Goal: Task Accomplishment & Management: Manage account settings

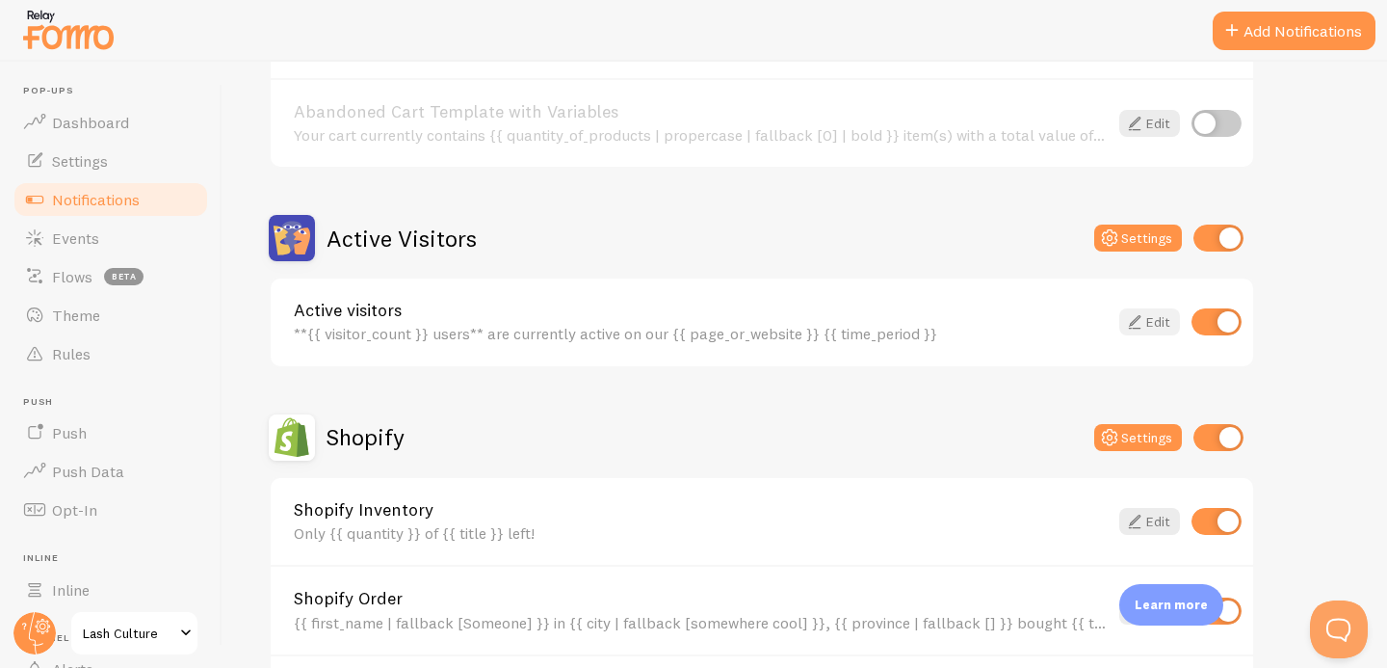
click at [1140, 319] on icon at bounding box center [1134, 321] width 23 height 23
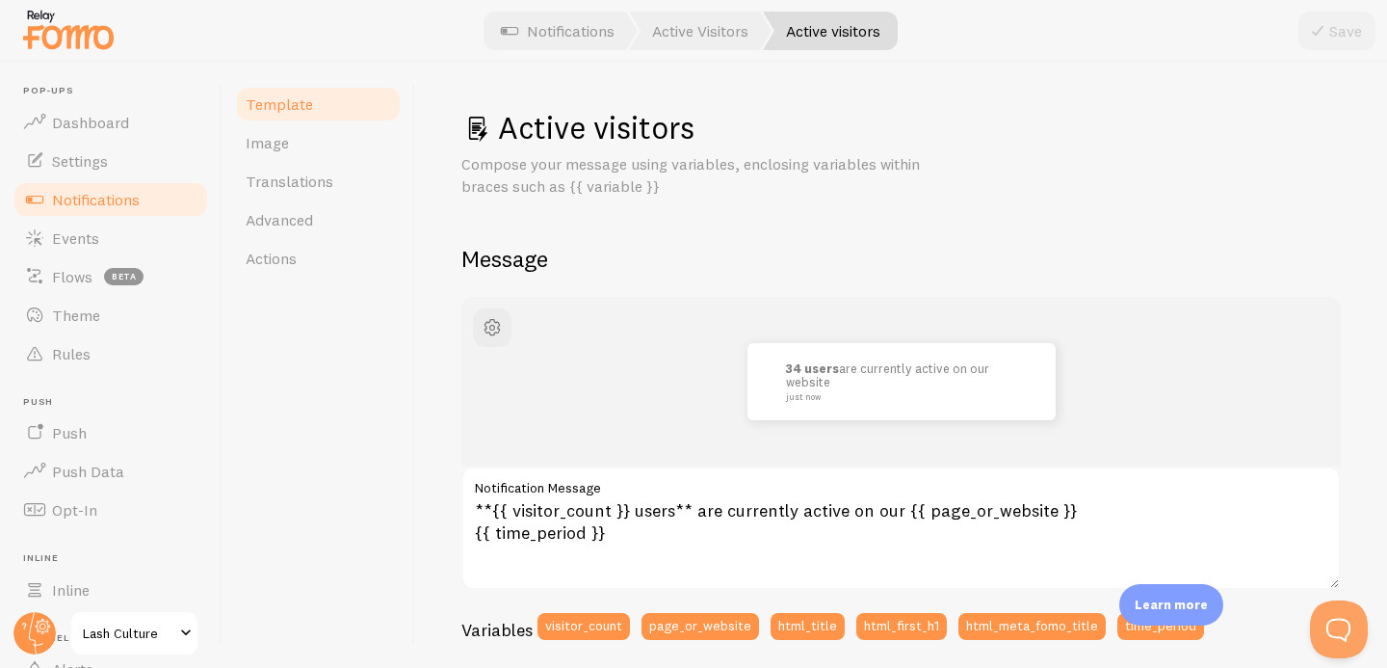
click at [74, 207] on span "Notifications" at bounding box center [96, 199] width 88 height 19
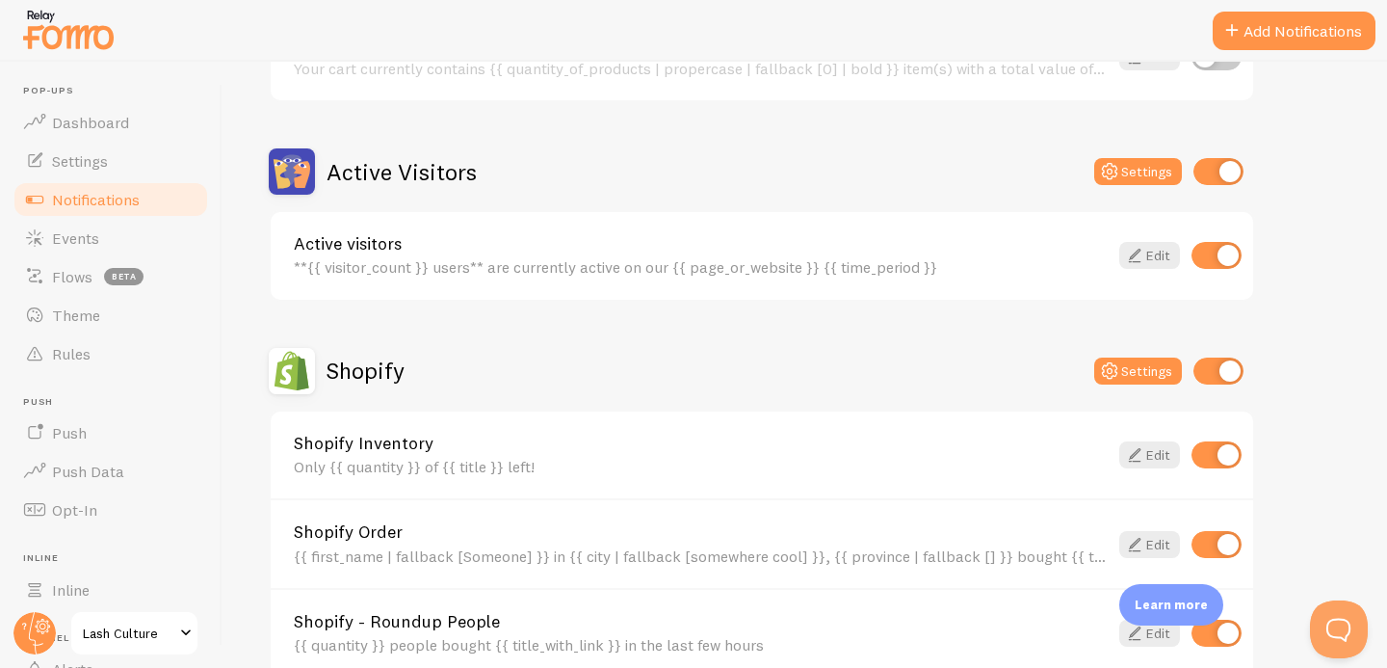
scroll to position [885, 0]
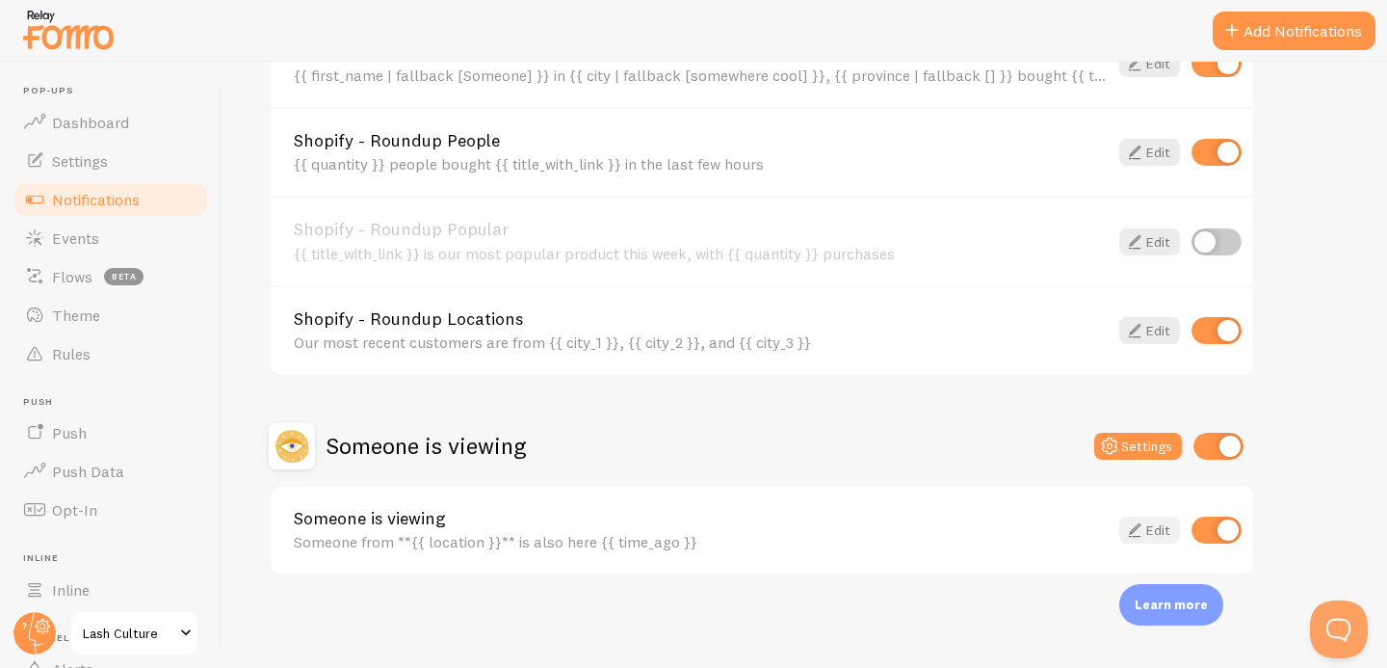
click at [1145, 534] on icon at bounding box center [1134, 529] width 23 height 23
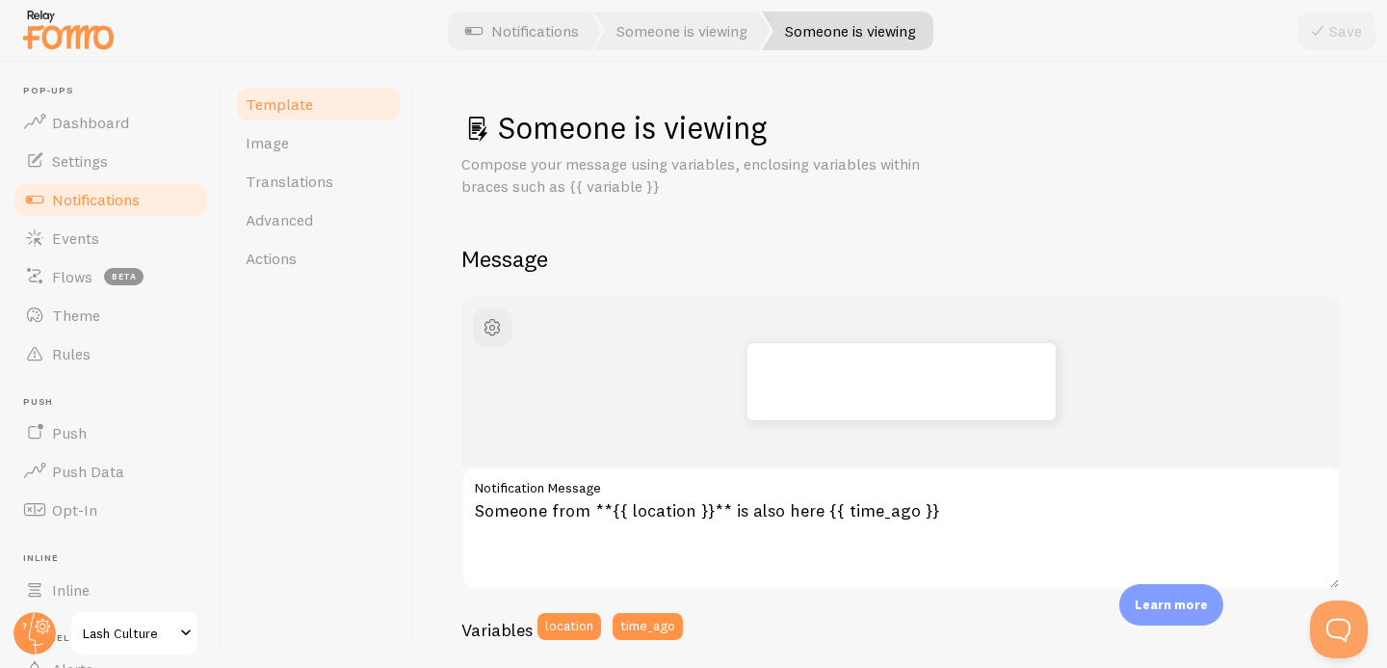
scroll to position [725, 0]
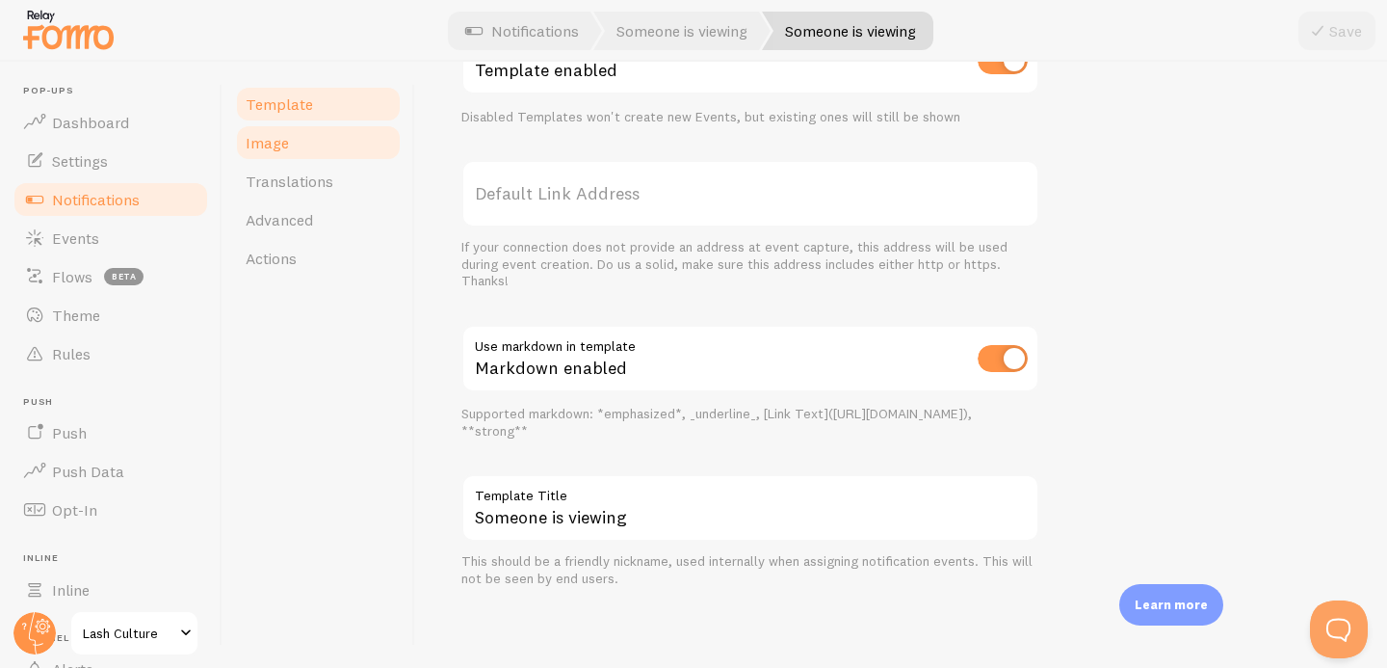
click at [263, 146] on span "Image" at bounding box center [267, 142] width 43 height 19
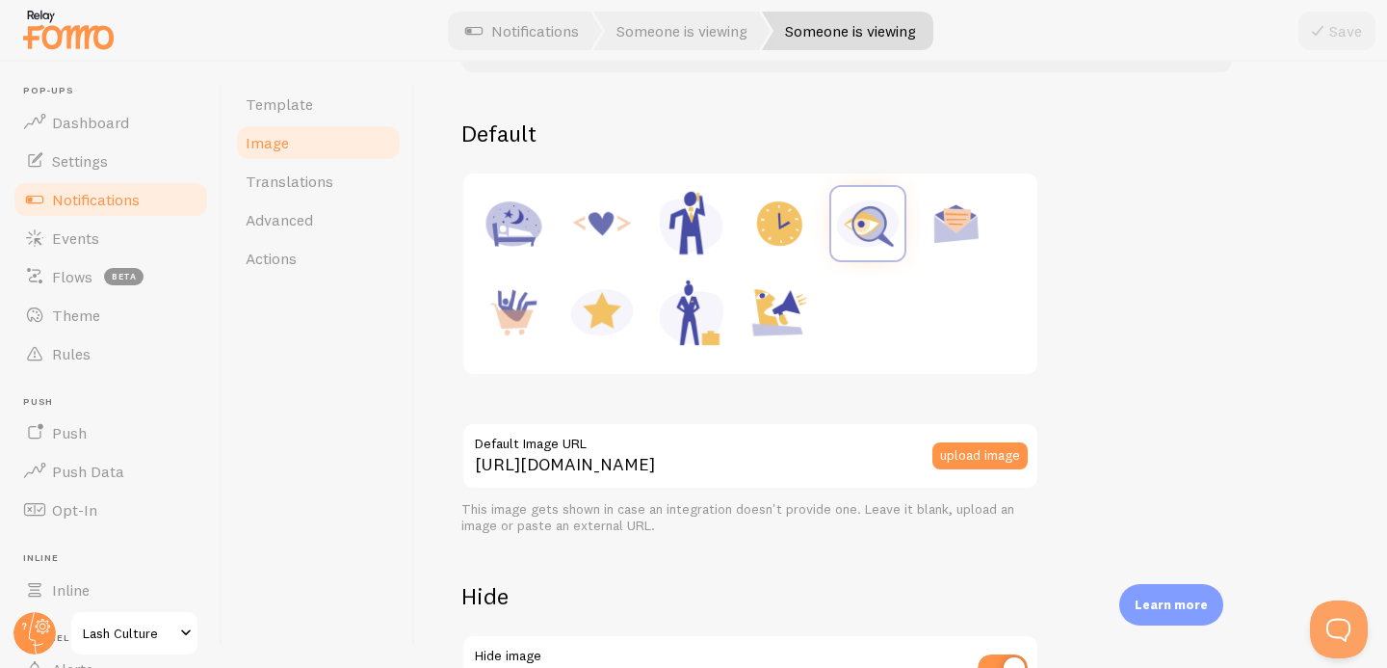
scroll to position [387, 0]
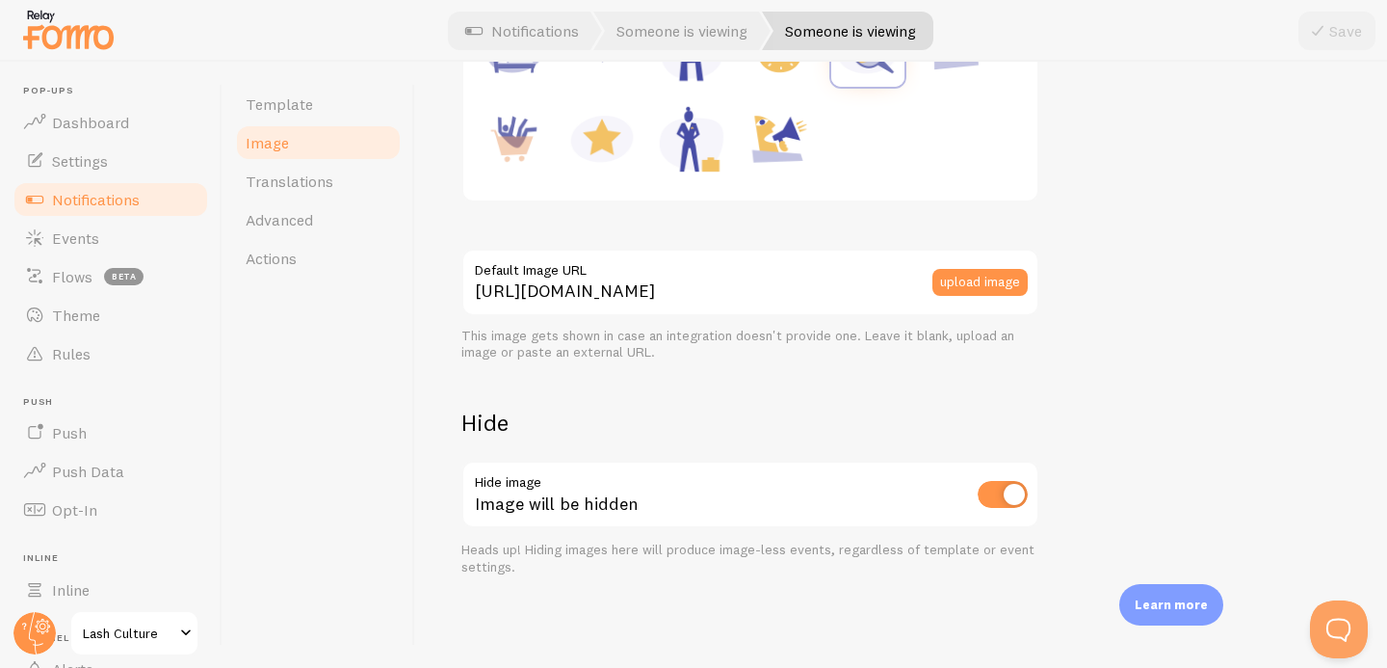
click at [1004, 491] on input "checkbox" at bounding box center [1003, 494] width 50 height 27
checkbox input "true"
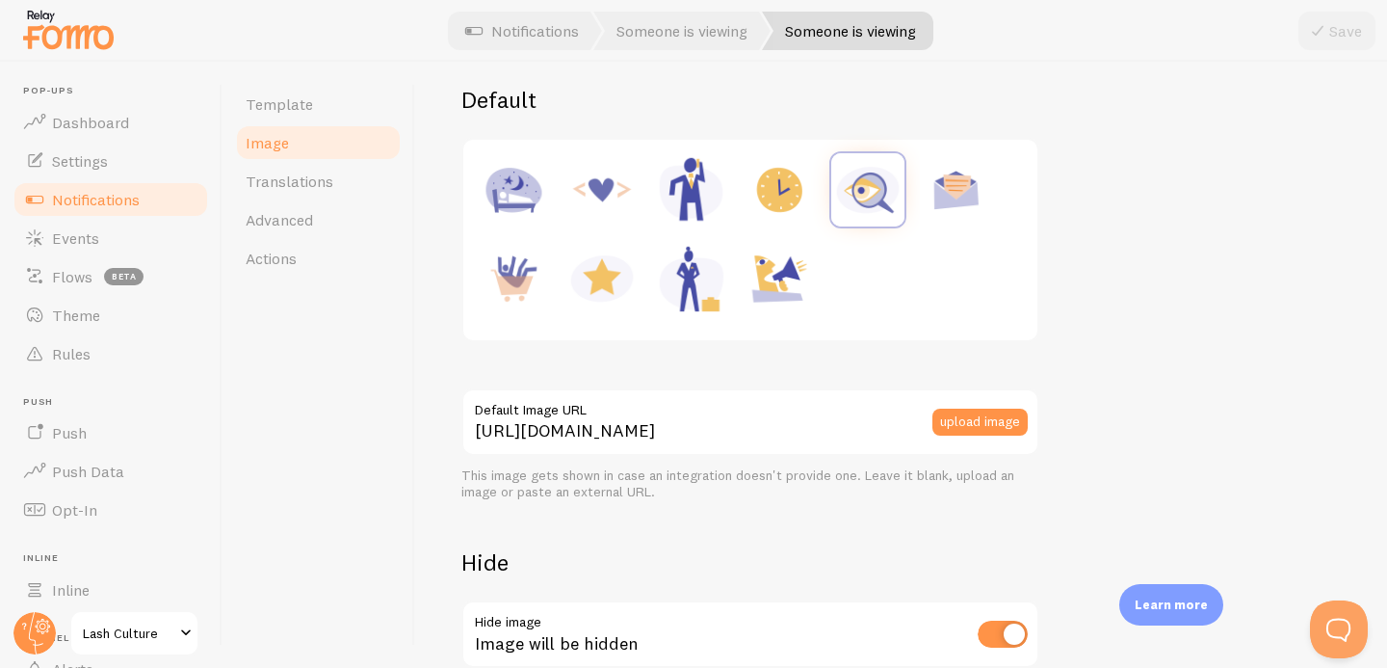
scroll to position [0, 0]
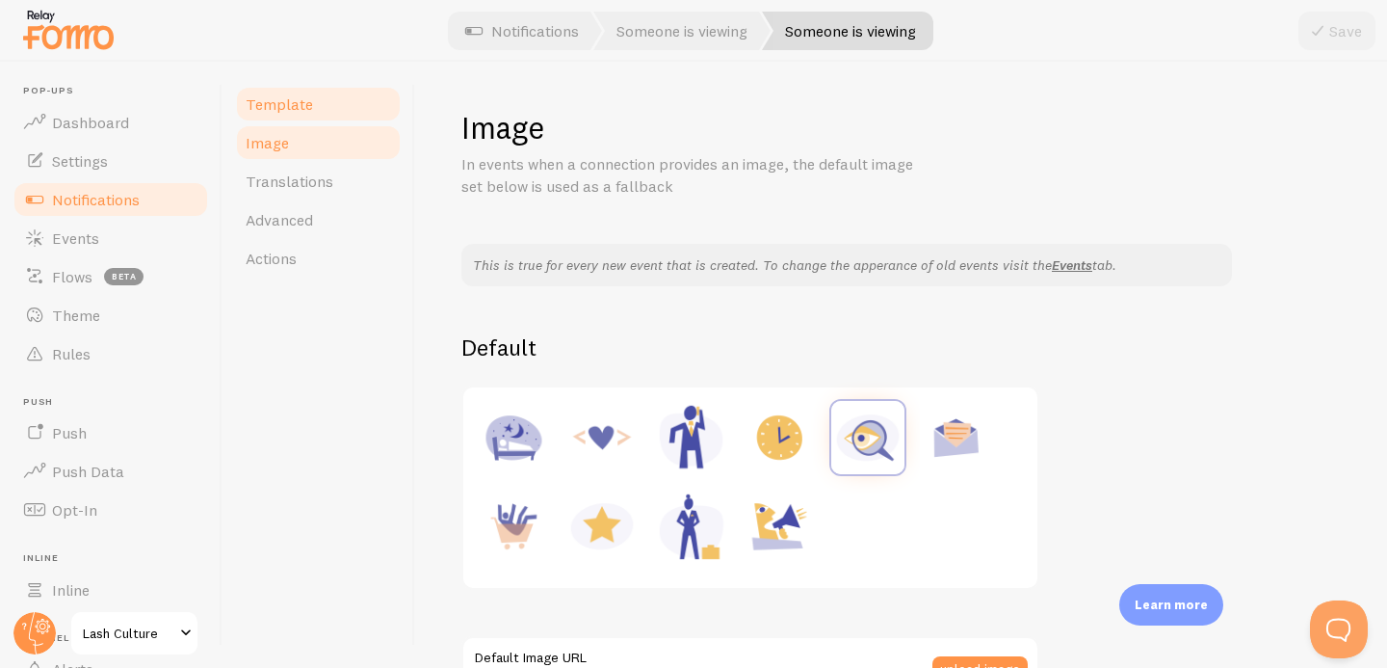
click at [280, 104] on span "Template" at bounding box center [279, 103] width 67 height 19
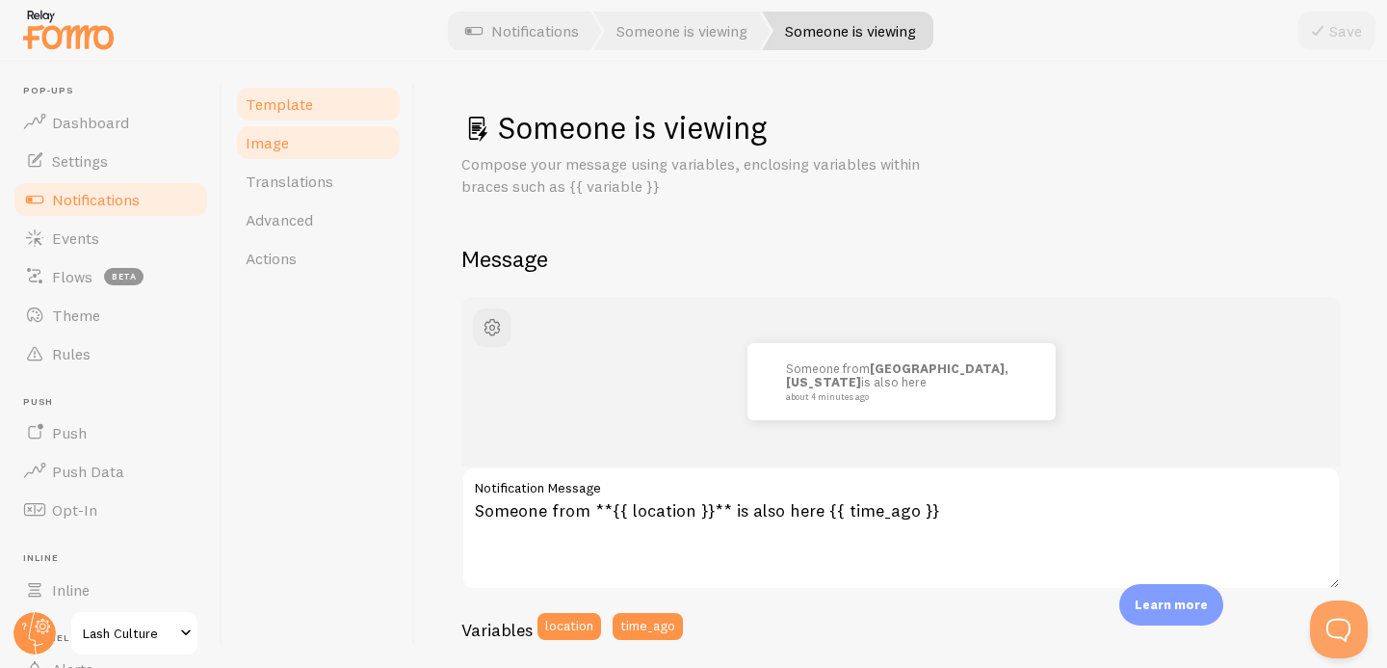
click at [322, 143] on link "Image" at bounding box center [318, 142] width 169 height 39
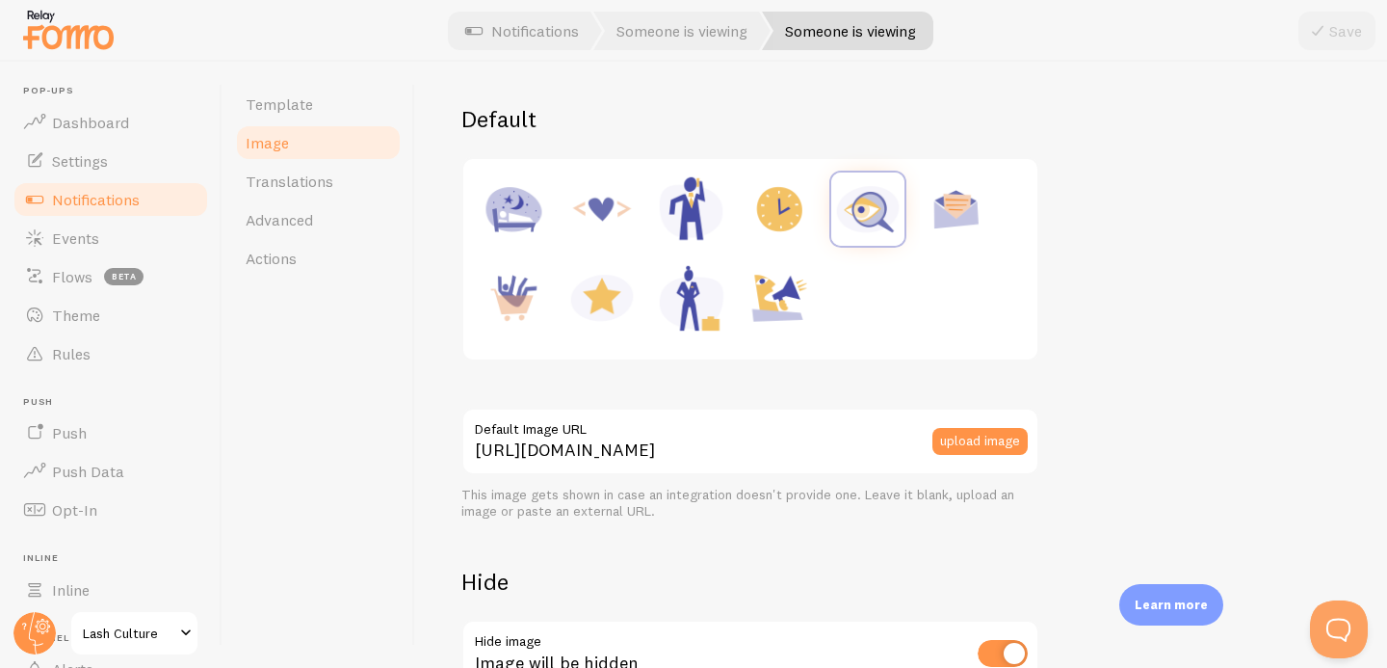
scroll to position [204, 0]
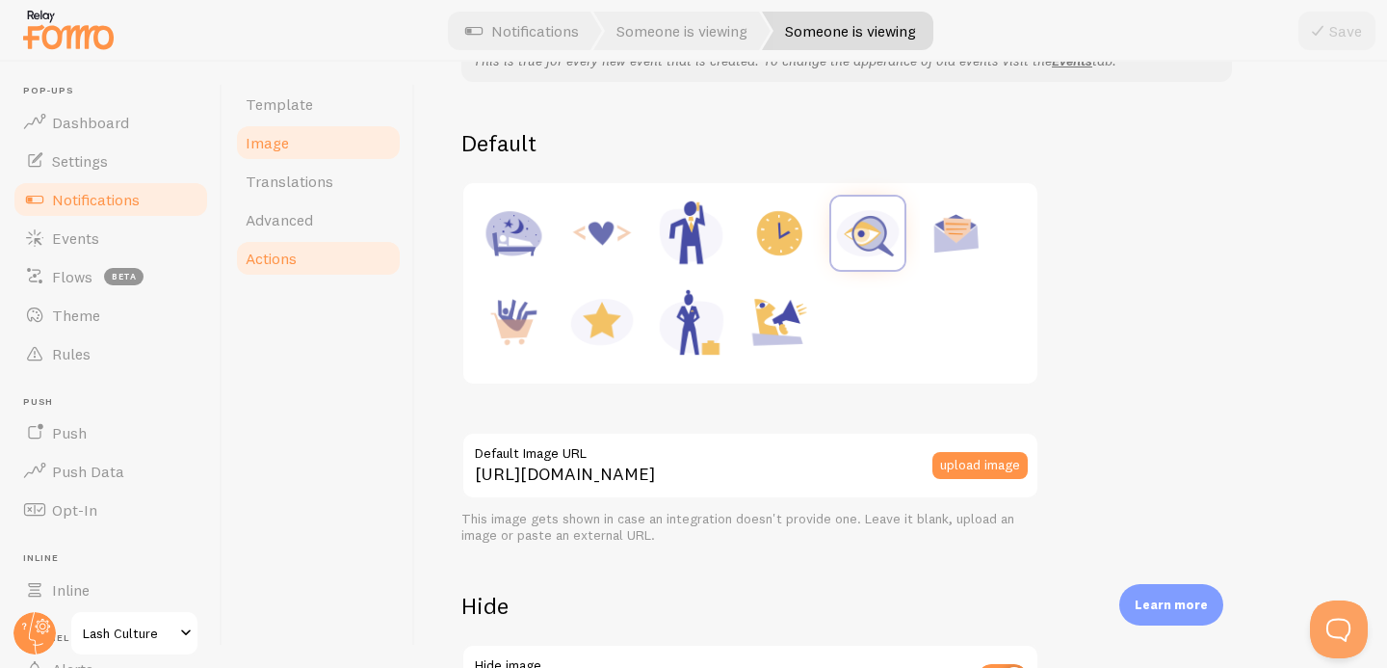
click at [365, 261] on link "Actions" at bounding box center [318, 258] width 169 height 39
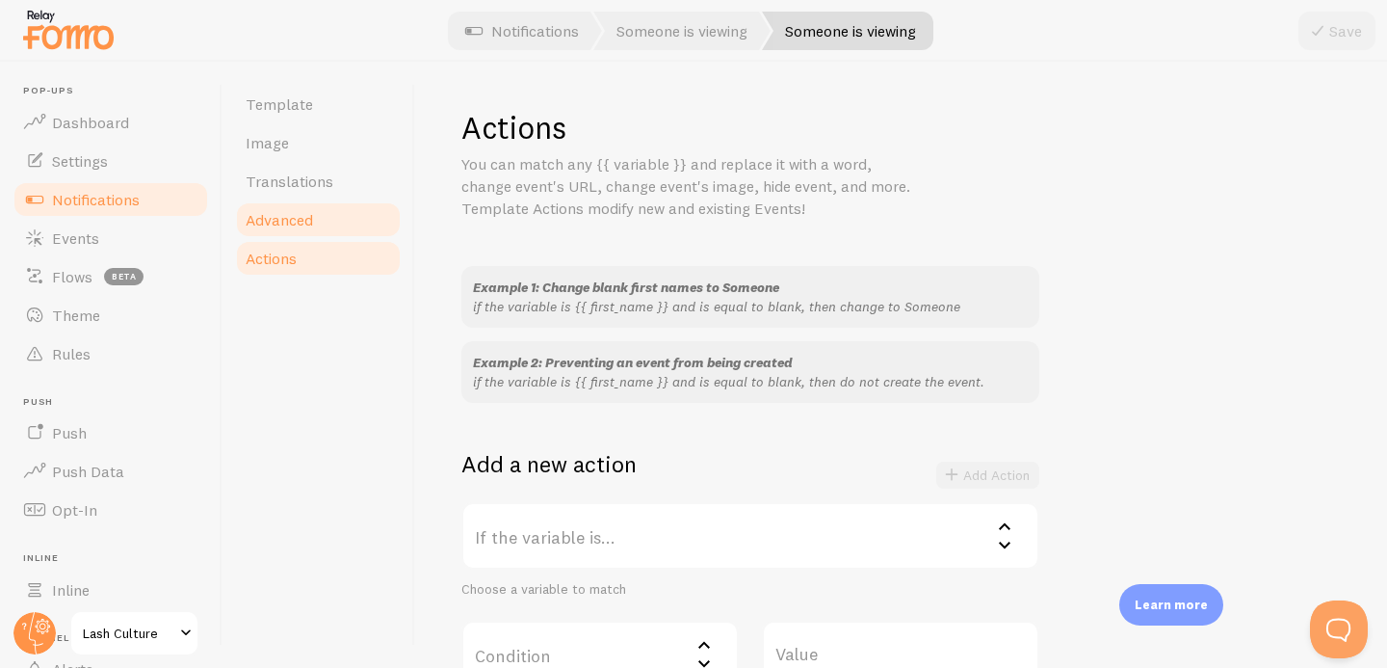
click at [349, 222] on link "Advanced" at bounding box center [318, 219] width 169 height 39
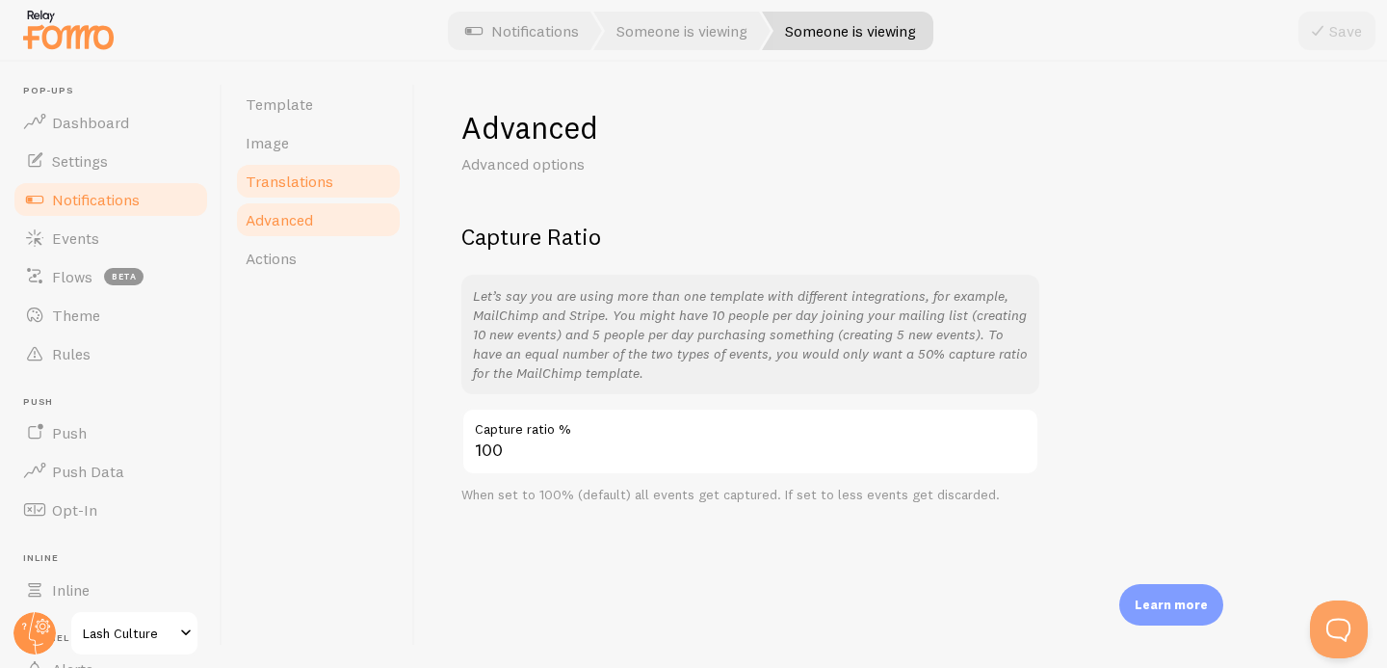
click at [339, 171] on link "Translations" at bounding box center [318, 181] width 169 height 39
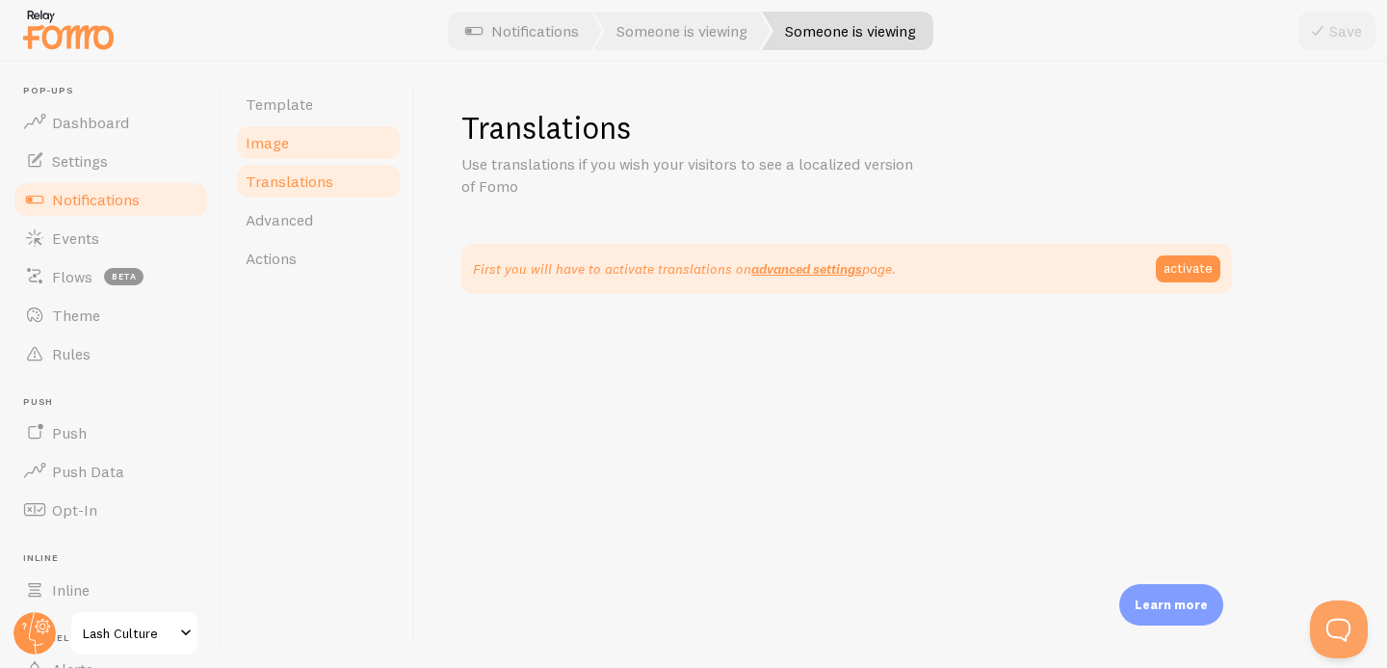
click at [323, 142] on link "Image" at bounding box center [318, 142] width 169 height 39
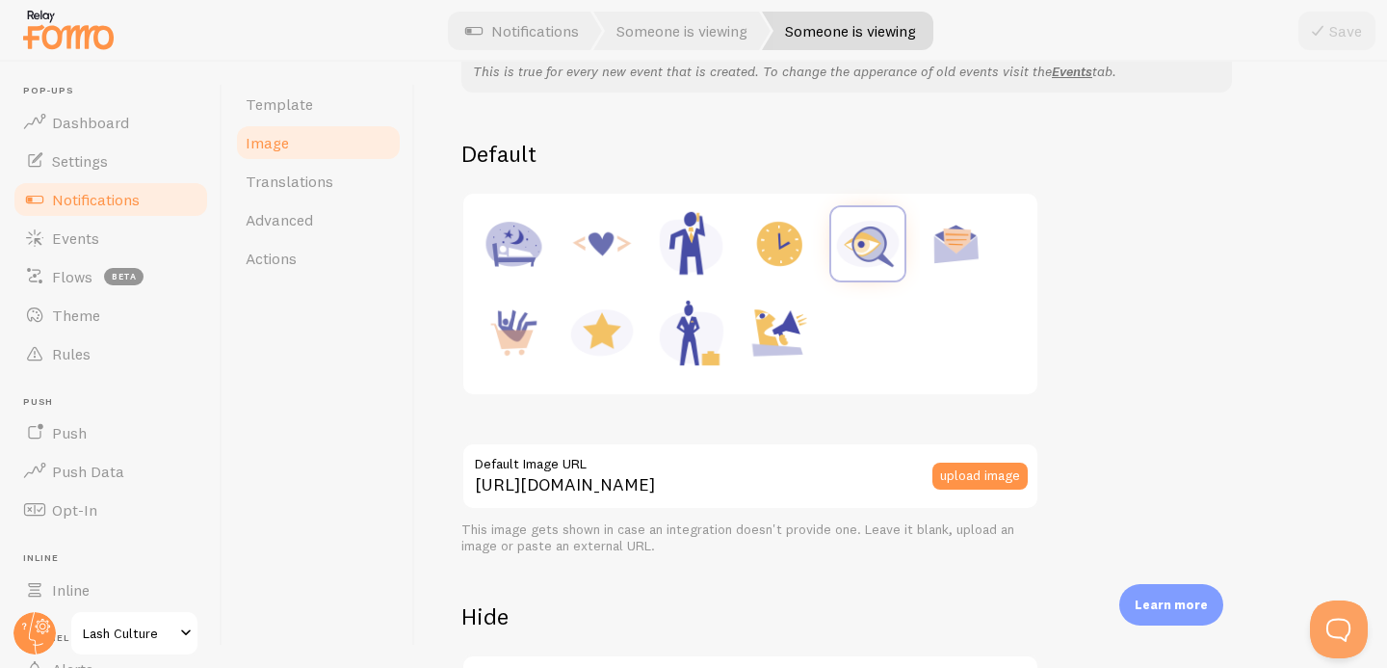
scroll to position [198, 0]
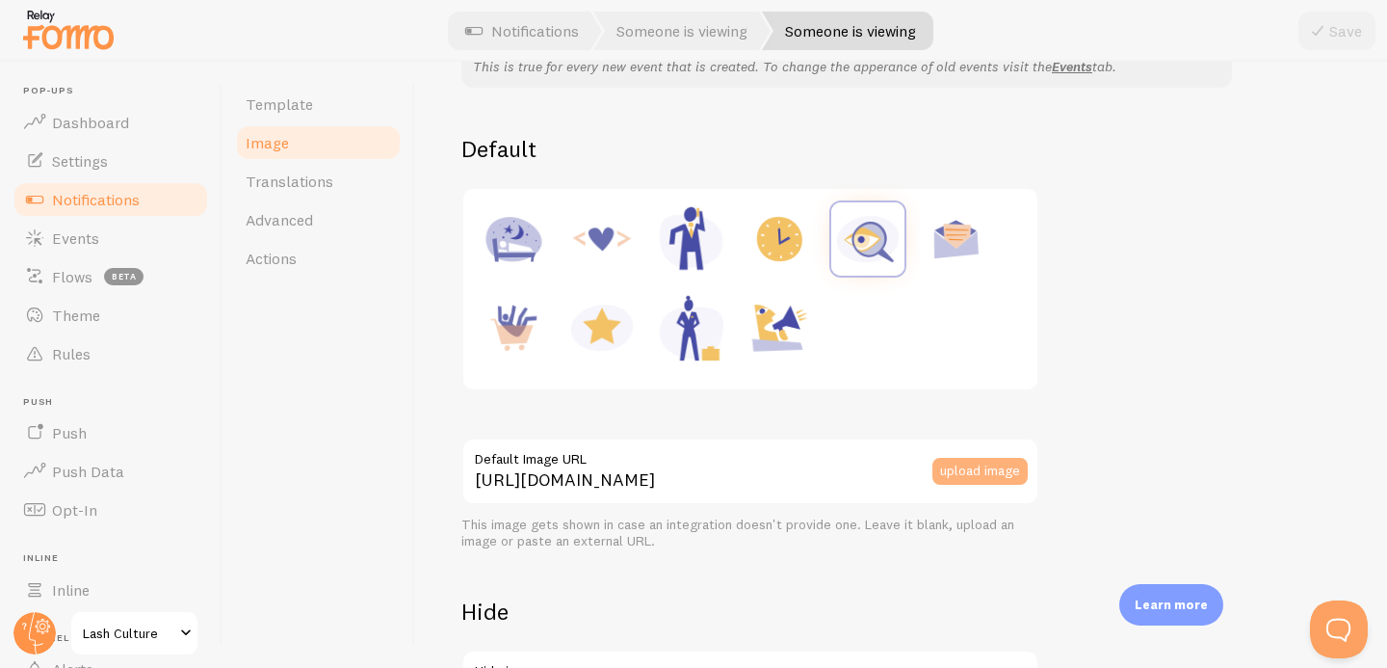
click at [983, 475] on button "upload image" at bounding box center [980, 471] width 95 height 27
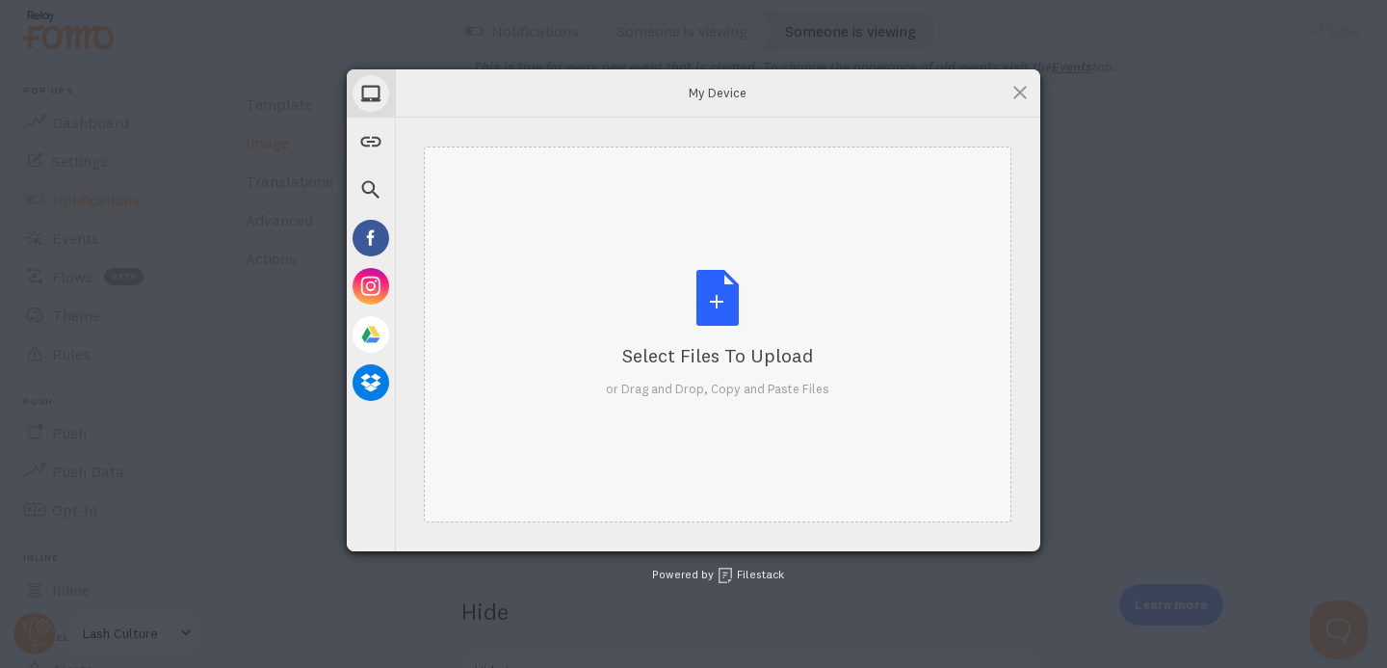
click at [720, 285] on div "Select Files to Upload or Drag and Drop, Copy and Paste Files" at bounding box center [718, 334] width 224 height 128
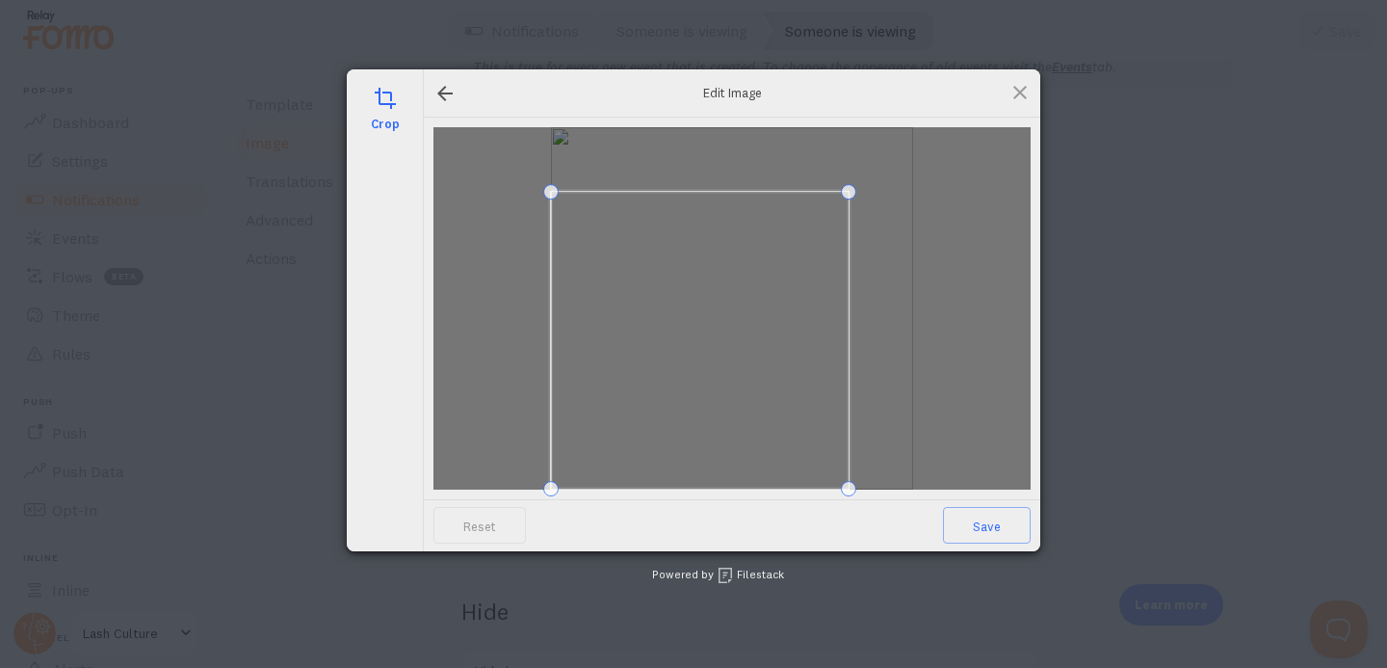
click at [821, 192] on div at bounding box center [700, 341] width 298 height 298
click at [781, 269] on span at bounding box center [702, 334] width 300 height 300
click at [972, 535] on span "Save" at bounding box center [987, 525] width 88 height 37
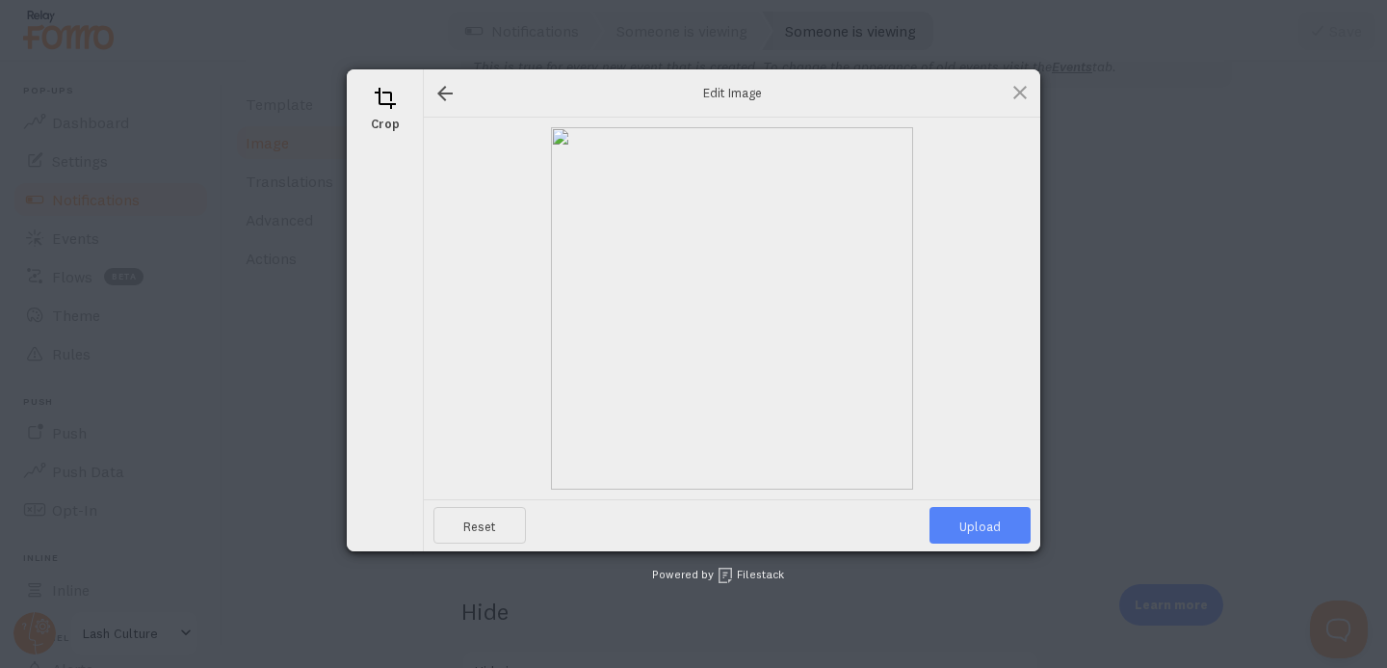
click at [980, 537] on span "Upload" at bounding box center [980, 525] width 101 height 37
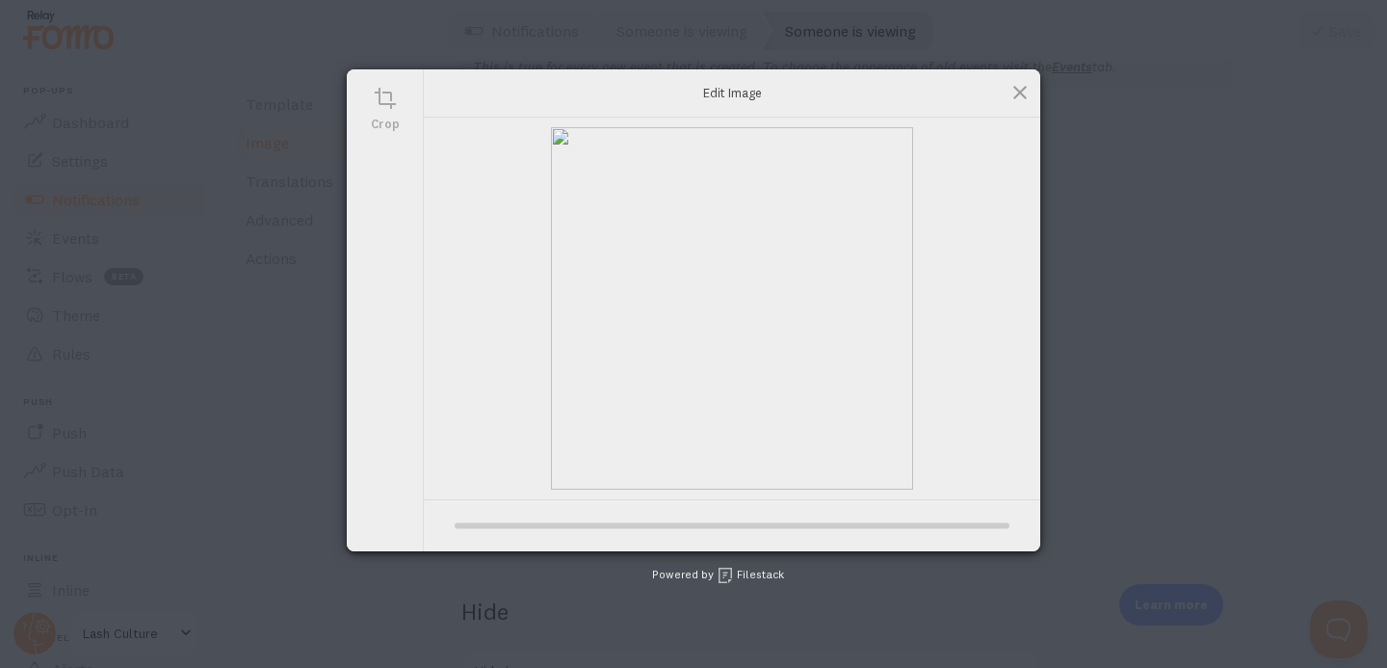
type input "[URL][DOMAIN_NAME][DOMAIN_NAME]"
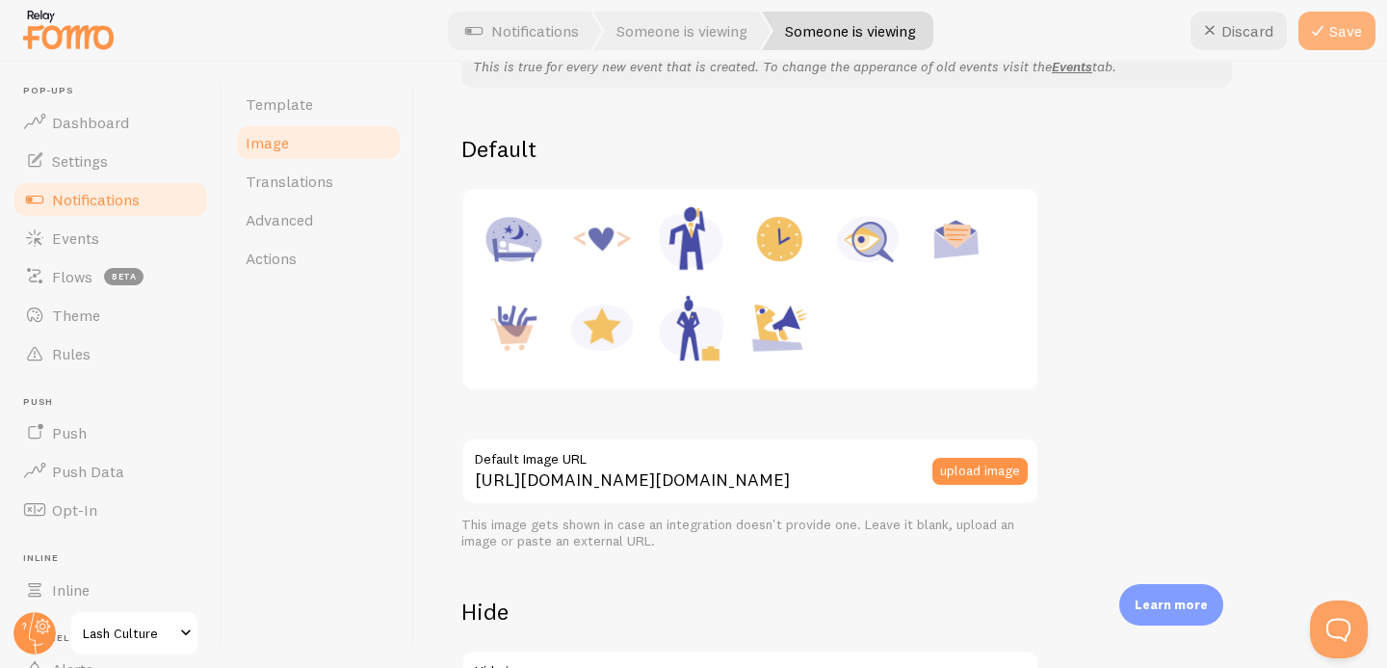
click at [1330, 24] on button "Save" at bounding box center [1337, 31] width 77 height 39
click at [74, 165] on span "Settings" at bounding box center [80, 160] width 56 height 19
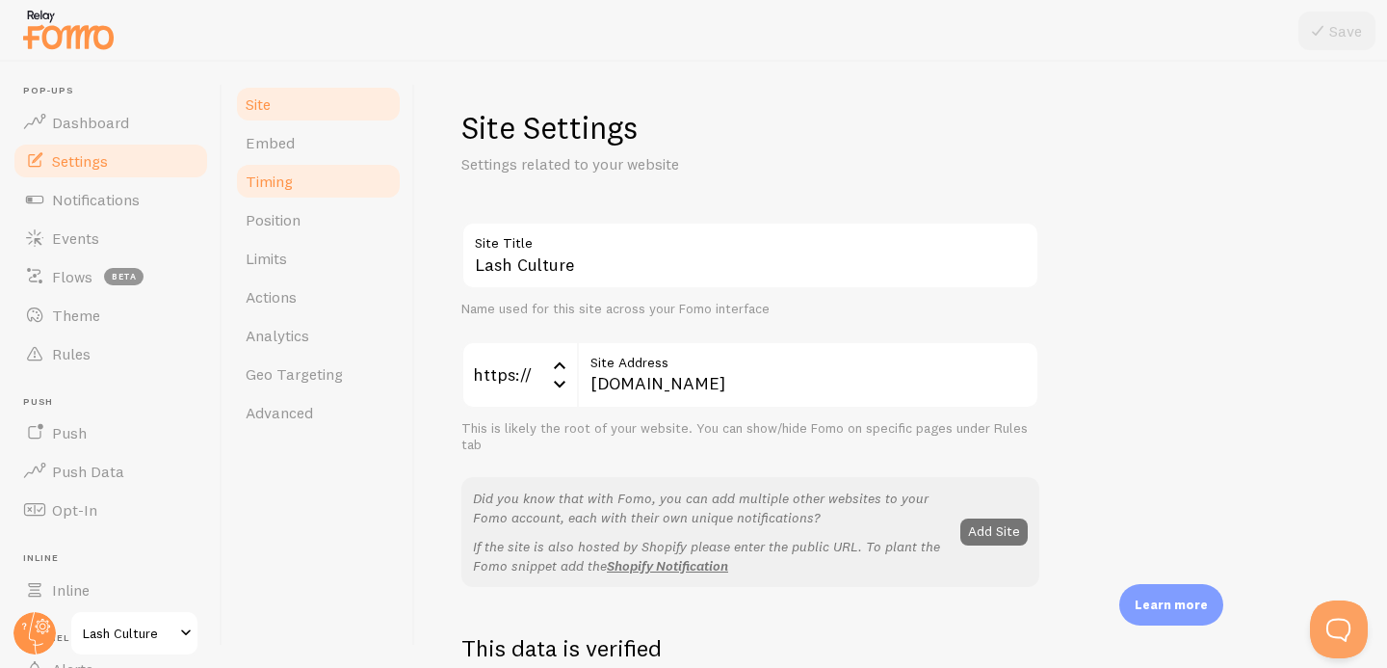
click at [256, 182] on span "Timing" at bounding box center [269, 181] width 47 height 19
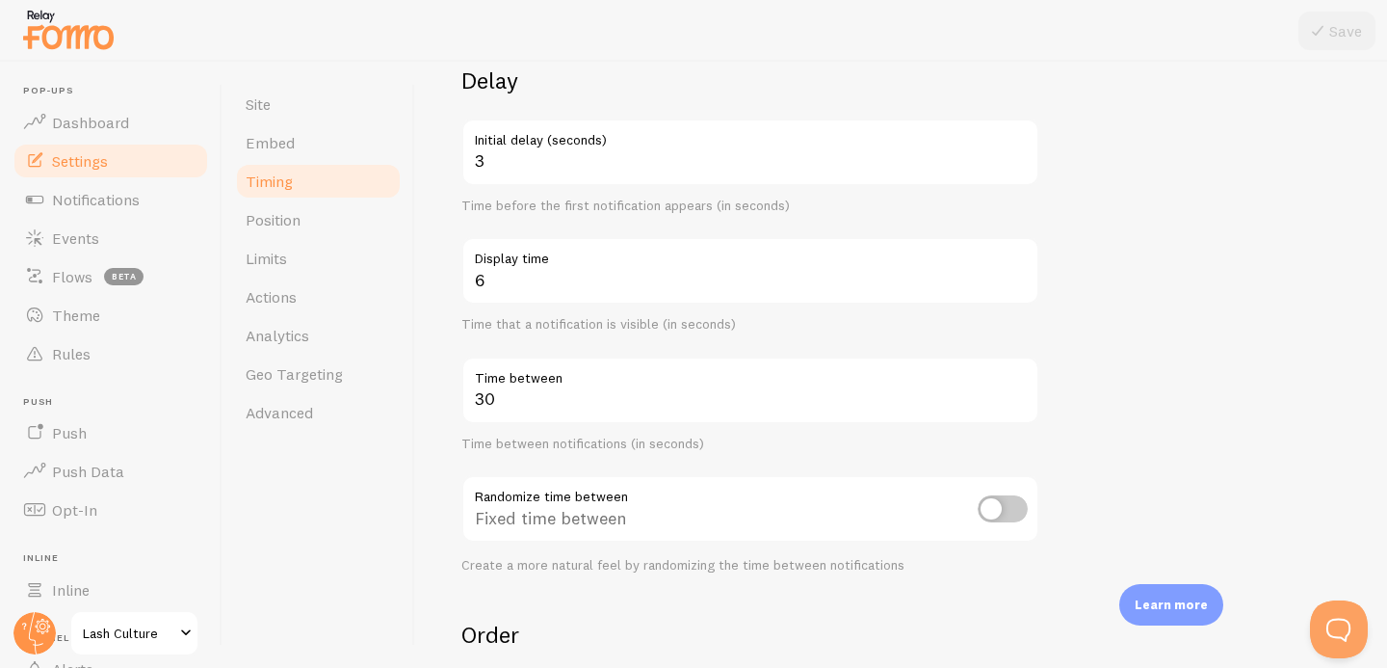
scroll to position [159, 0]
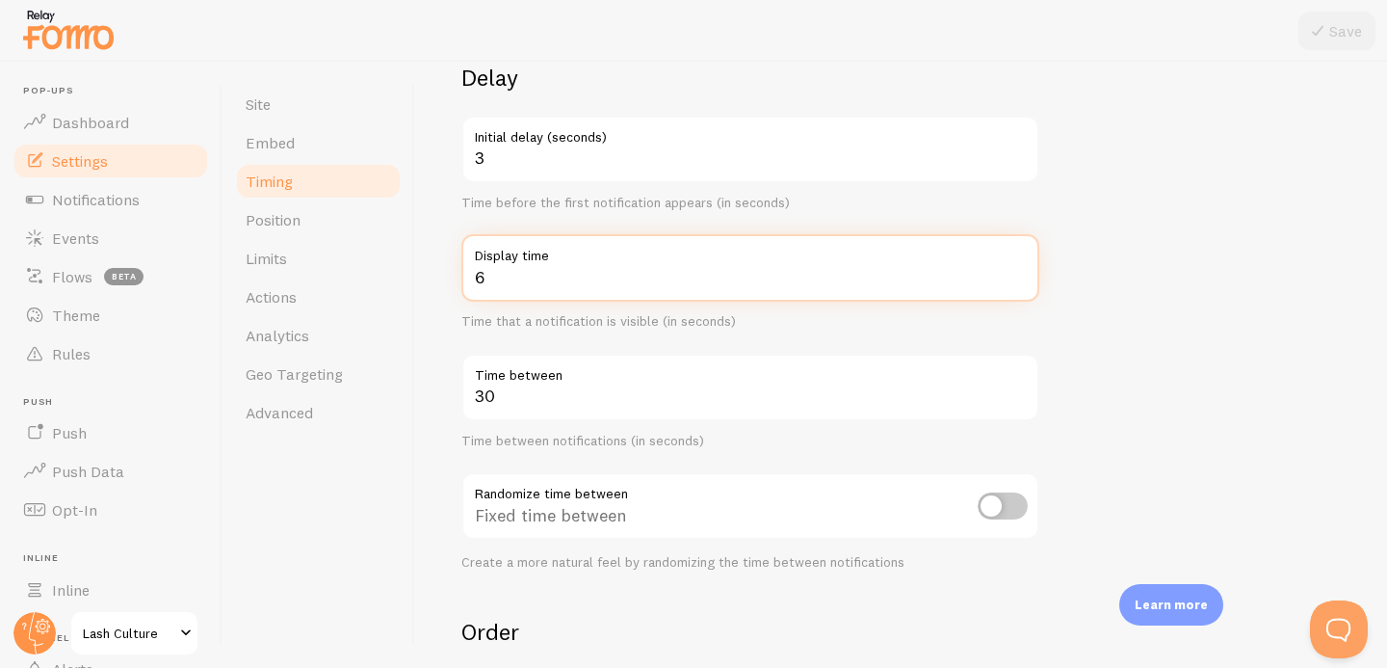
click at [491, 288] on input "6" at bounding box center [751, 267] width 578 height 67
click at [492, 281] on input "6" at bounding box center [751, 267] width 578 height 67
click at [493, 282] on input "6" at bounding box center [751, 267] width 578 height 67
click at [493, 283] on input "6" at bounding box center [751, 267] width 578 height 67
click at [491, 280] on input "6" at bounding box center [751, 267] width 578 height 67
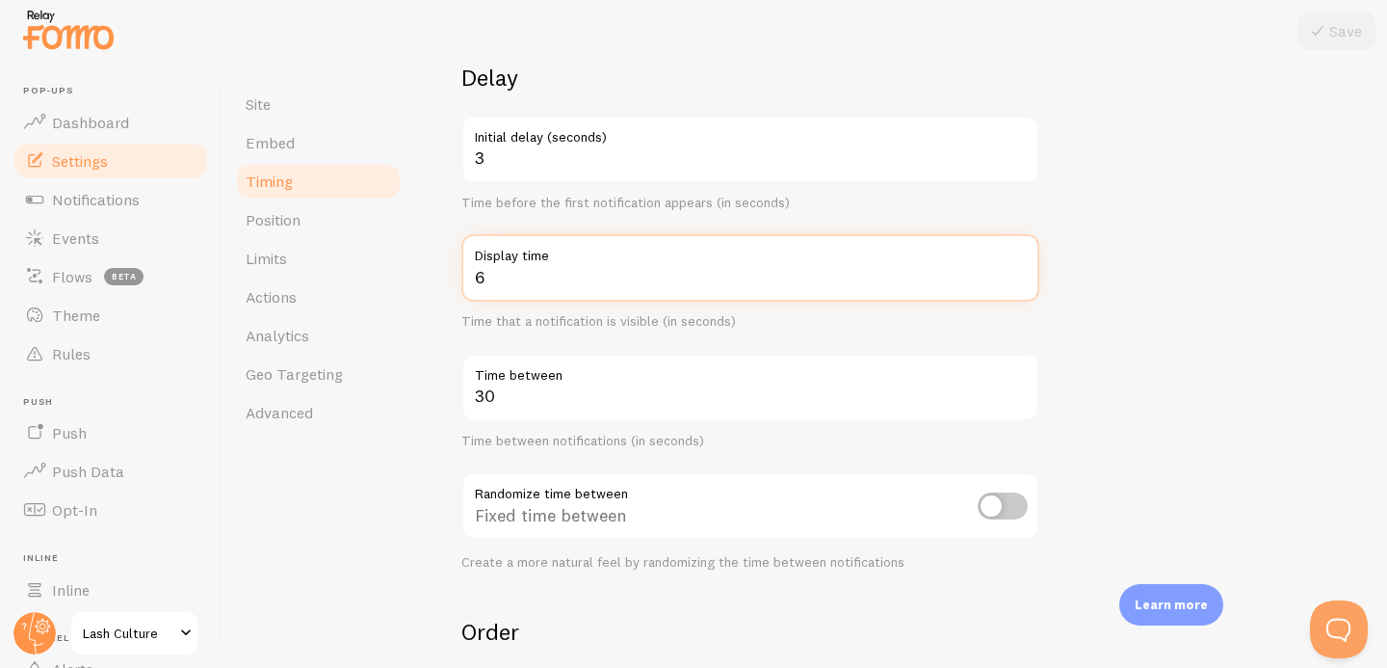
click at [491, 280] on input "6" at bounding box center [751, 267] width 578 height 67
click at [490, 277] on input "6" at bounding box center [751, 267] width 578 height 67
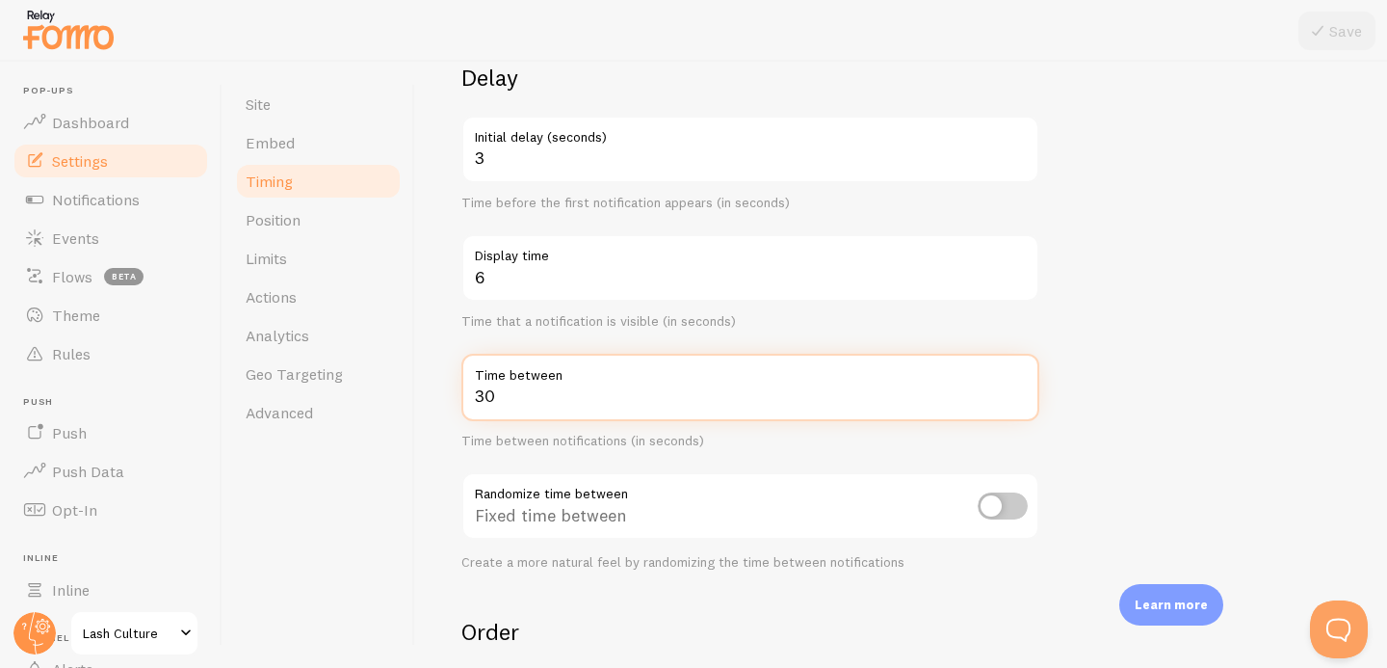
click at [520, 399] on input "30" at bounding box center [751, 387] width 578 height 67
type input "15"
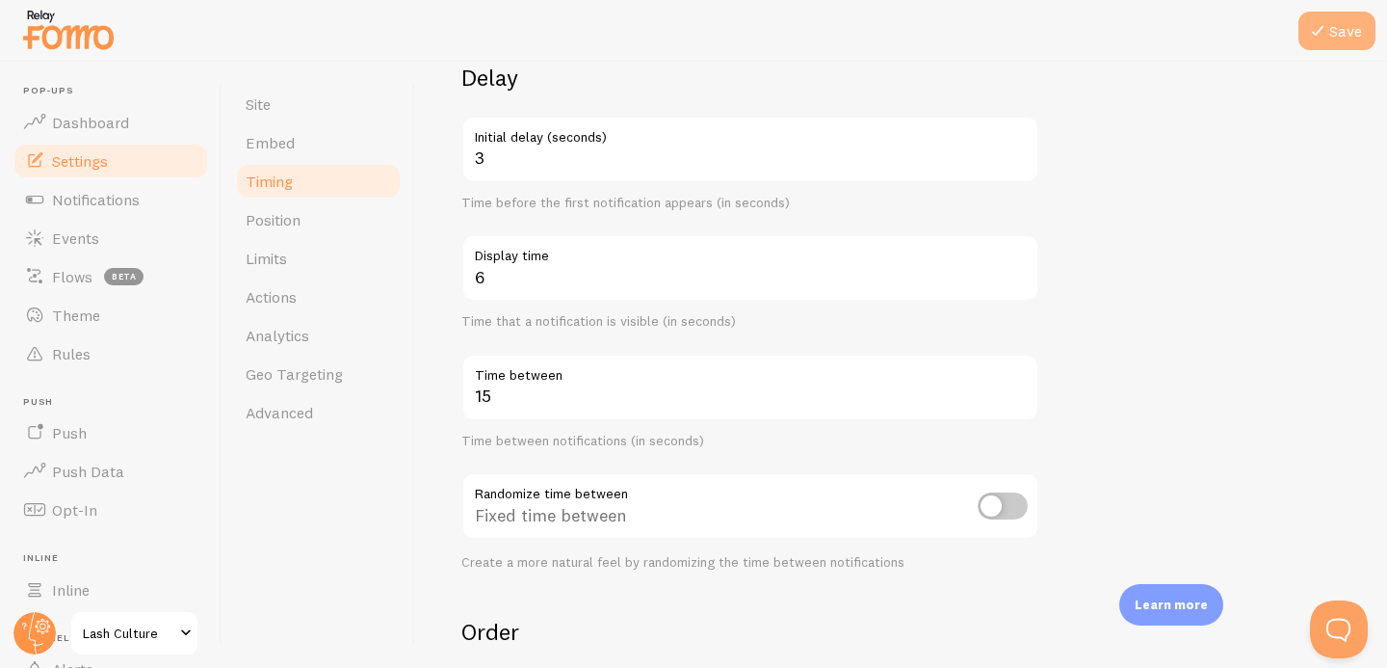
click at [1350, 16] on button "Save" at bounding box center [1337, 31] width 77 height 39
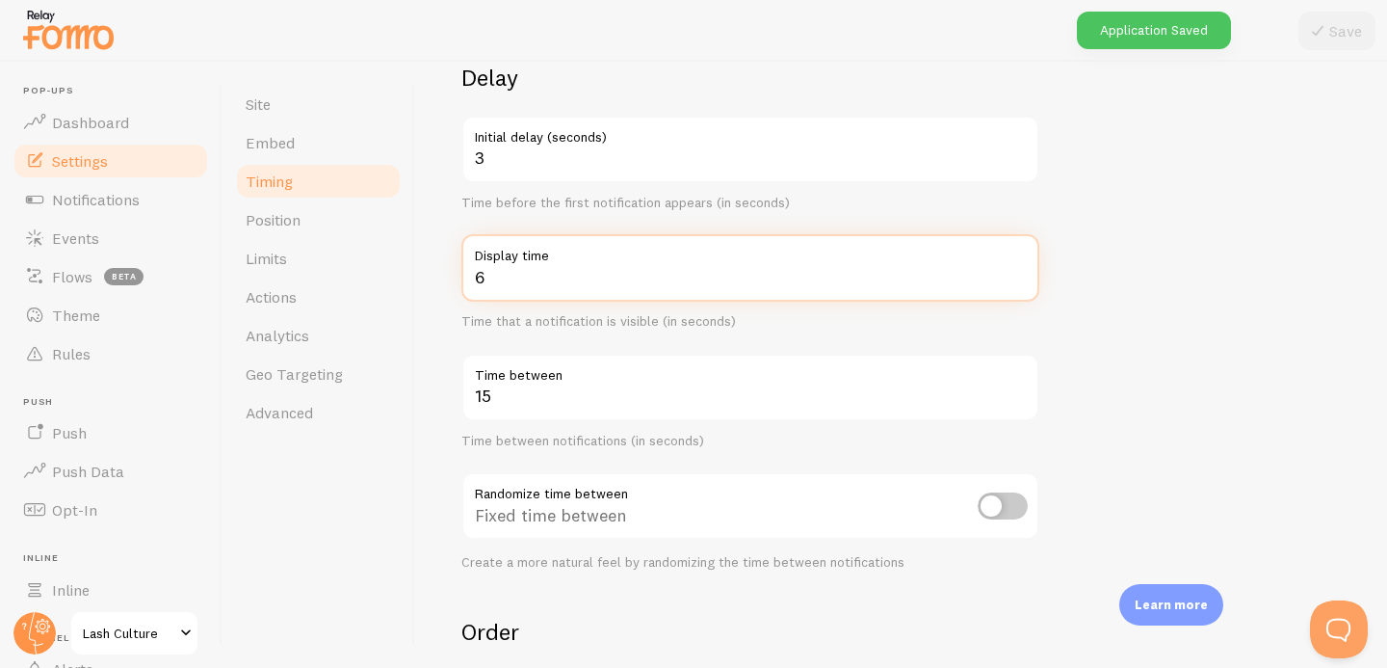
click at [559, 285] on input "6" at bounding box center [751, 267] width 578 height 67
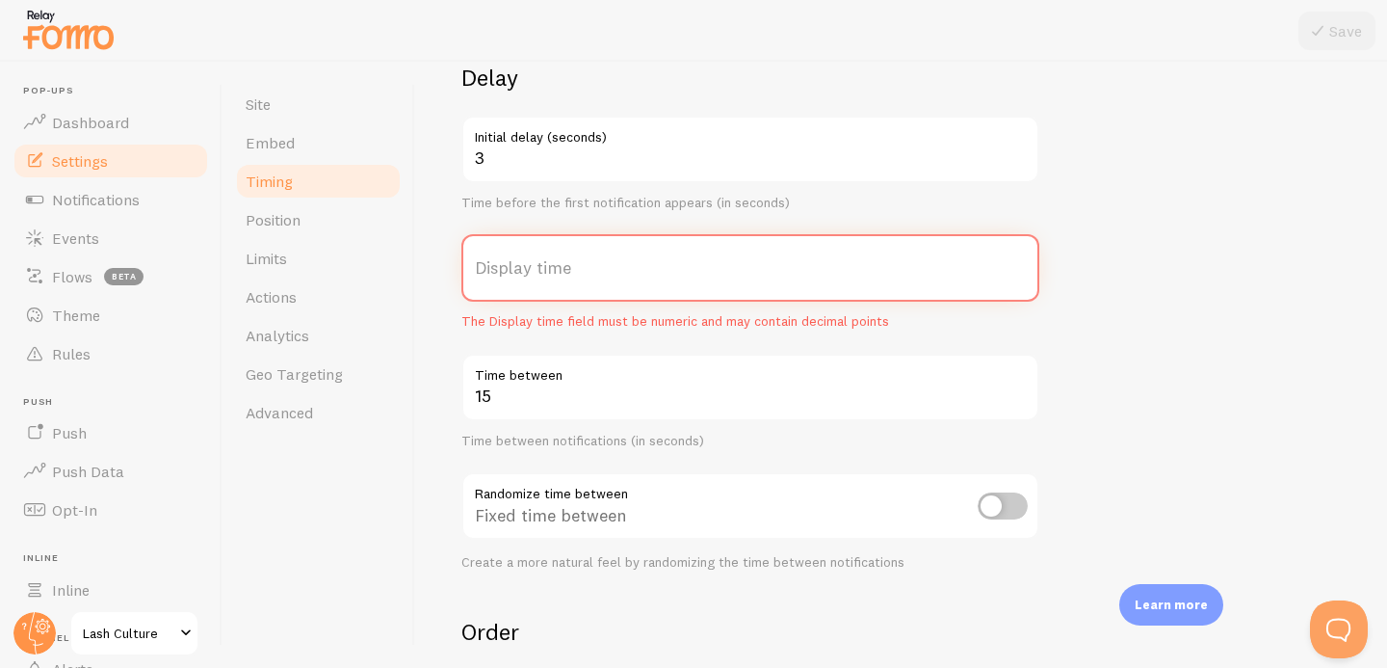
type input "8"
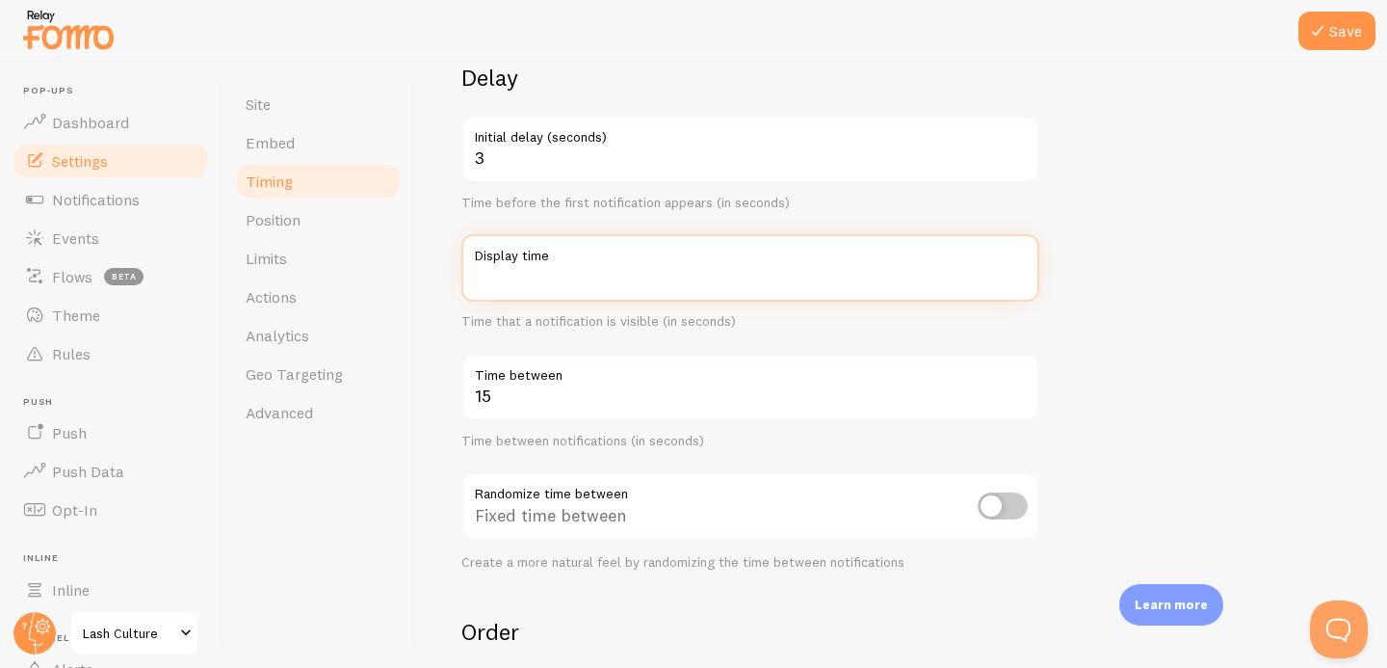
type input "6"
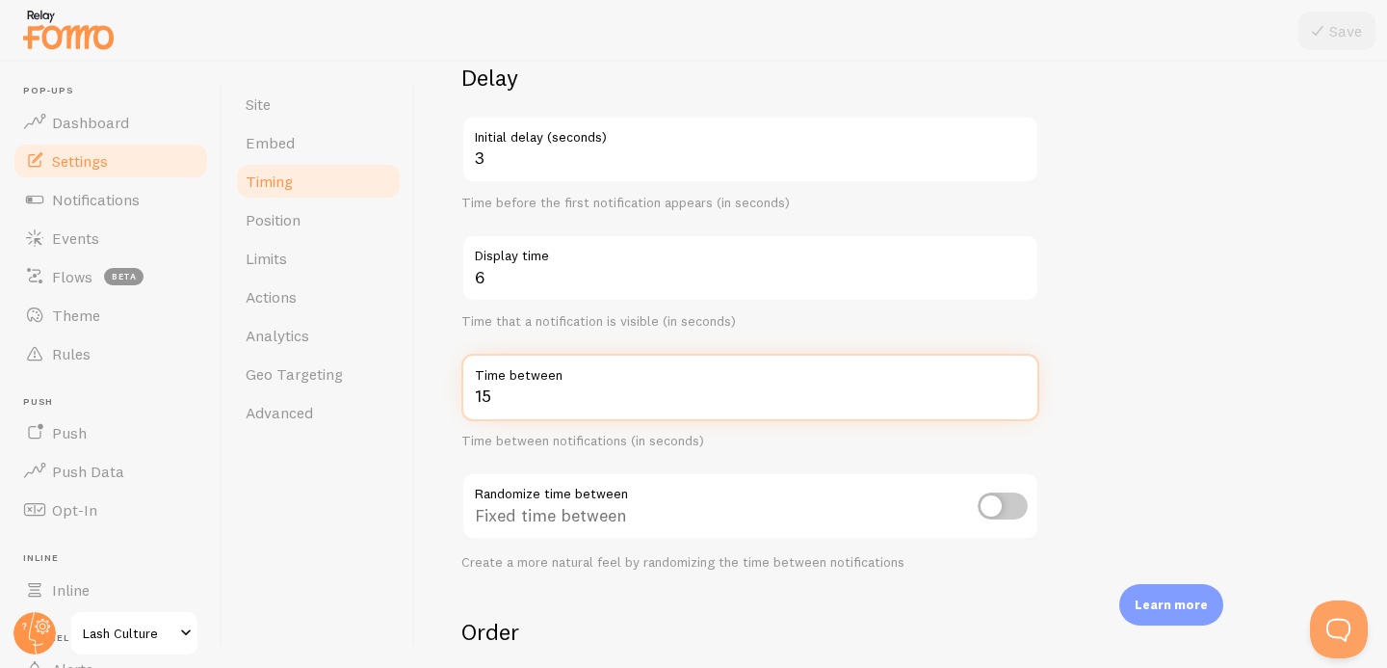
click at [527, 399] on input "15" at bounding box center [751, 387] width 578 height 67
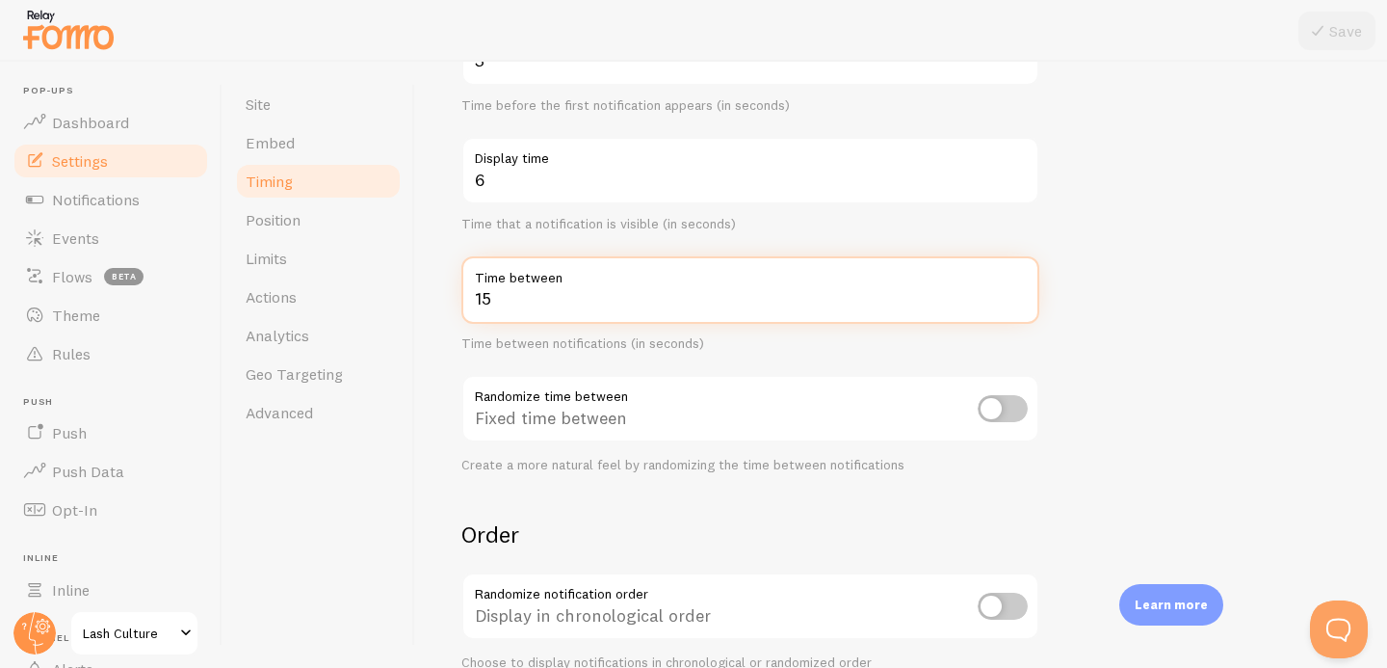
scroll to position [257, 0]
type input "13"
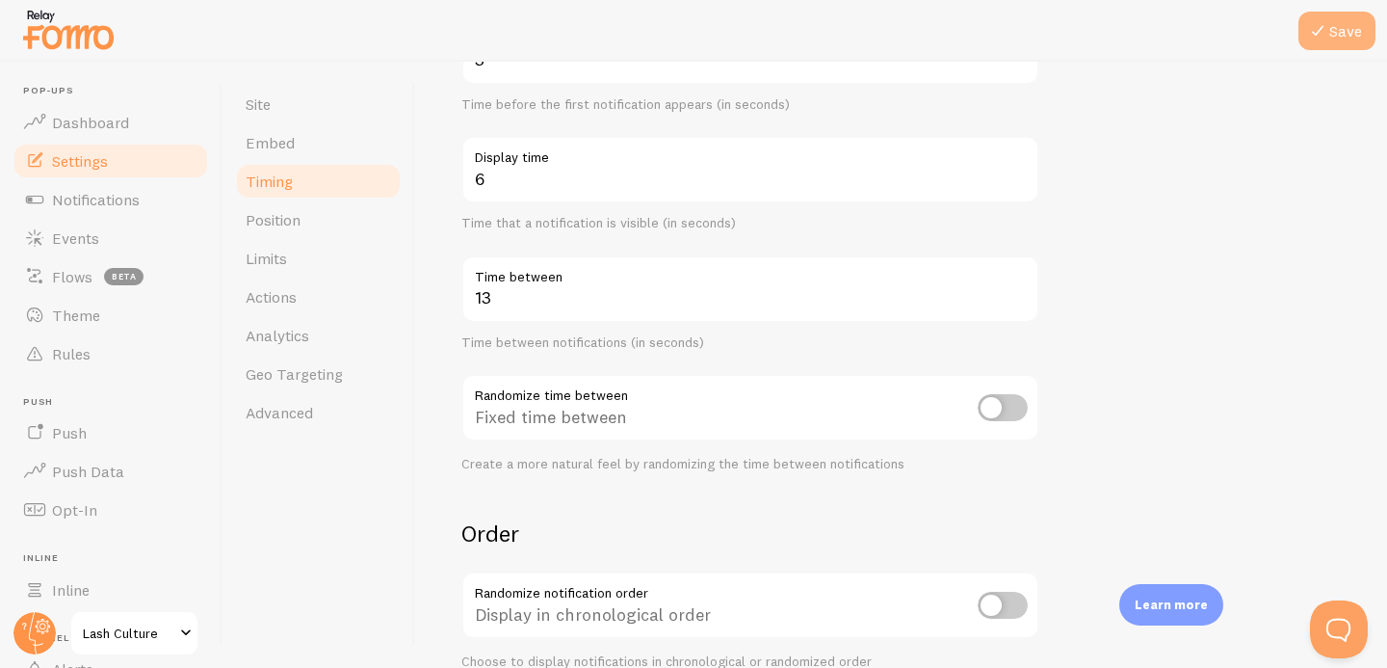
click at [1318, 41] on icon at bounding box center [1318, 30] width 23 height 23
click at [107, 231] on link "Events" at bounding box center [111, 238] width 198 height 39
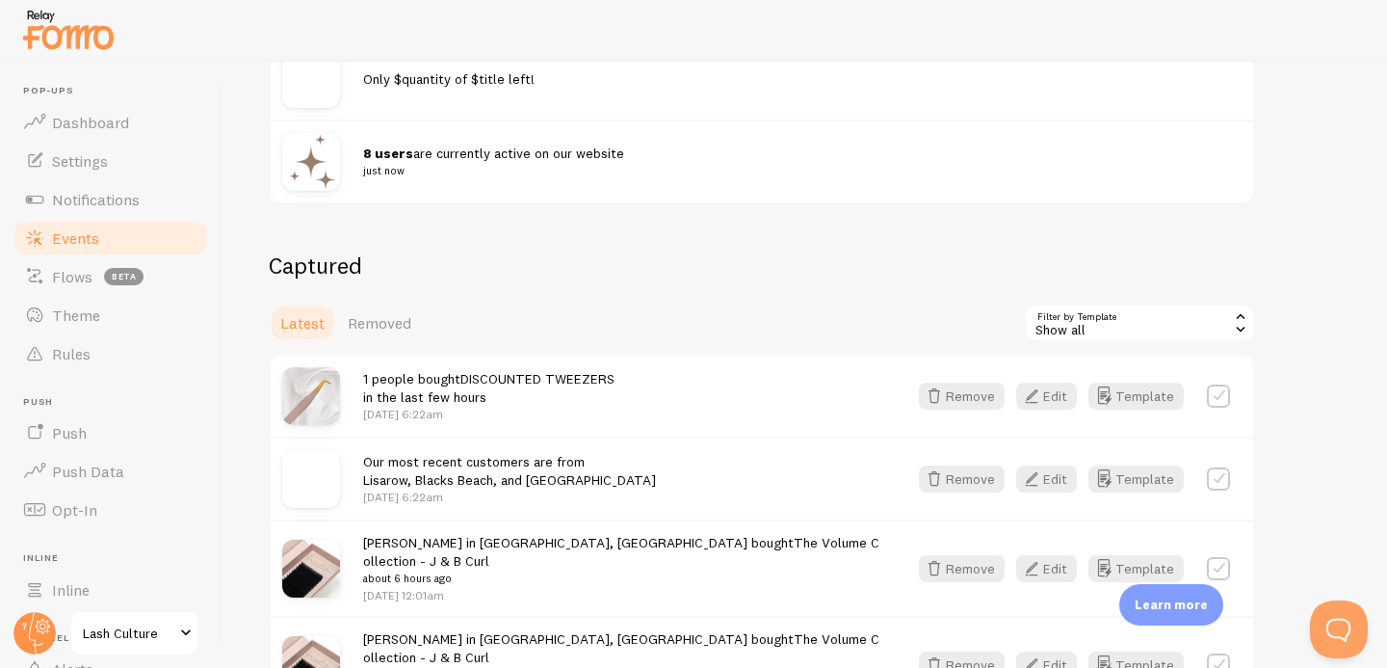
scroll to position [189, 0]
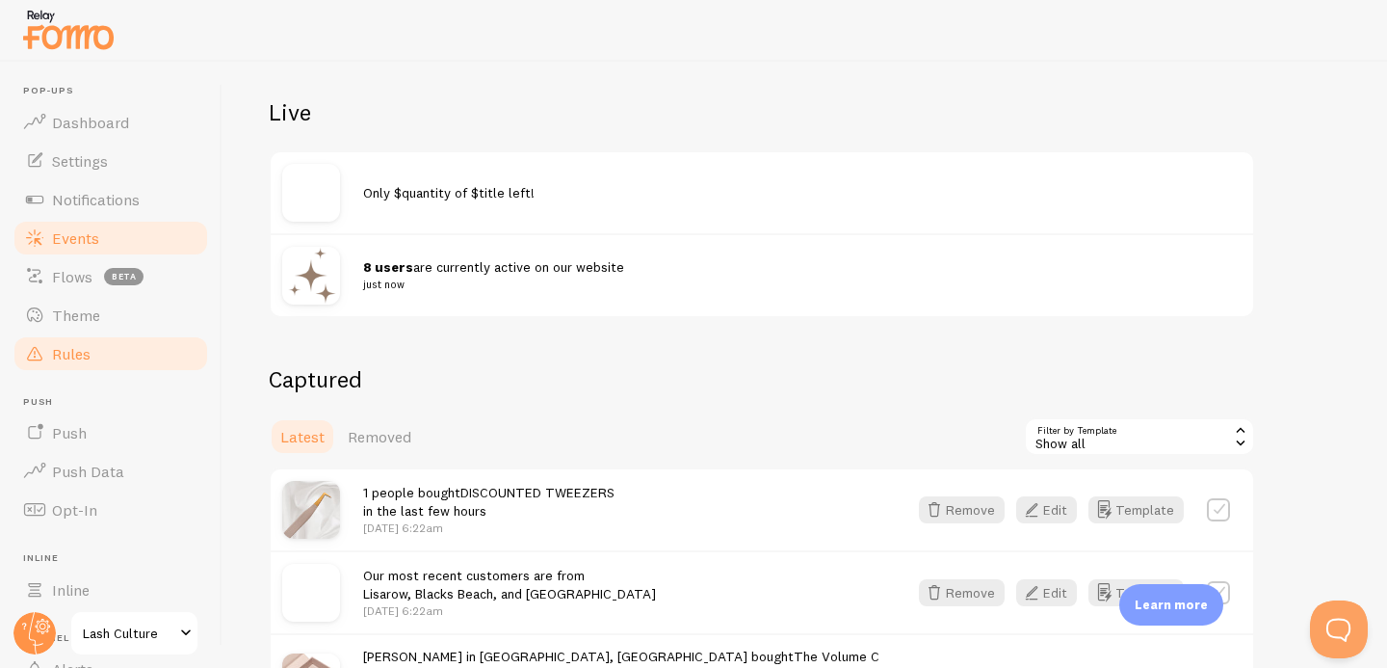
click at [114, 351] on link "Rules" at bounding box center [111, 353] width 198 height 39
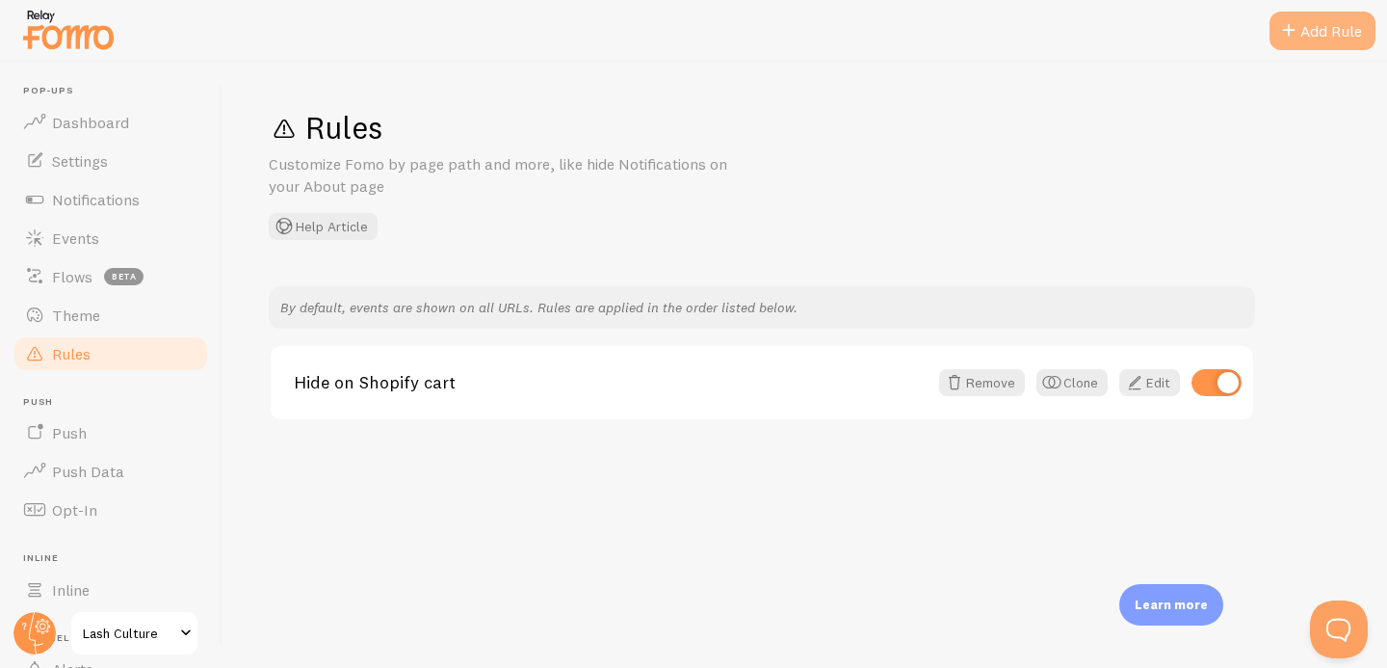
click at [1327, 39] on div "Add Rule" at bounding box center [1323, 31] width 106 height 39
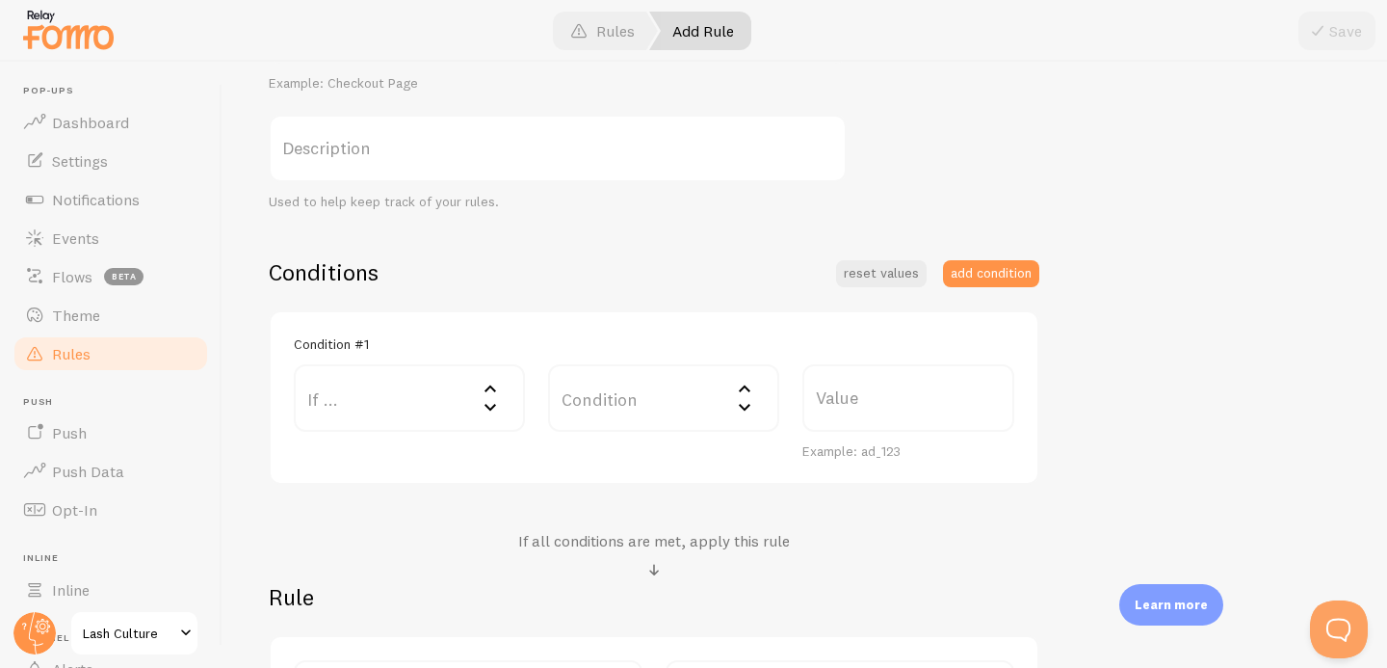
scroll to position [293, 0]
click at [398, 411] on label "If ..." at bounding box center [409, 394] width 231 height 67
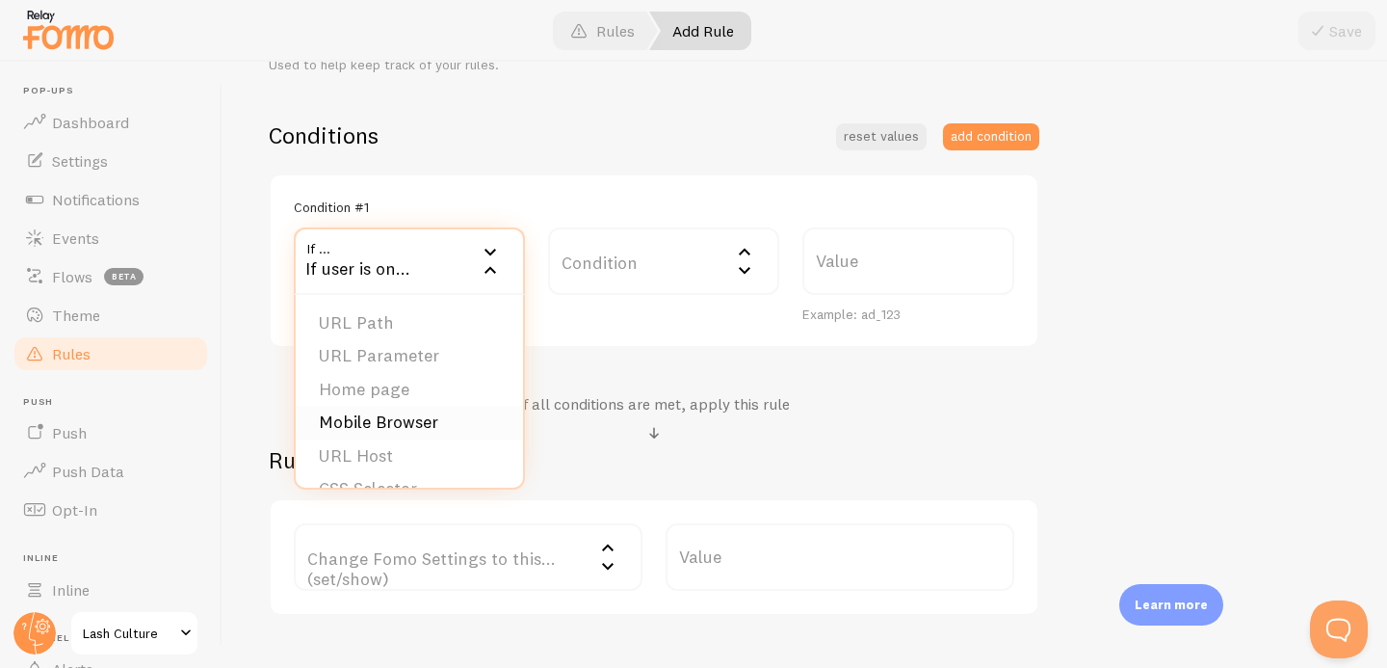
scroll to position [30, 0]
click at [593, 260] on label "Condition" at bounding box center [663, 260] width 231 height 67
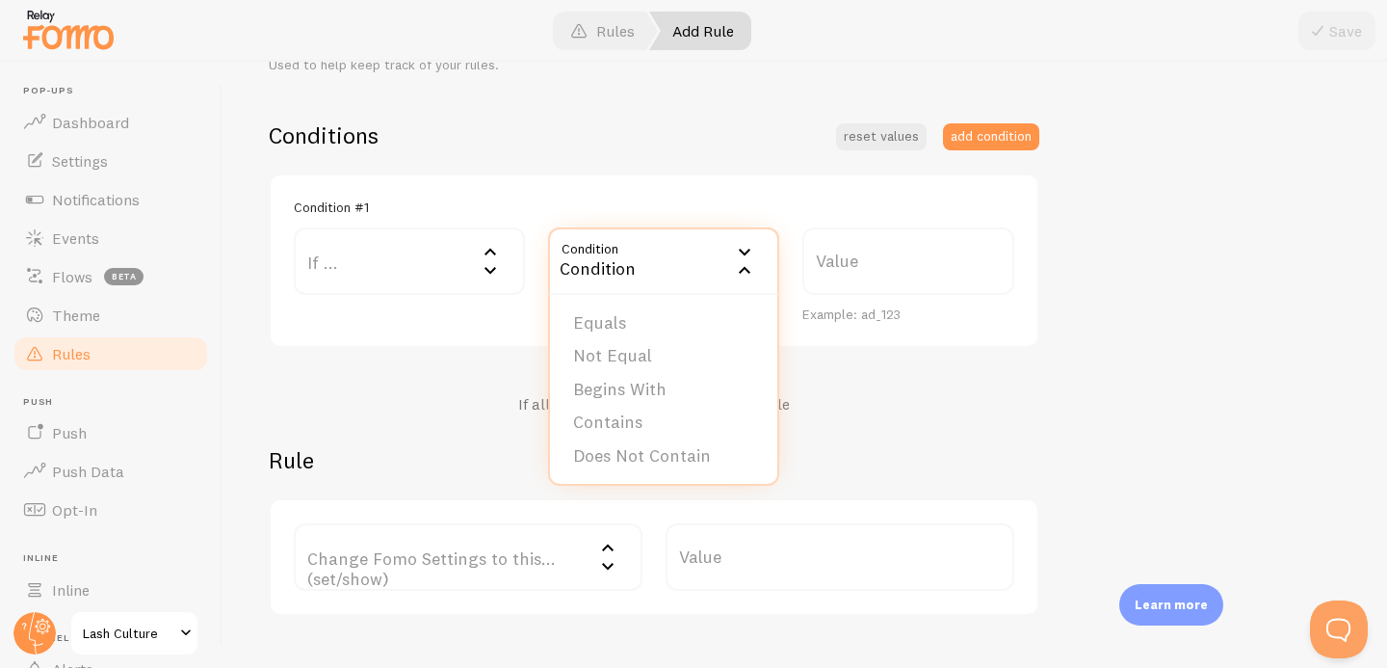
click at [392, 356] on div "Conditions reset values add condition Condition #1 If ... If user is on... URL …" at bounding box center [654, 367] width 771 height 495
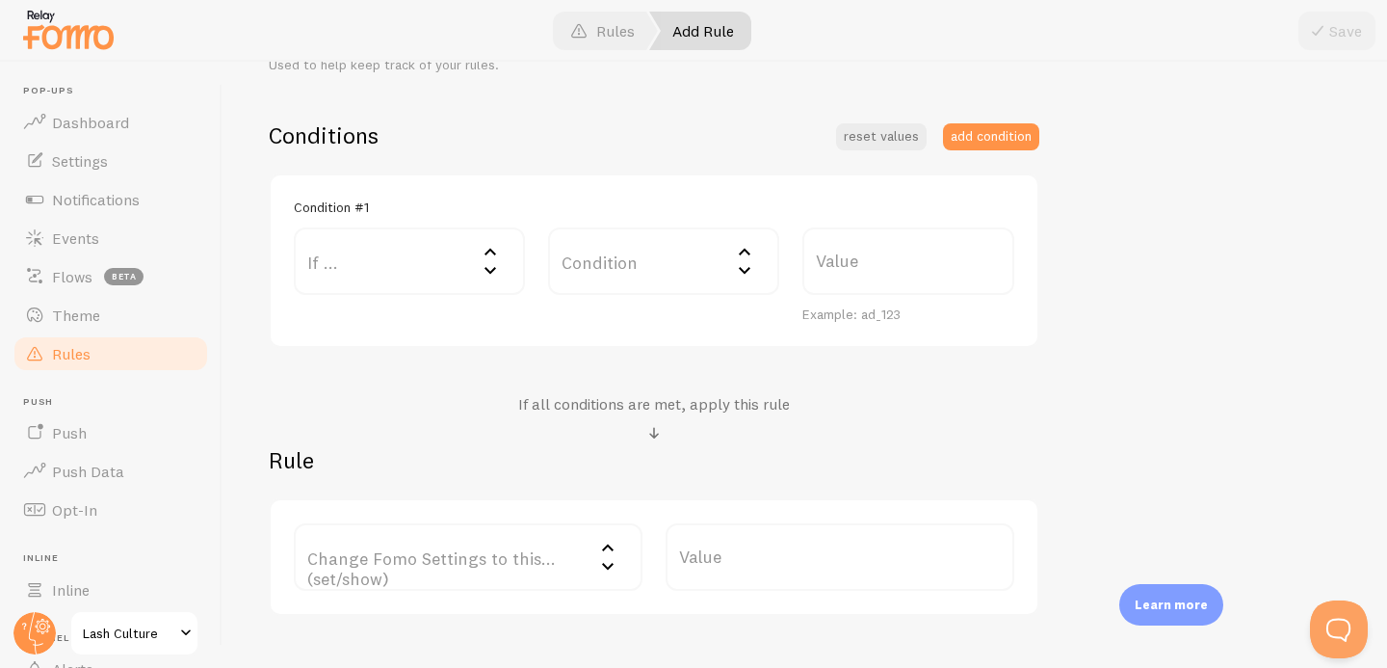
click at [365, 543] on label "Change Fomo Settings to this... (set/show)" at bounding box center [468, 556] width 349 height 67
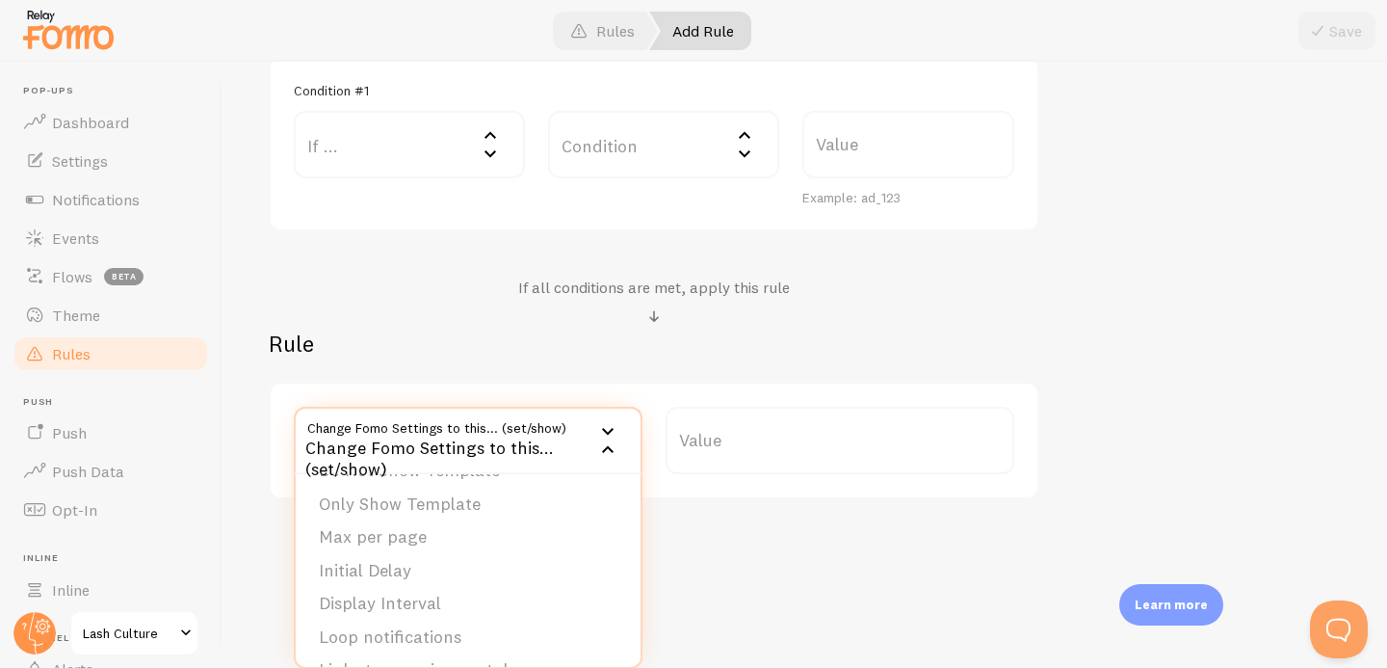
scroll to position [0, 0]
click at [432, 529] on li "Do Not Show Template" at bounding box center [468, 535] width 345 height 34
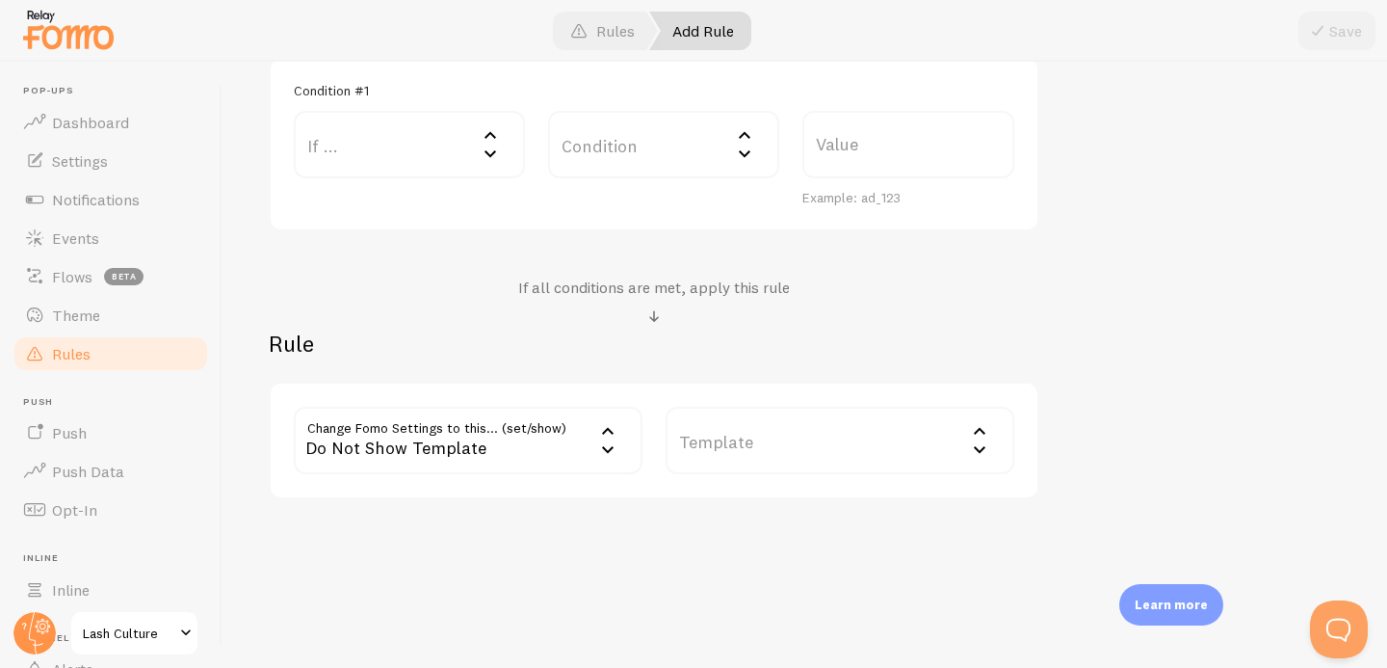
click at [742, 433] on label "Template" at bounding box center [840, 440] width 349 height 67
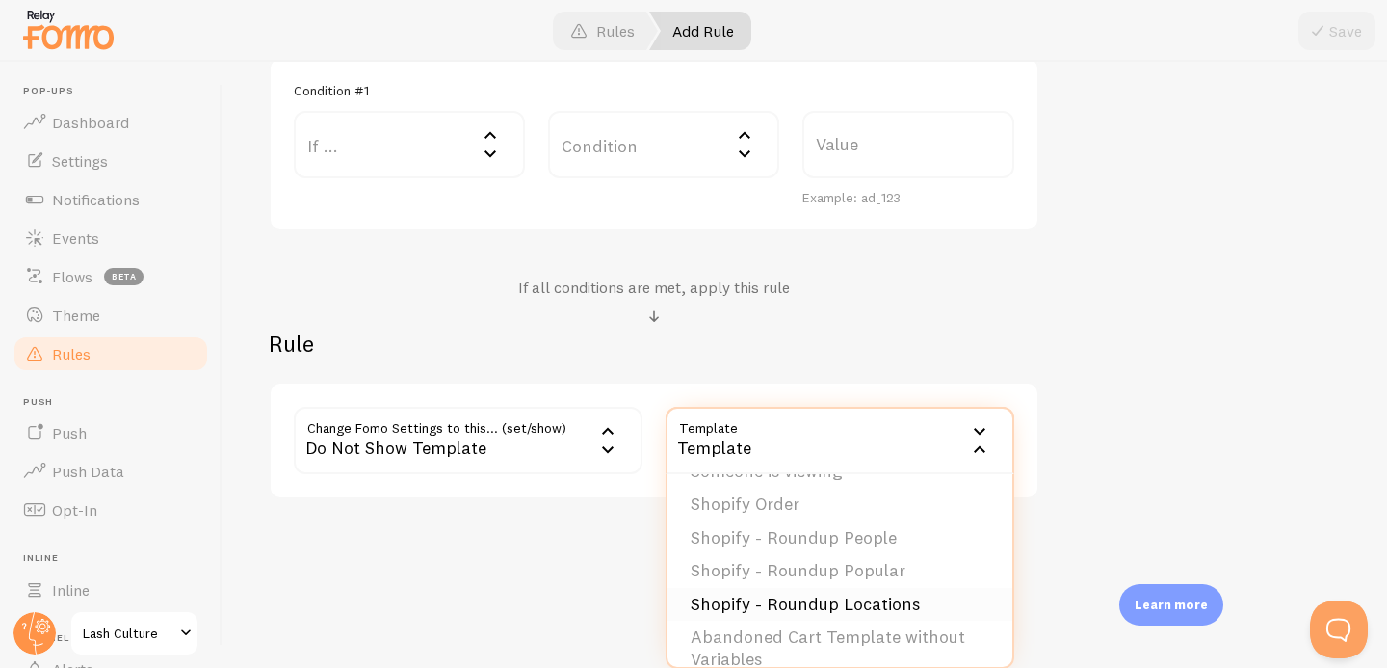
scroll to position [96, 0]
click at [118, 203] on span "Notifications" at bounding box center [96, 199] width 88 height 19
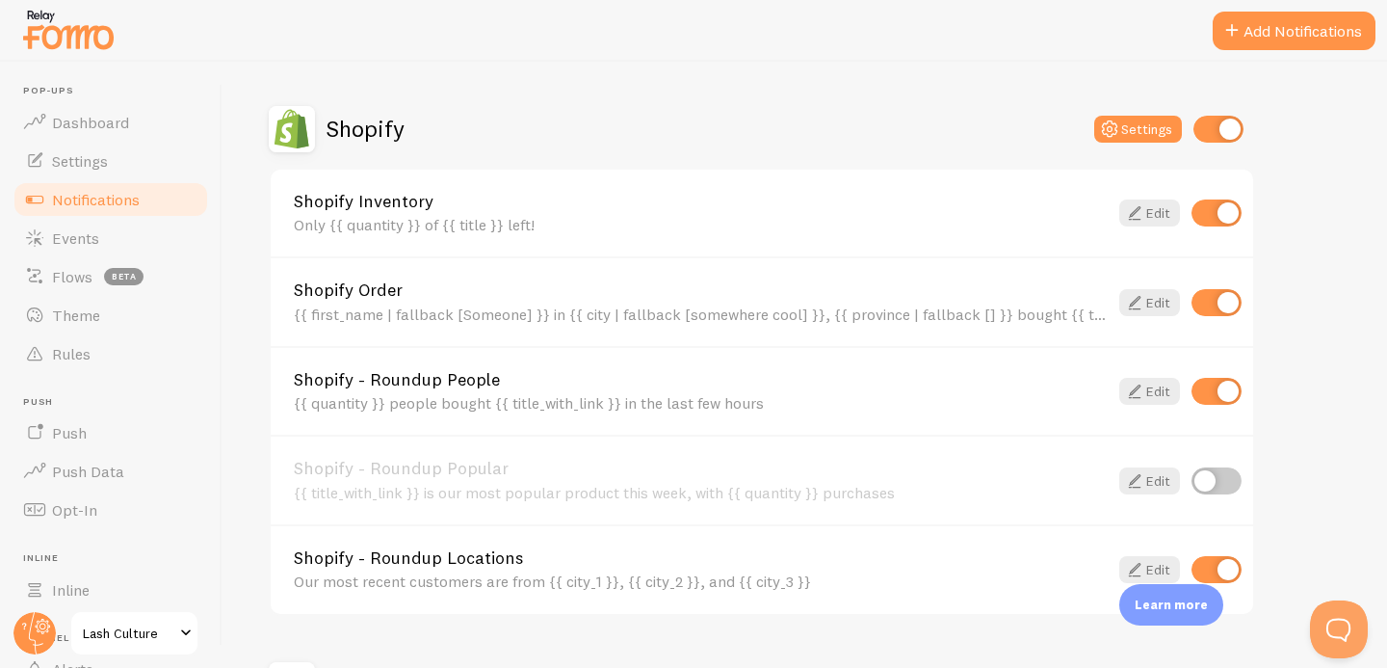
scroll to position [648, 0]
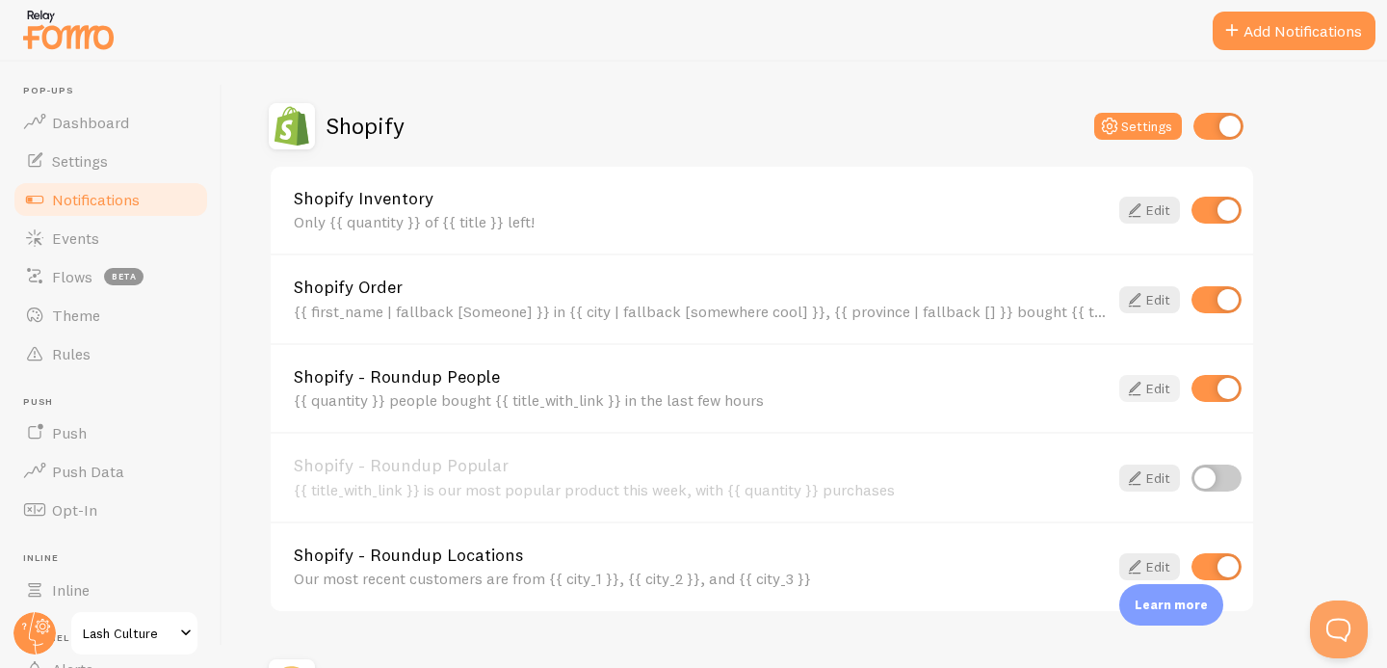
click at [1141, 388] on icon at bounding box center [1134, 388] width 23 height 23
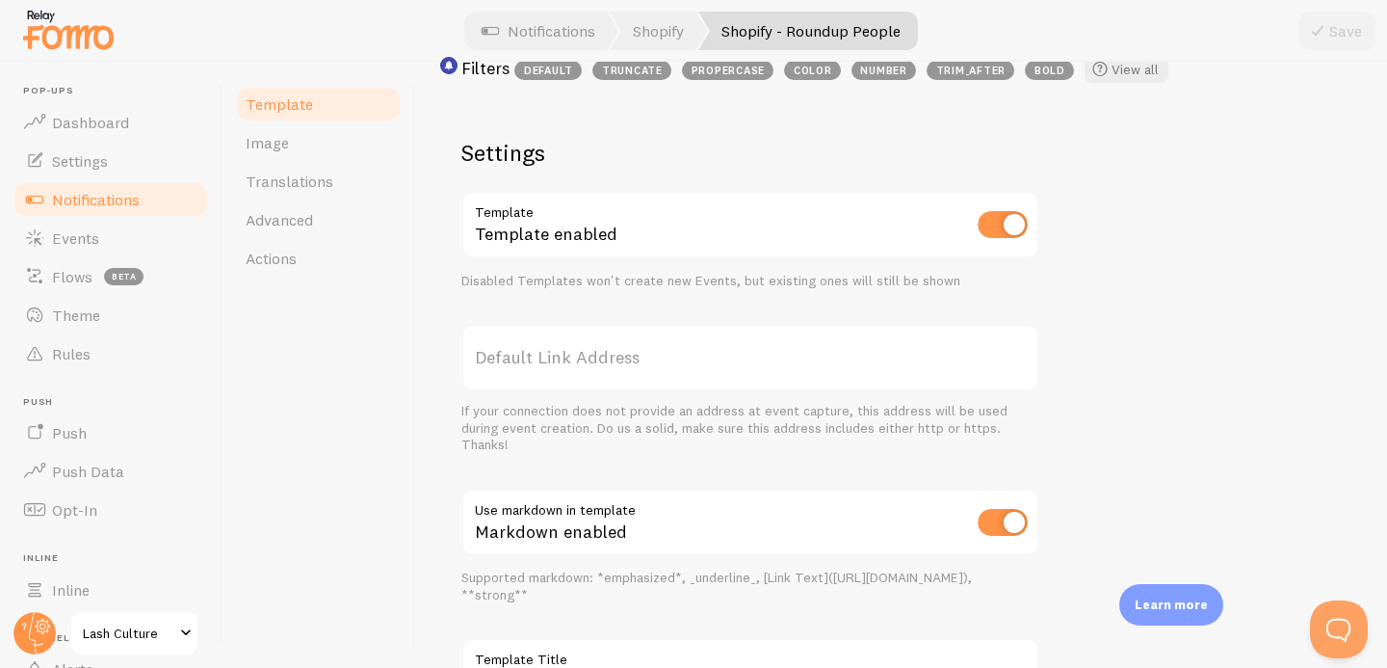
scroll to position [772, 0]
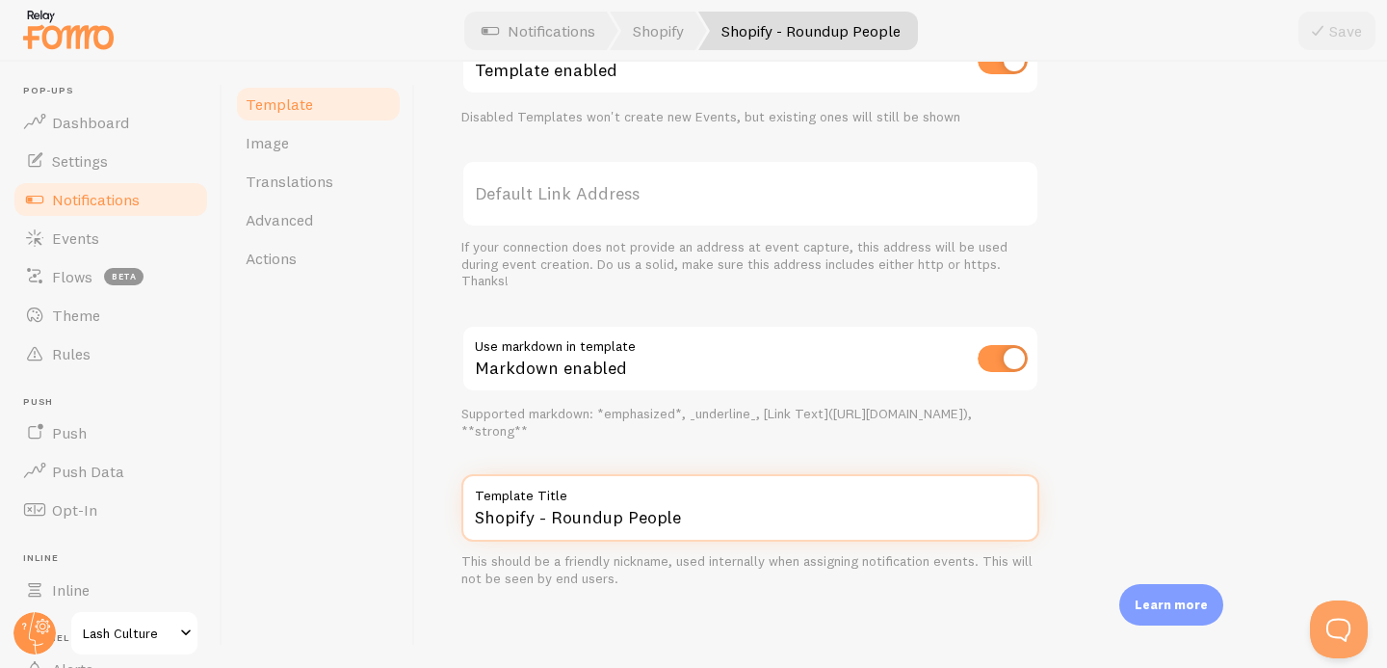
click at [602, 515] on input "Shopify - Roundup People" at bounding box center [751, 507] width 578 height 67
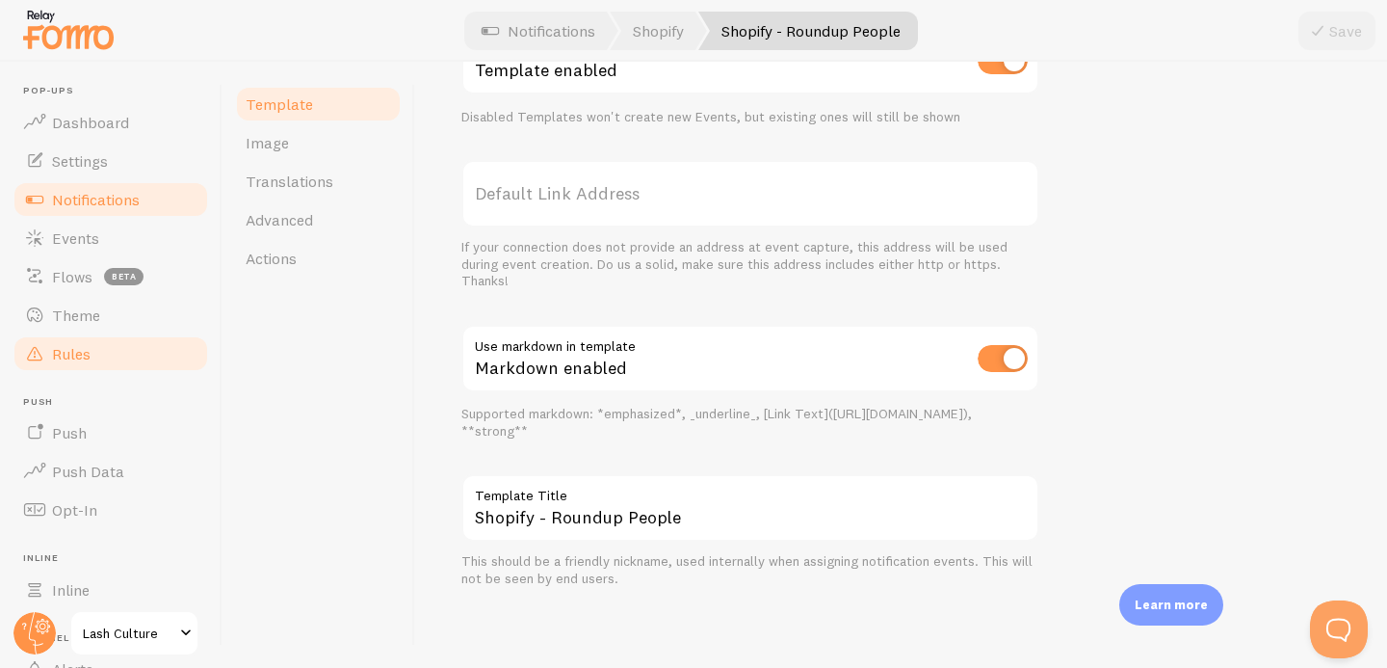
click at [87, 334] on link "Rules" at bounding box center [111, 353] width 198 height 39
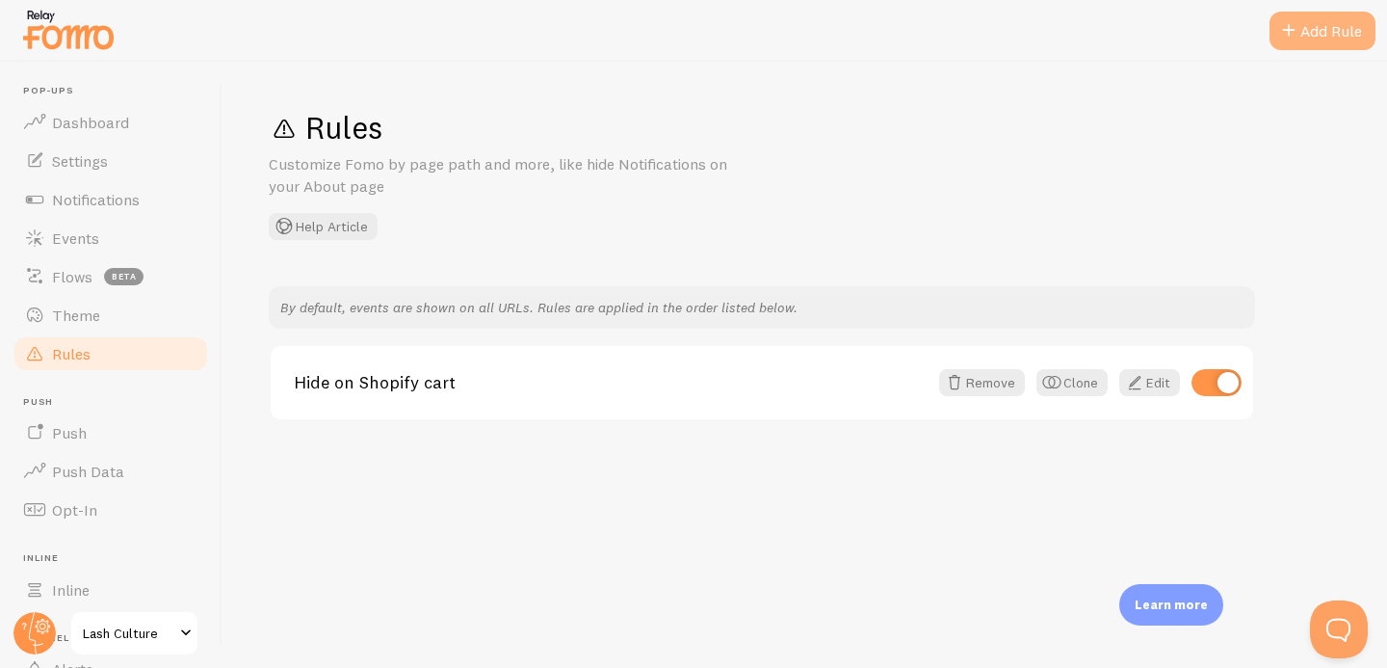
click at [1295, 37] on span at bounding box center [1289, 30] width 23 height 23
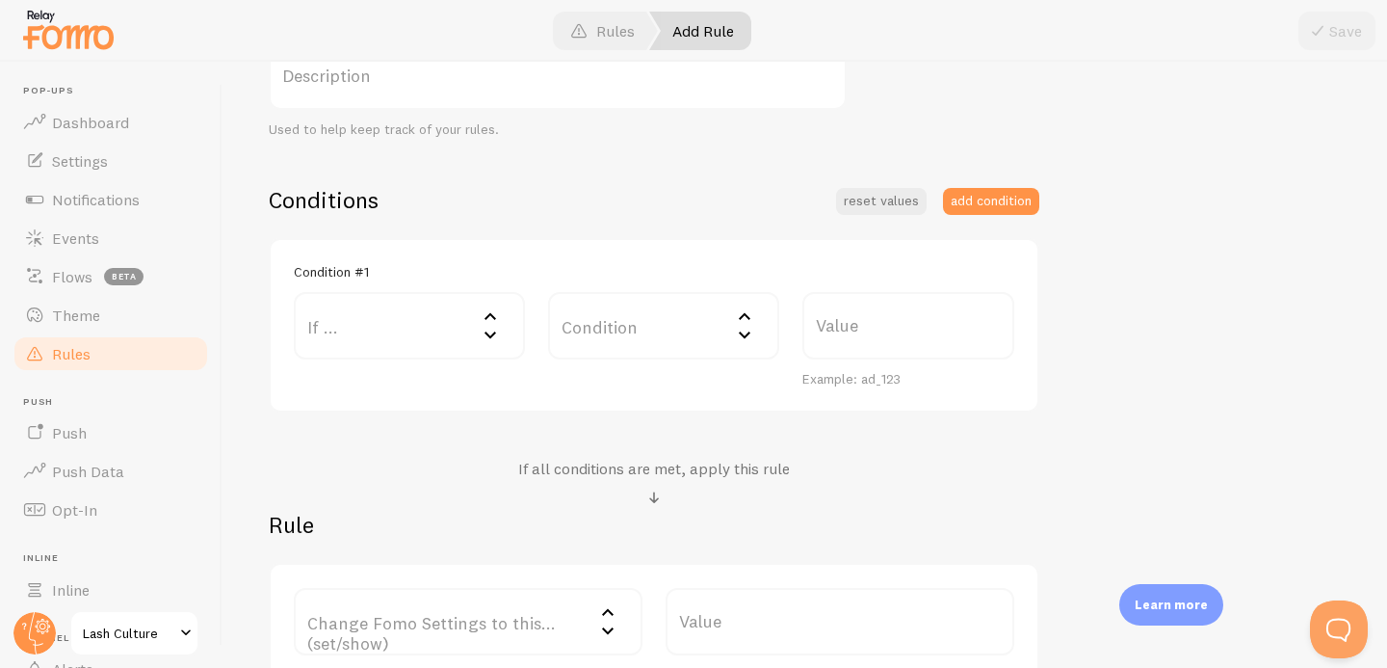
scroll to position [366, 0]
click at [399, 328] on label "If ..." at bounding box center [409, 321] width 231 height 67
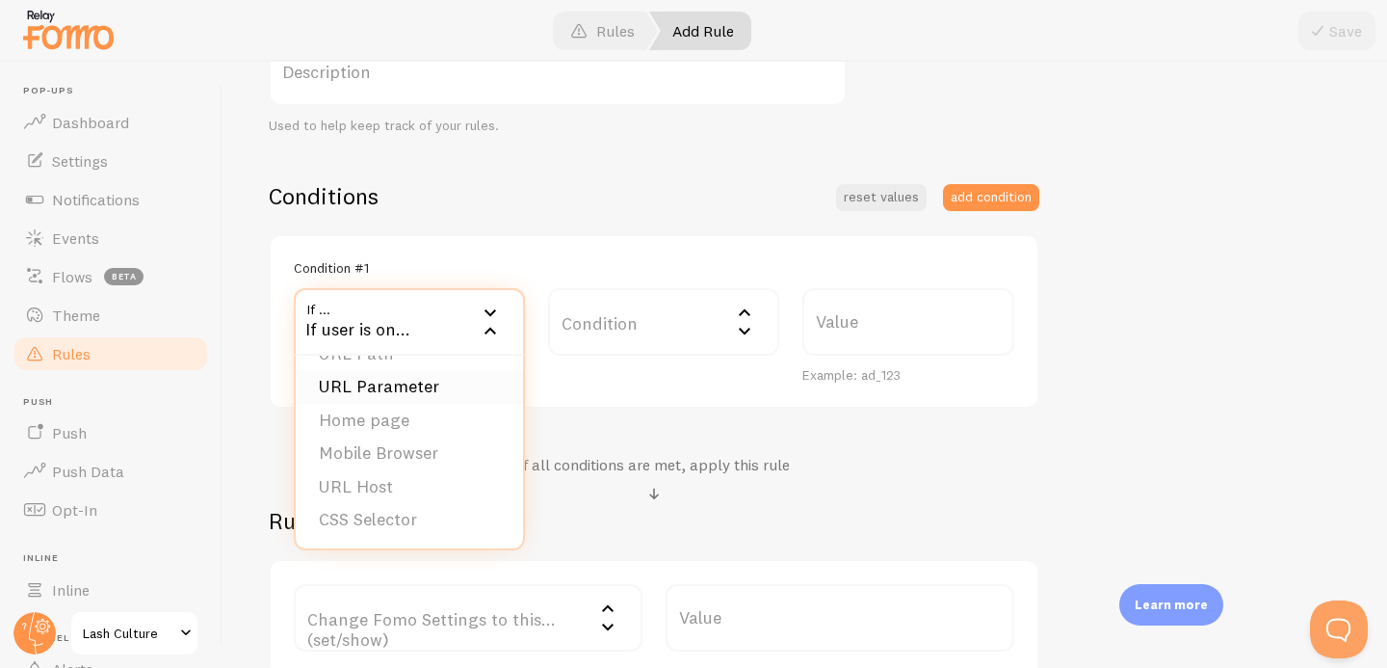
scroll to position [0, 0]
click at [436, 327] on div "If user is on..." at bounding box center [409, 321] width 231 height 67
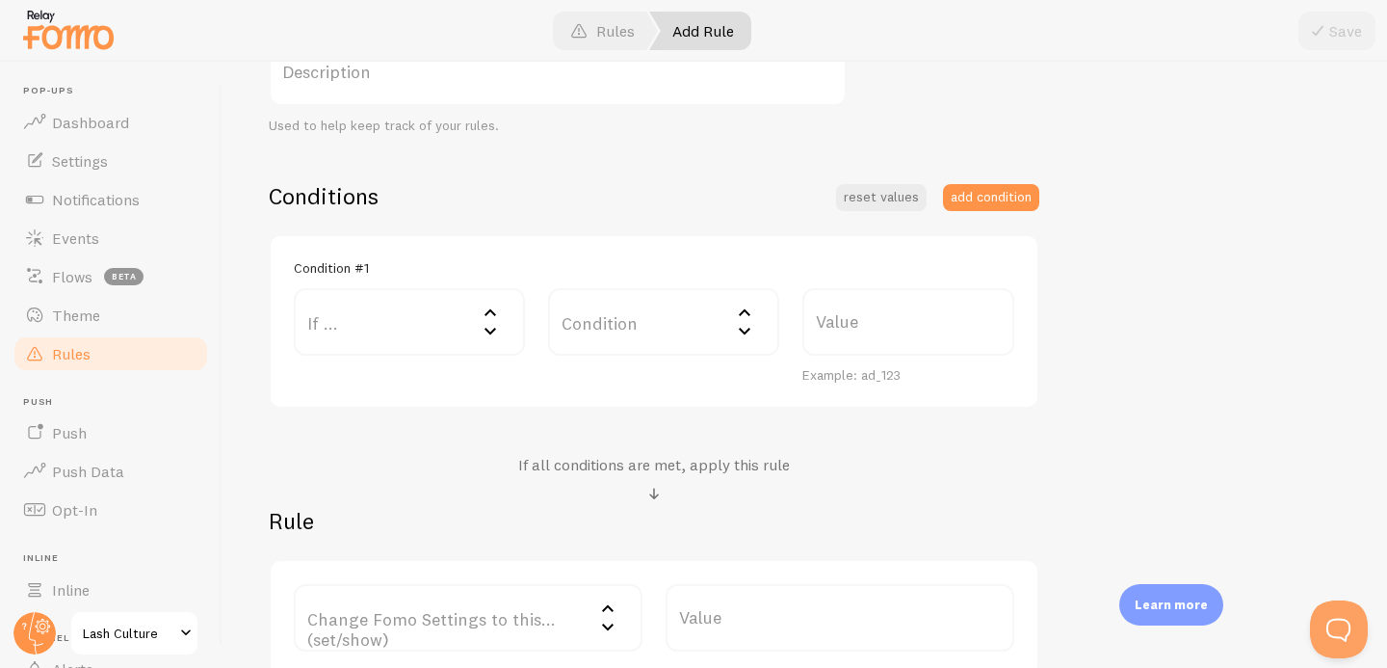
click at [567, 334] on label "Condition" at bounding box center [663, 321] width 231 height 67
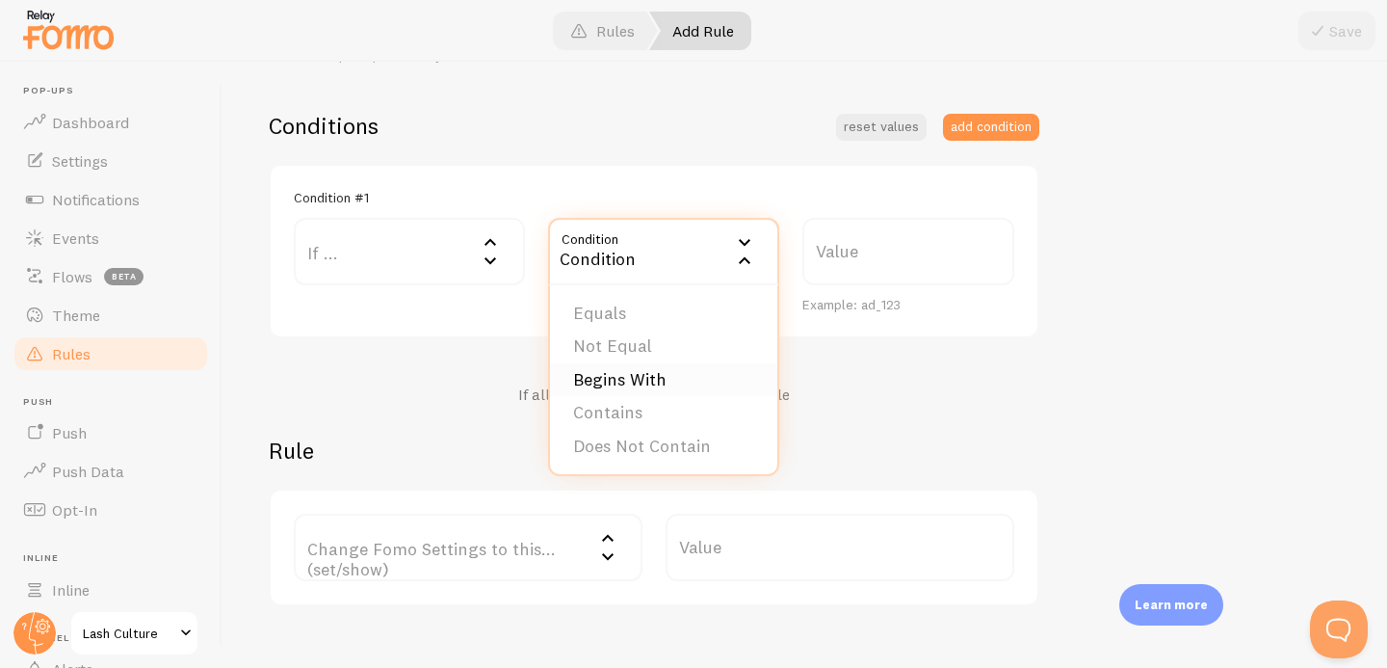
scroll to position [438, 0]
click at [646, 343] on li "Not Equal" at bounding box center [663, 345] width 227 height 34
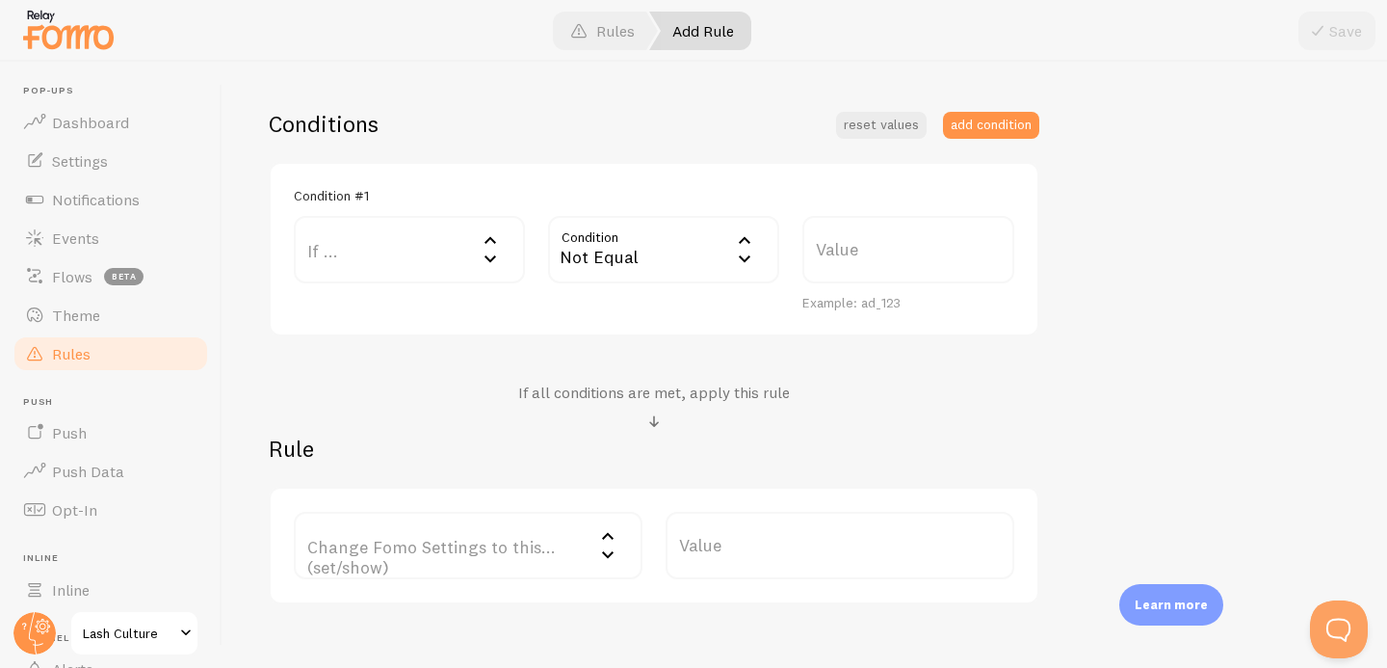
click at [862, 239] on label "Value" at bounding box center [909, 249] width 212 height 67
click at [862, 239] on input "Value" at bounding box center [909, 249] width 212 height 67
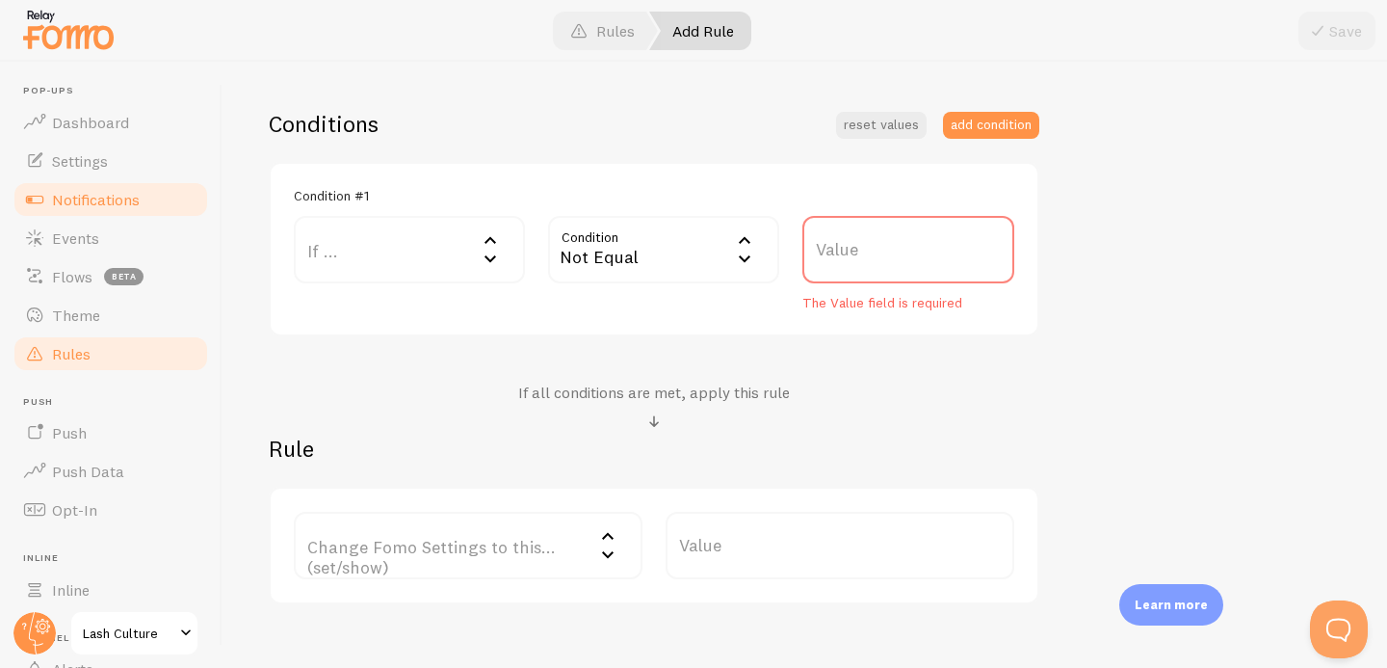
click at [155, 187] on link "Notifications" at bounding box center [111, 199] width 198 height 39
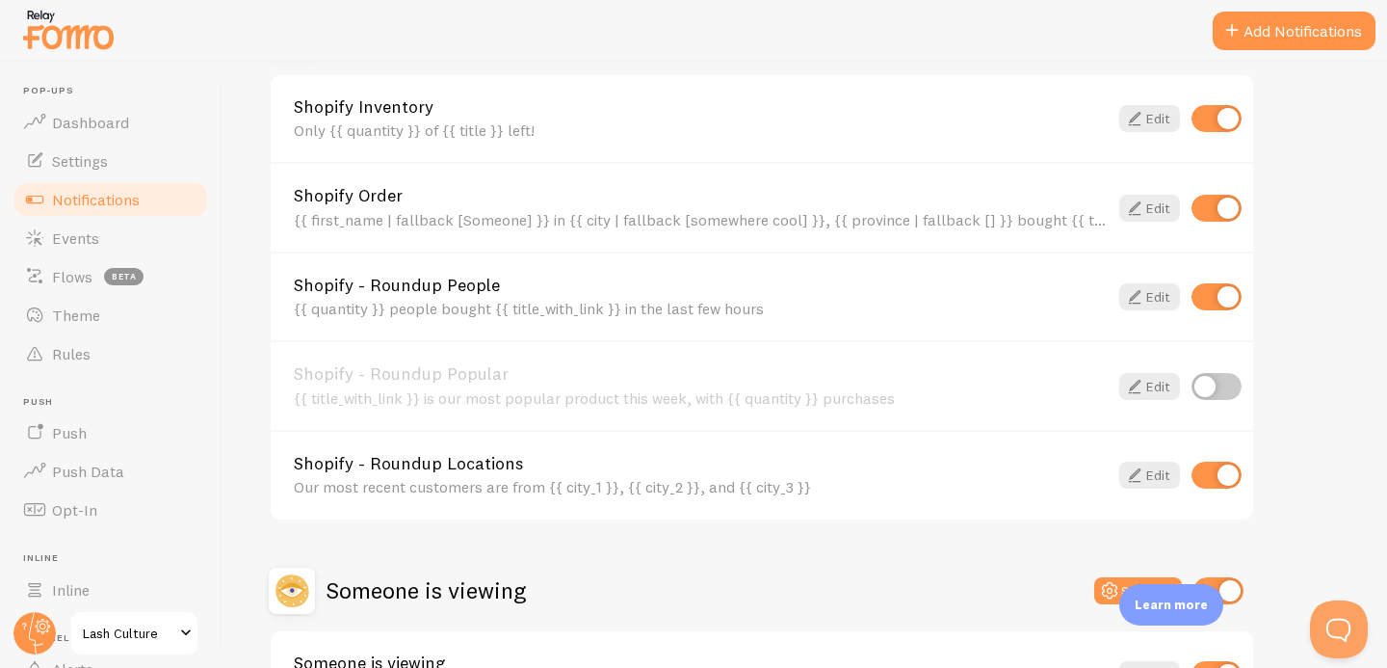
scroll to position [747, 0]
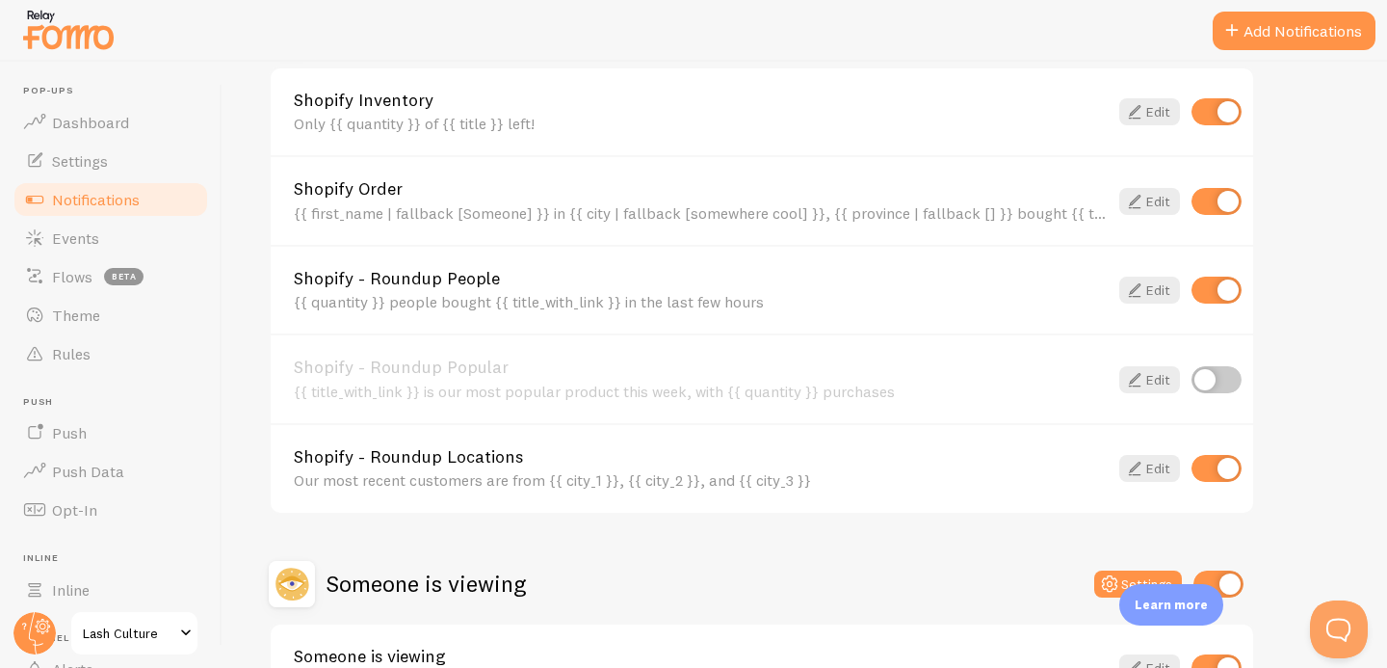
click at [1224, 278] on input "checkbox" at bounding box center [1217, 290] width 50 height 27
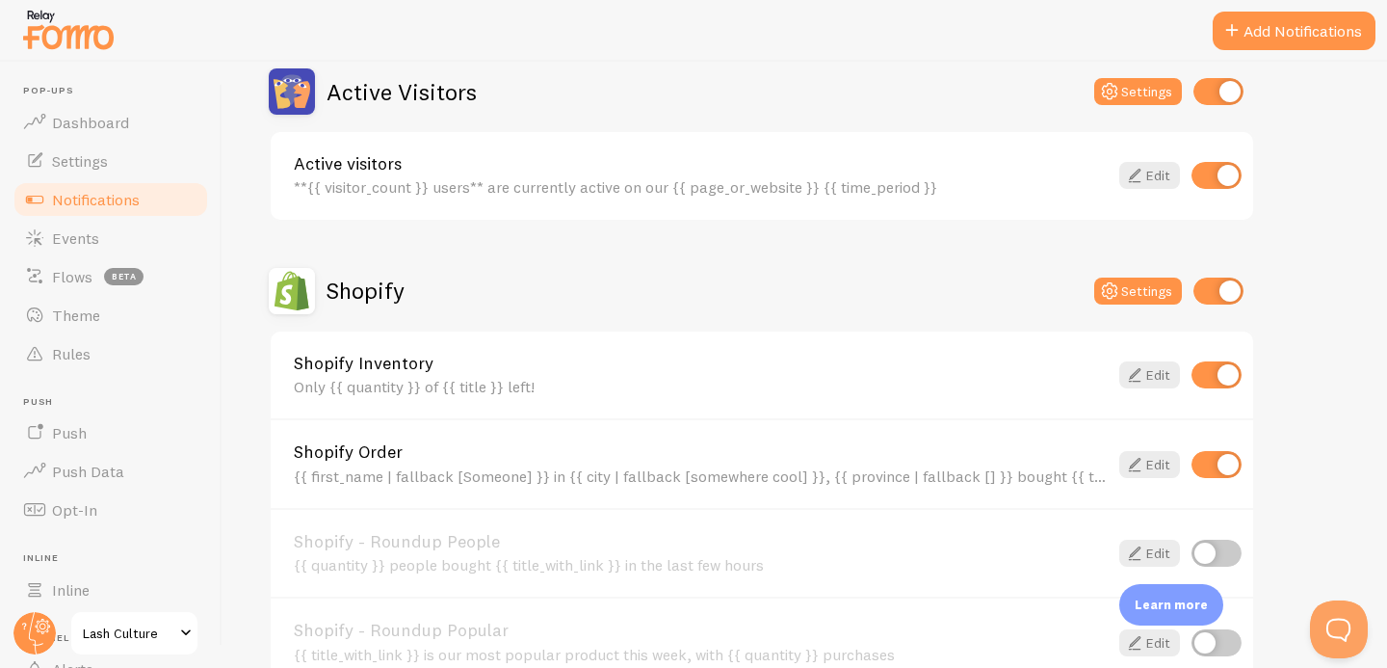
scroll to position [524, 0]
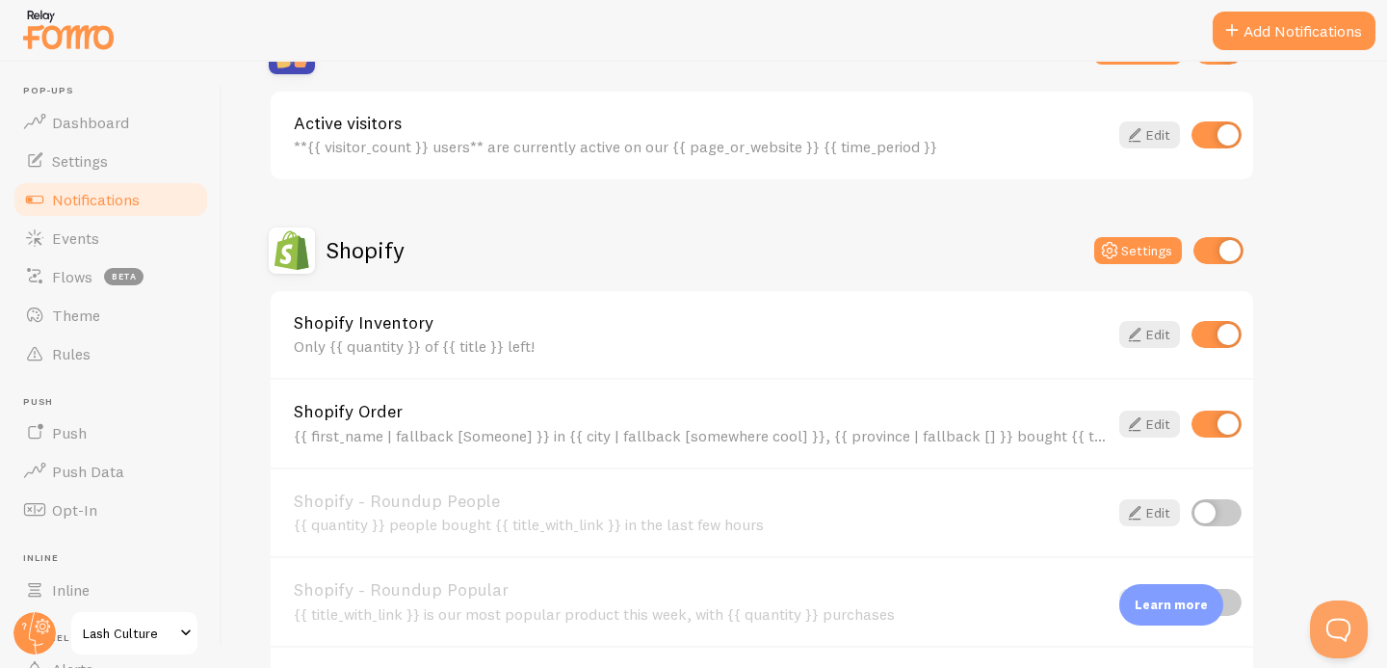
click at [1214, 509] on input "checkbox" at bounding box center [1217, 512] width 50 height 27
checkbox input "true"
click at [1151, 517] on link "Edit" at bounding box center [1150, 512] width 61 height 27
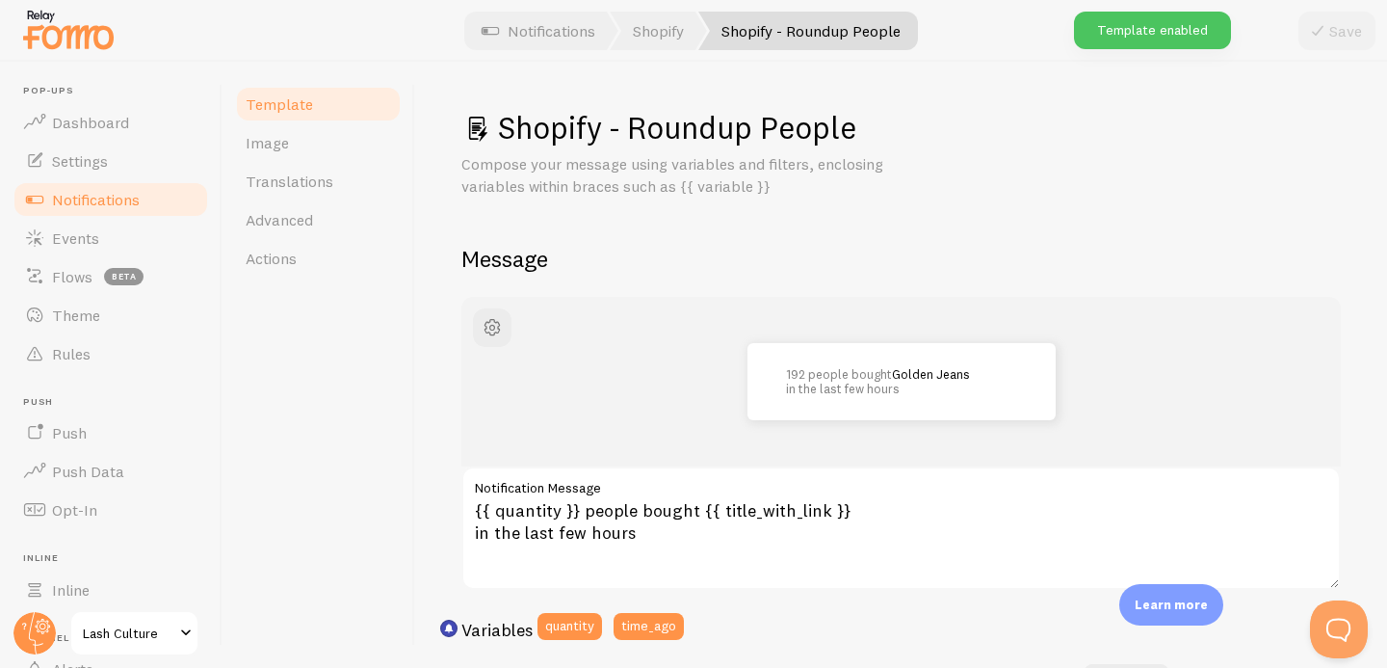
scroll to position [130, 0]
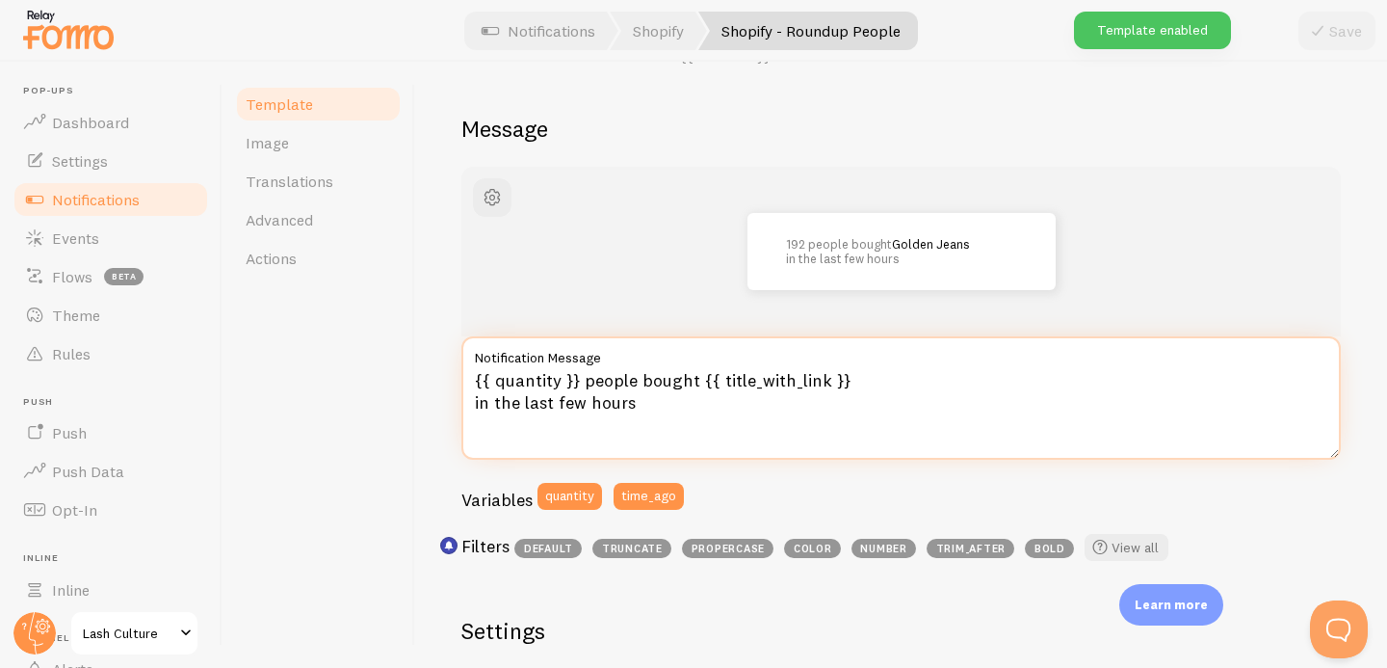
click at [655, 409] on textarea "{{ quantity }} people bought {{ title_with_link }} in the last few hours" at bounding box center [902, 397] width 880 height 123
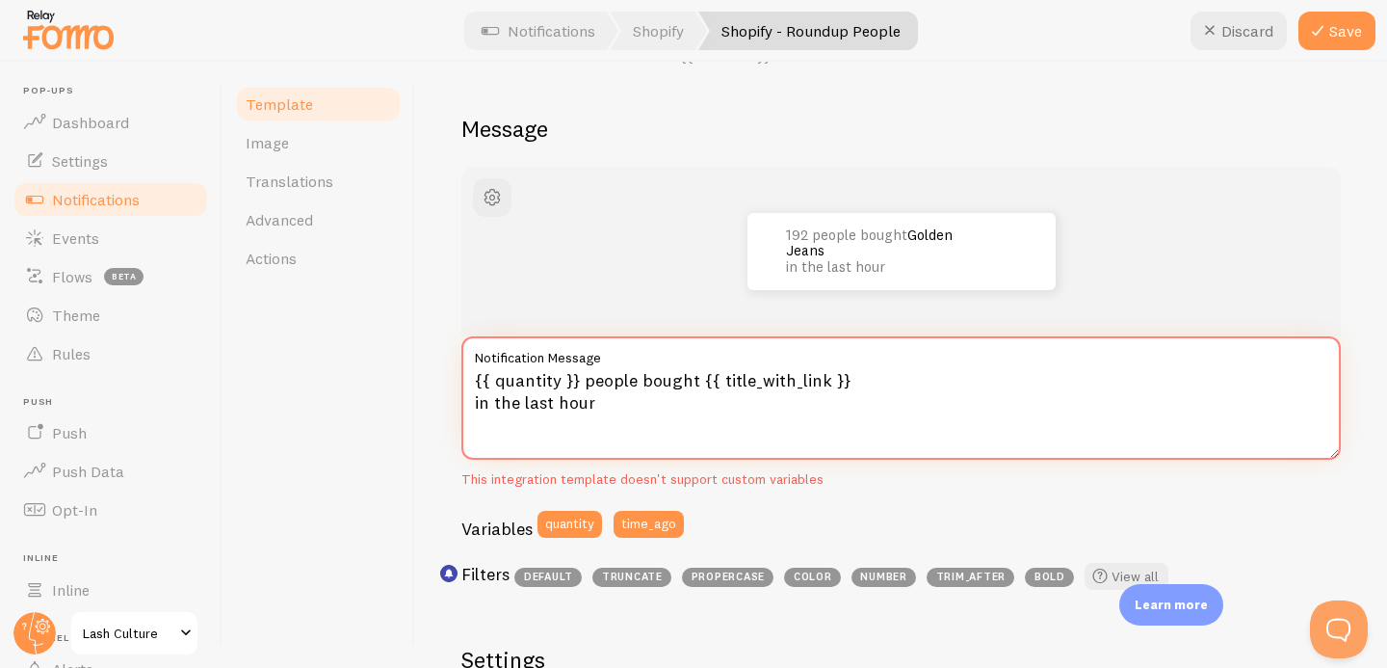
type textarea "{{ quantity }} people bought {{ title_with_link }} in the last hour"
click at [438, 427] on div "Shopify - Roundup People Compose your message using variables and filters, encl…" at bounding box center [901, 365] width 972 height 606
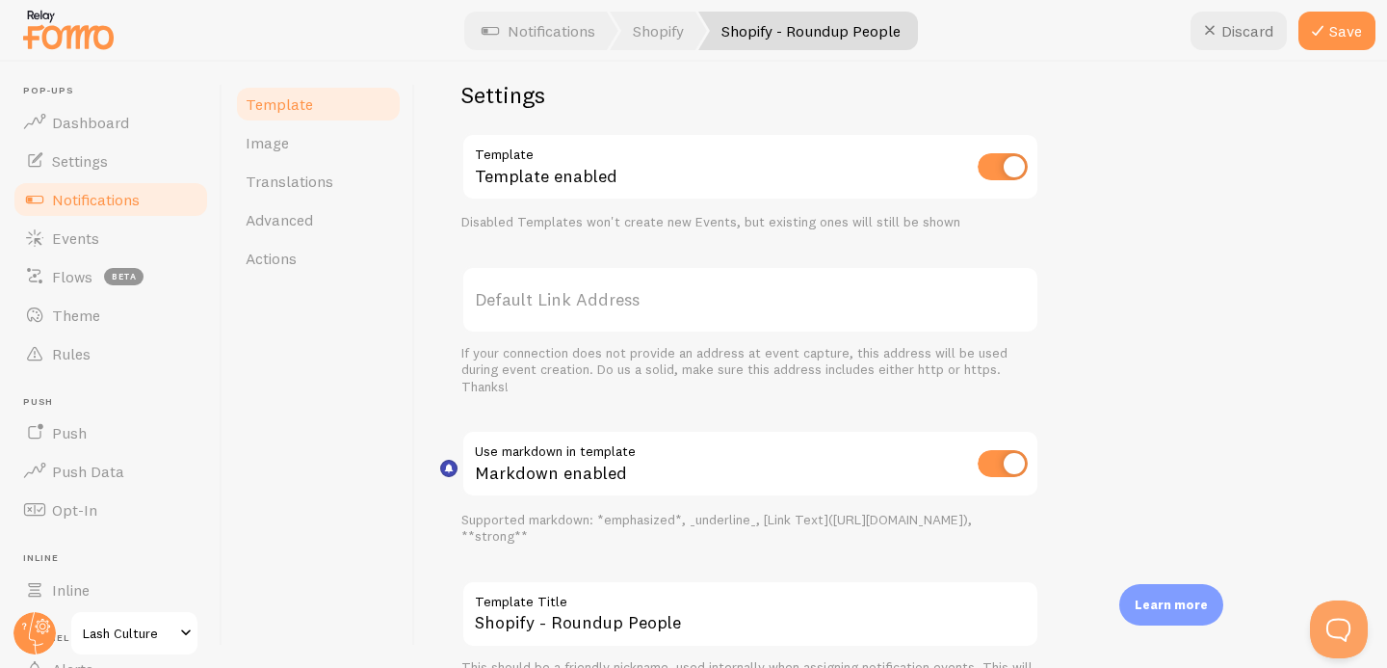
scroll to position [150, 0]
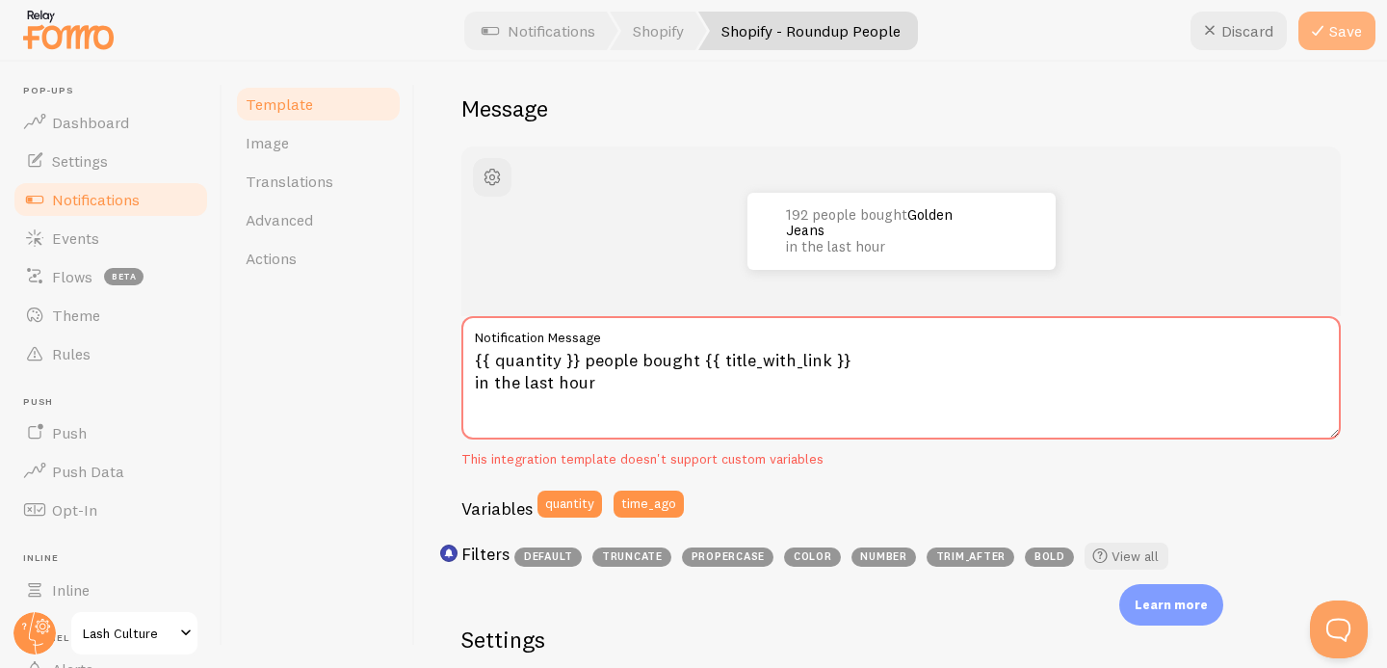
click at [1354, 40] on button "Save" at bounding box center [1337, 31] width 77 height 39
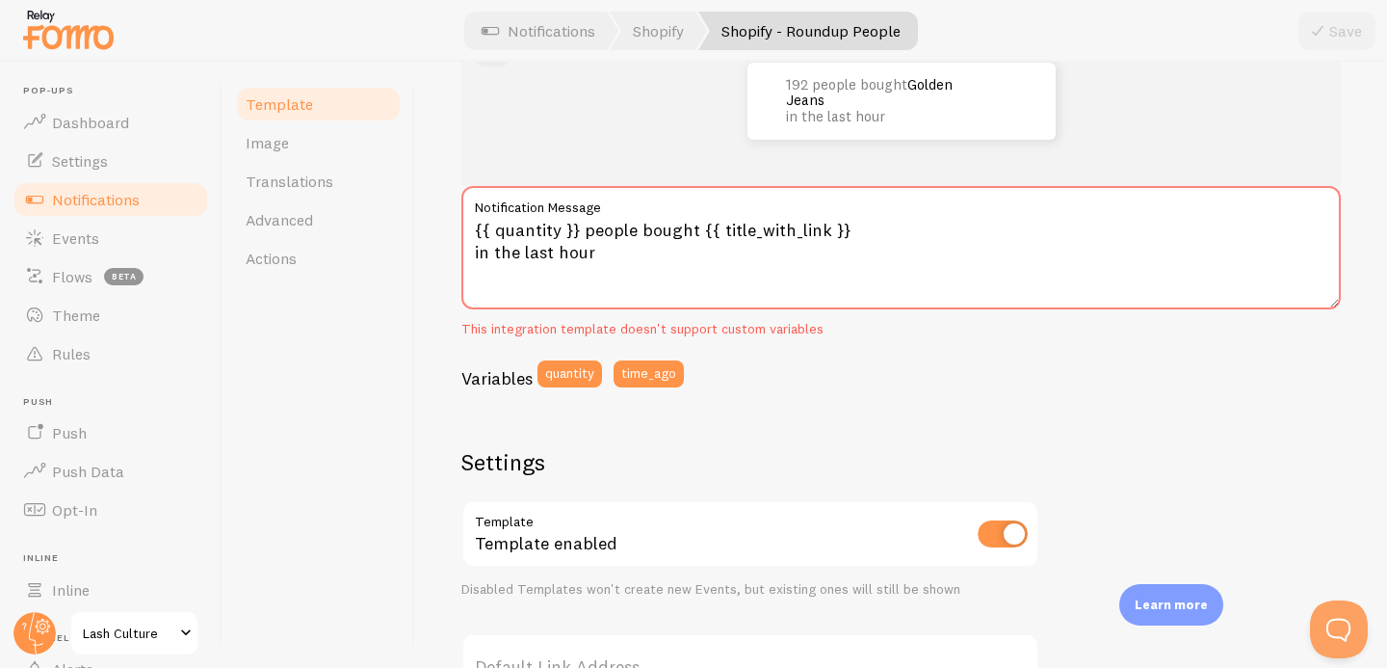
scroll to position [327, 0]
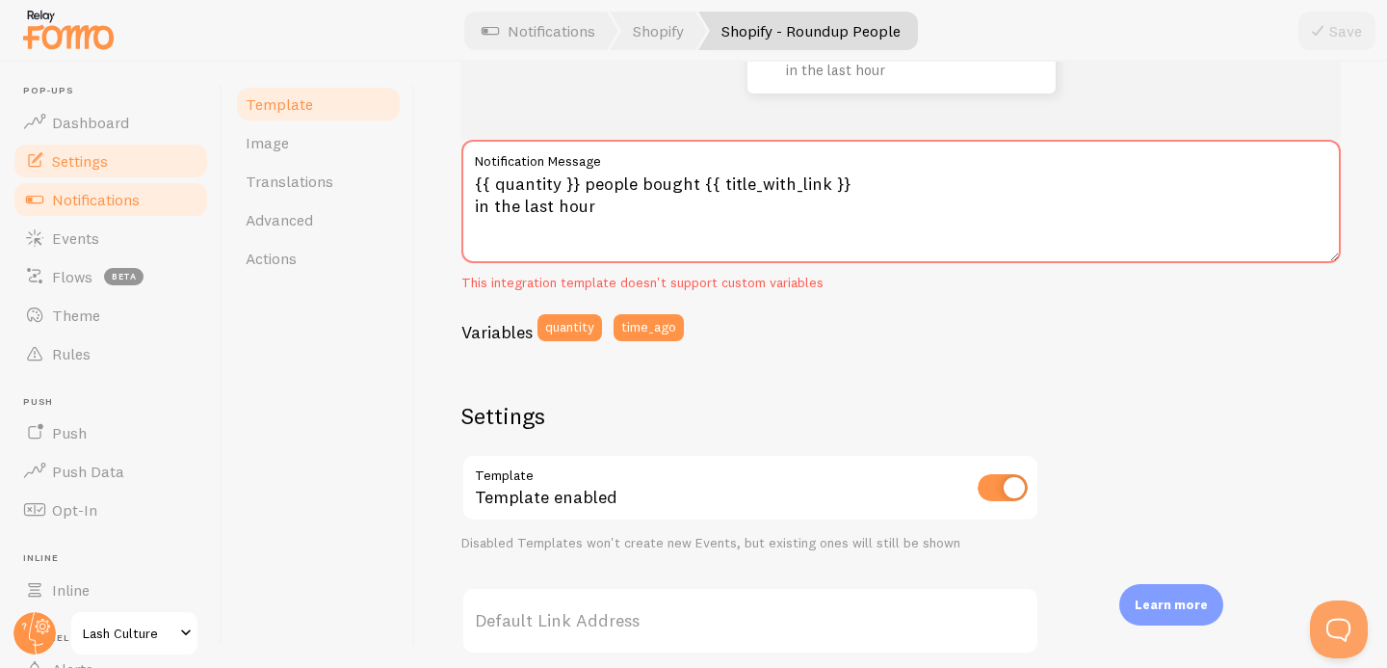
click at [122, 155] on link "Settings" at bounding box center [111, 161] width 198 height 39
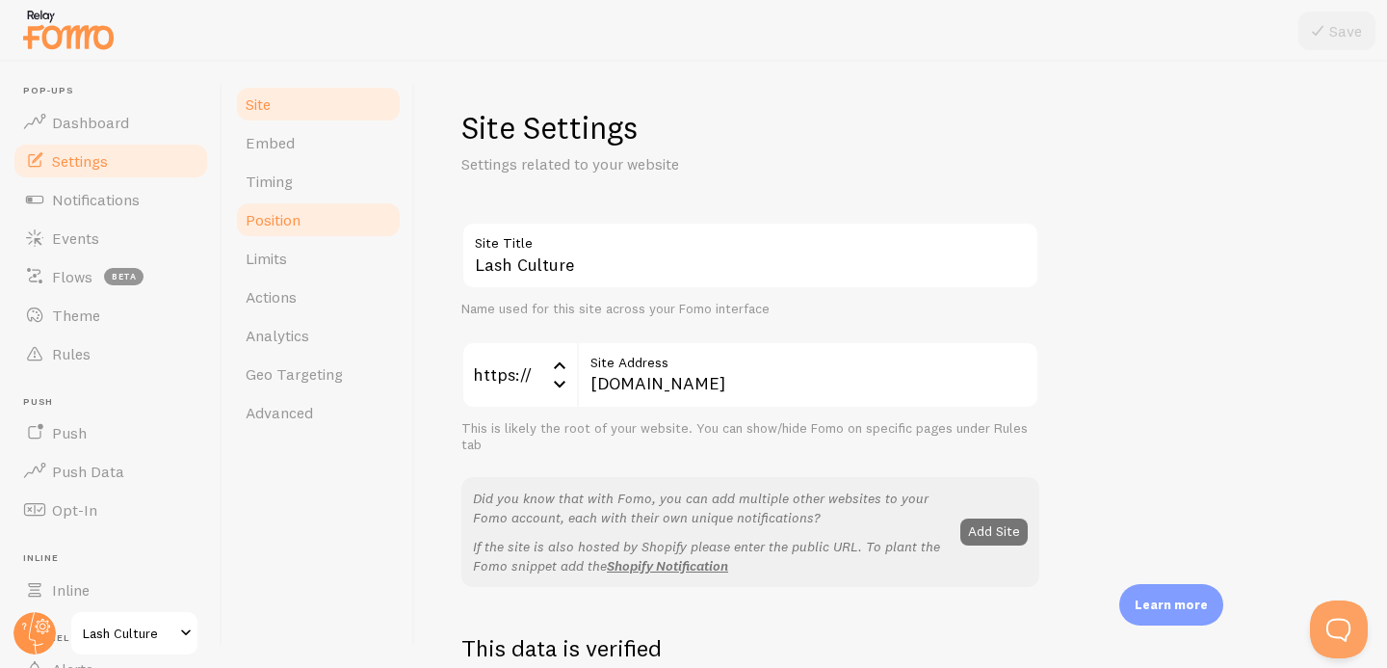
click at [297, 220] on span "Position" at bounding box center [273, 219] width 55 height 19
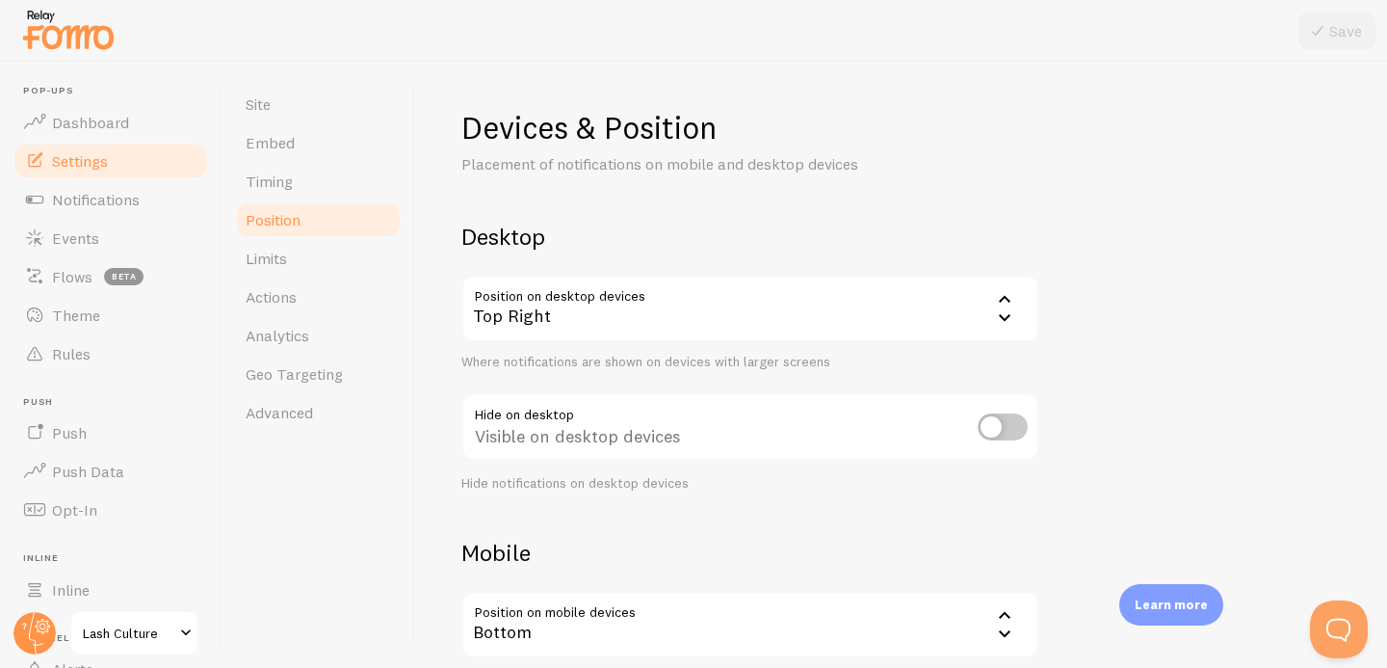
click at [540, 316] on div "Top Right" at bounding box center [751, 308] width 578 height 67
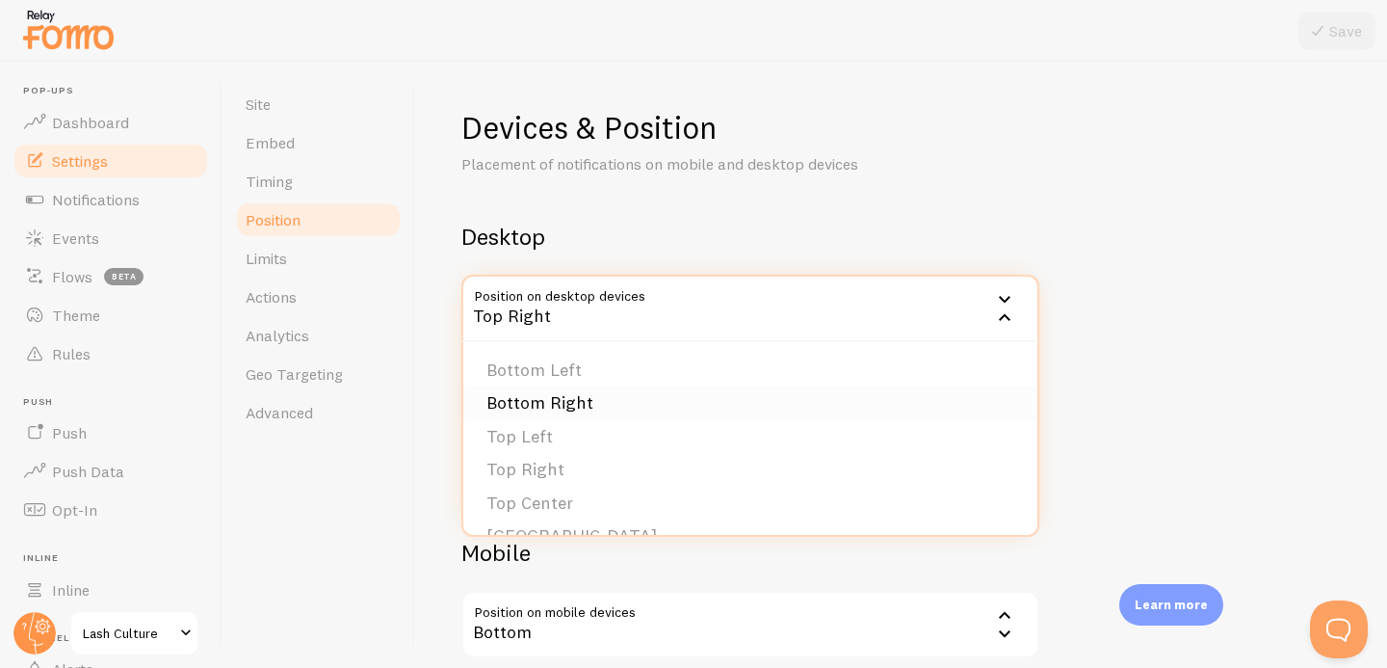
click at [544, 409] on li "Bottom Right" at bounding box center [750, 403] width 574 height 34
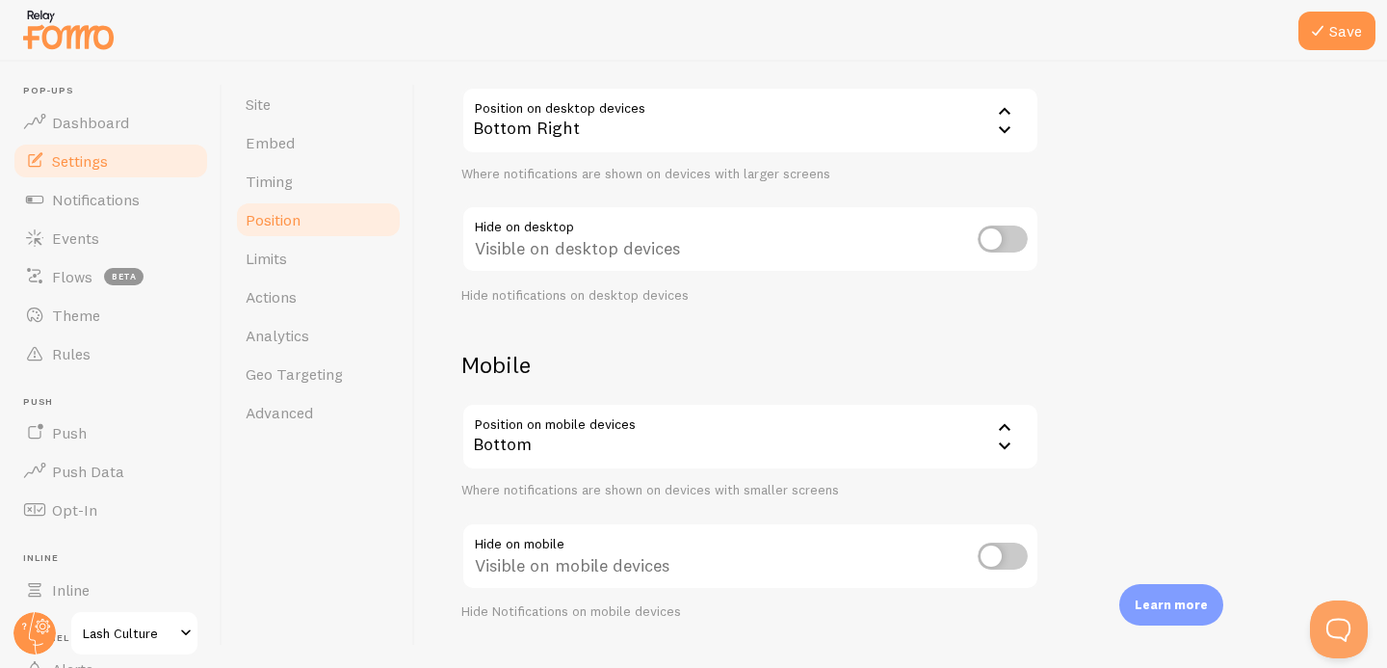
scroll to position [225, 0]
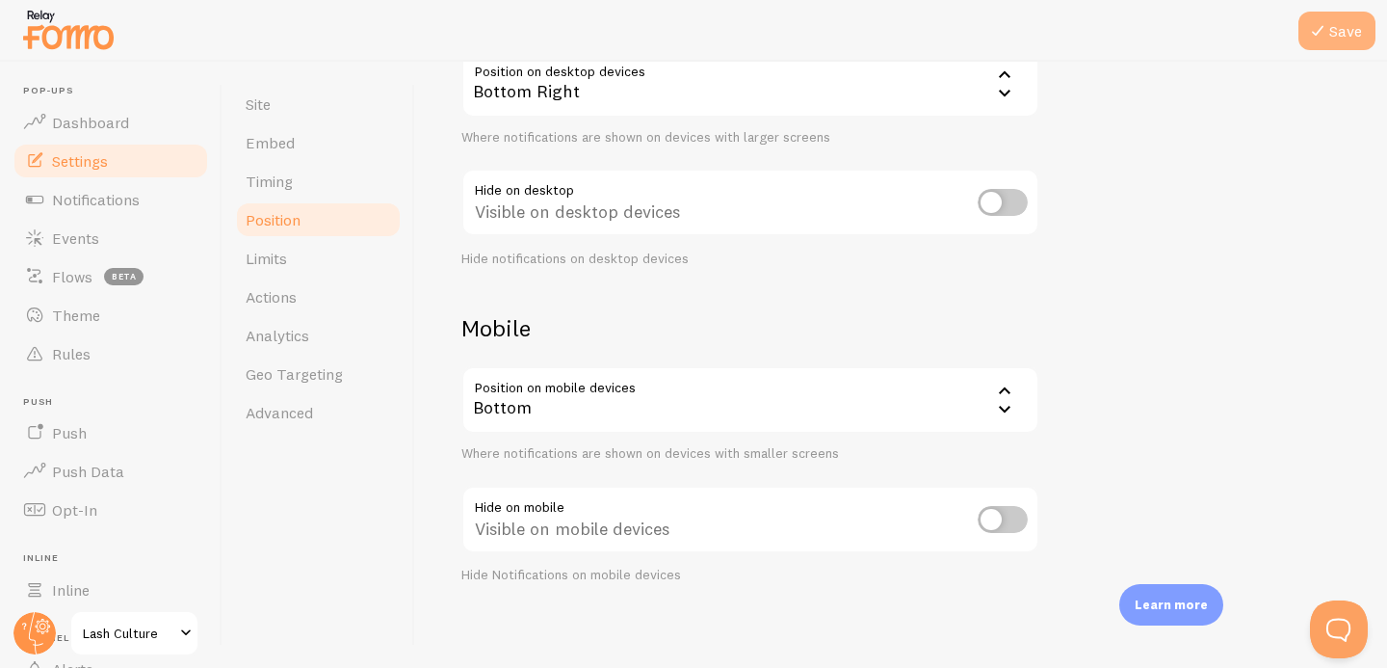
click at [1329, 34] on icon at bounding box center [1318, 30] width 23 height 23
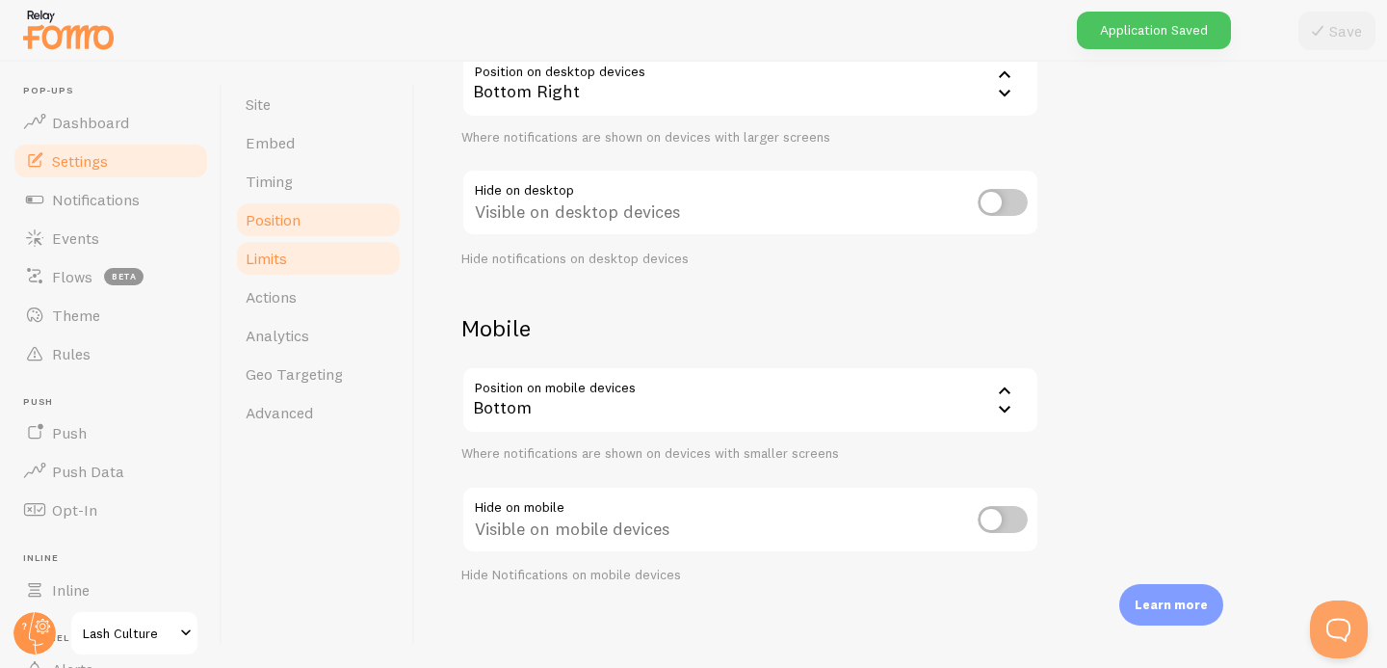
click at [327, 249] on link "Limits" at bounding box center [318, 258] width 169 height 39
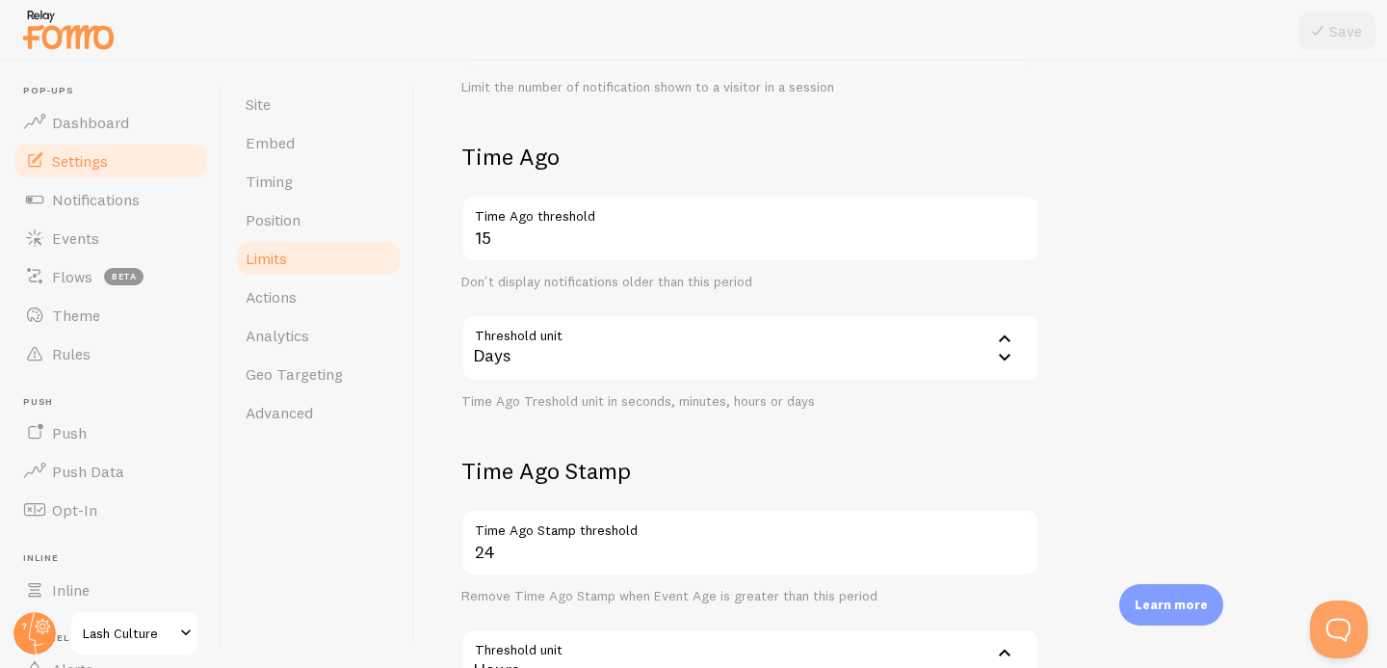
scroll to position [581, 0]
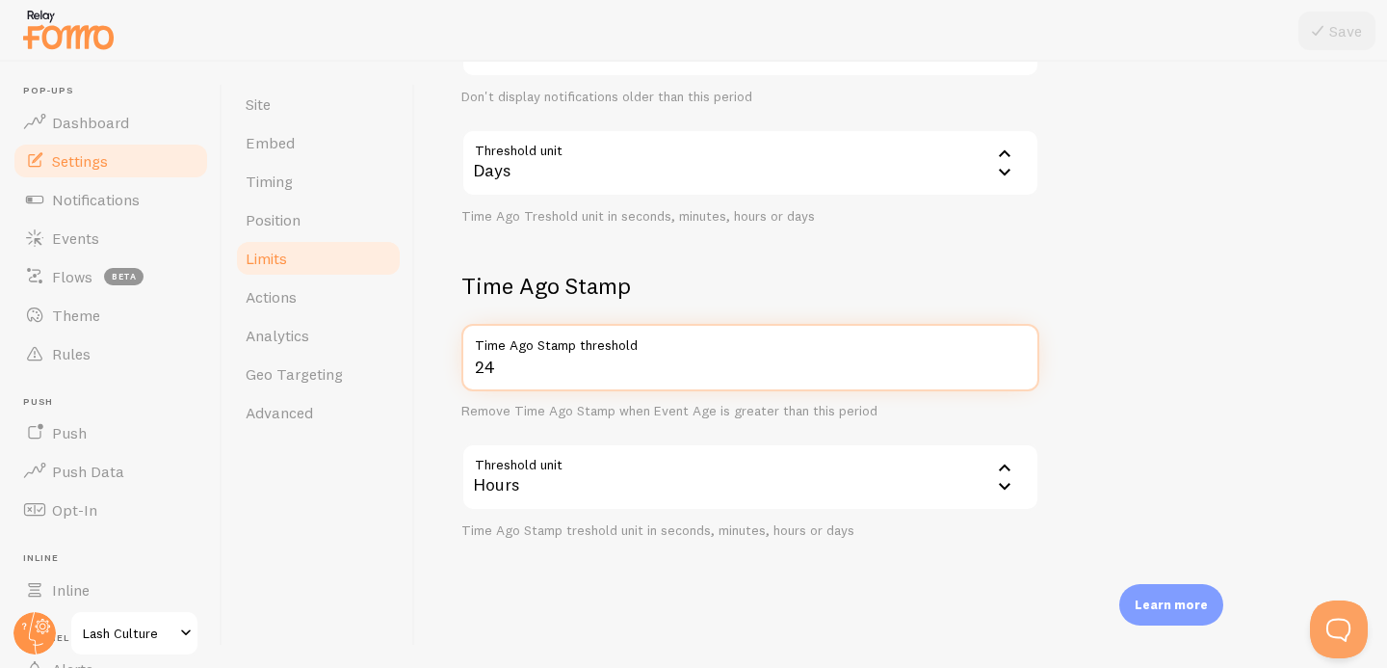
click at [545, 367] on input "24" at bounding box center [751, 357] width 578 height 67
click at [546, 368] on input "24" at bounding box center [751, 357] width 578 height 67
click at [547, 368] on input "24" at bounding box center [751, 357] width 578 height 67
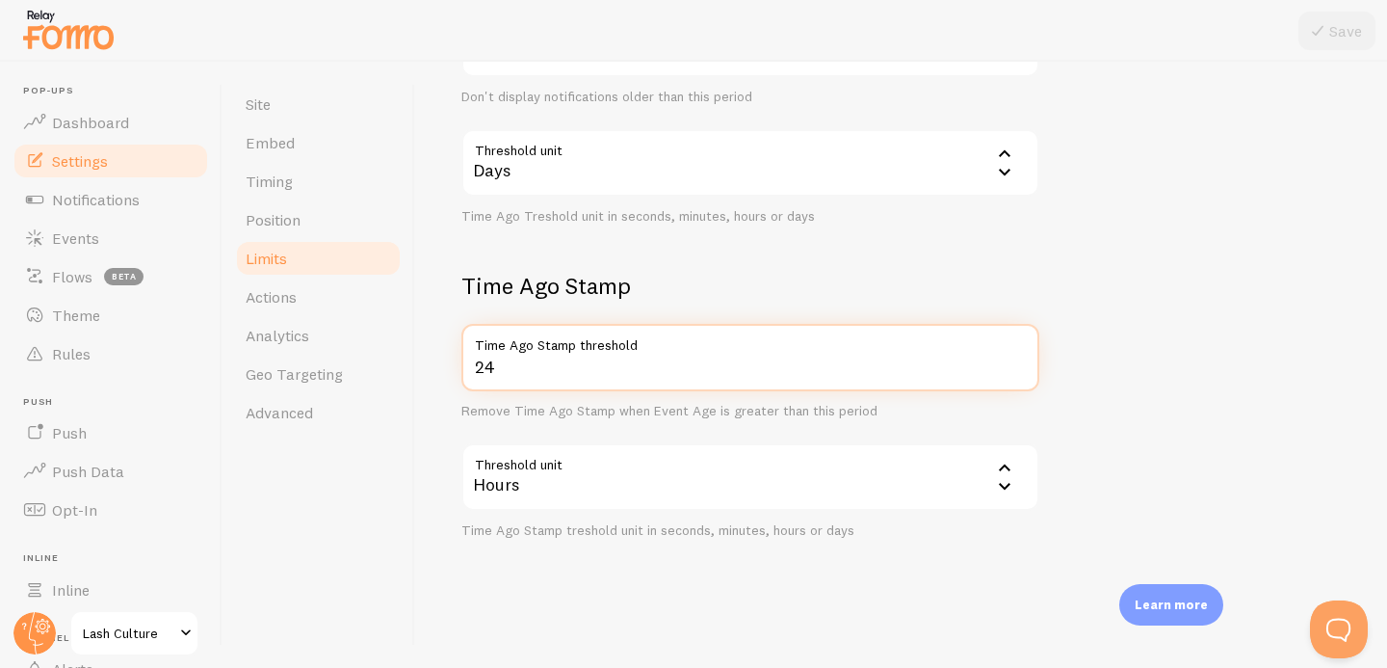
click at [547, 368] on input "24" at bounding box center [751, 357] width 578 height 67
type input "6"
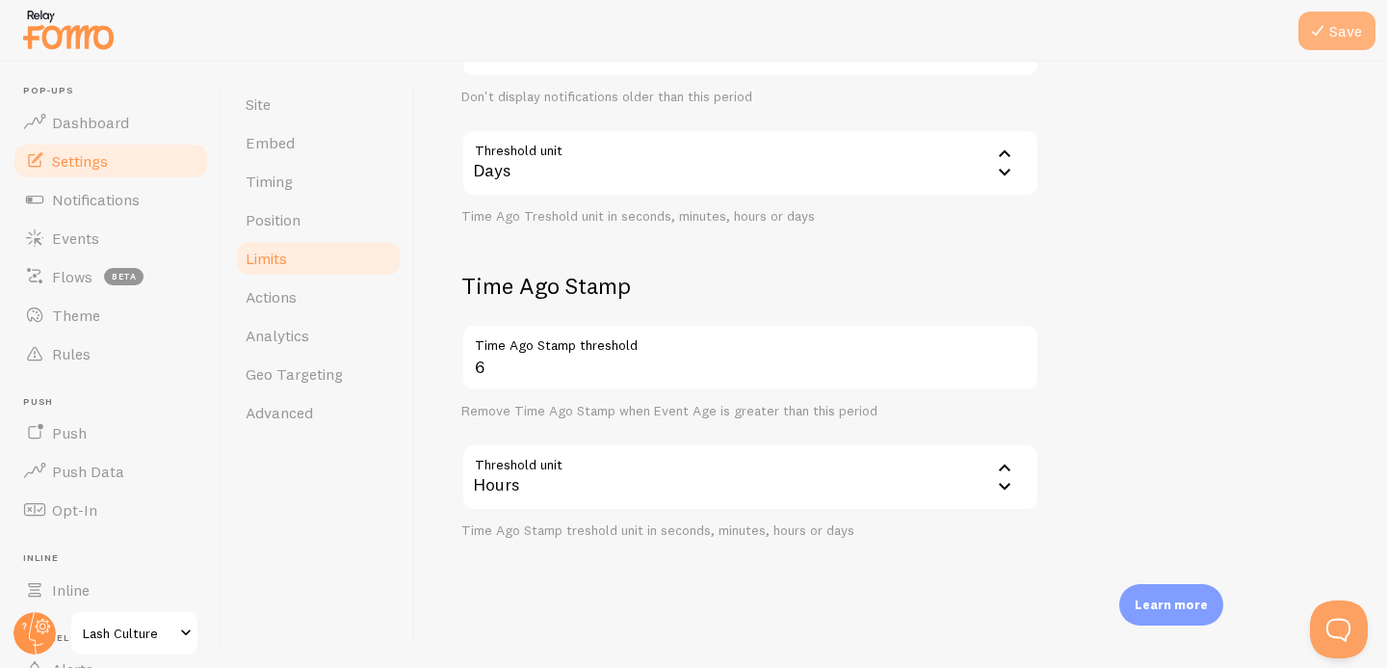
click at [1334, 16] on button "Save" at bounding box center [1337, 31] width 77 height 39
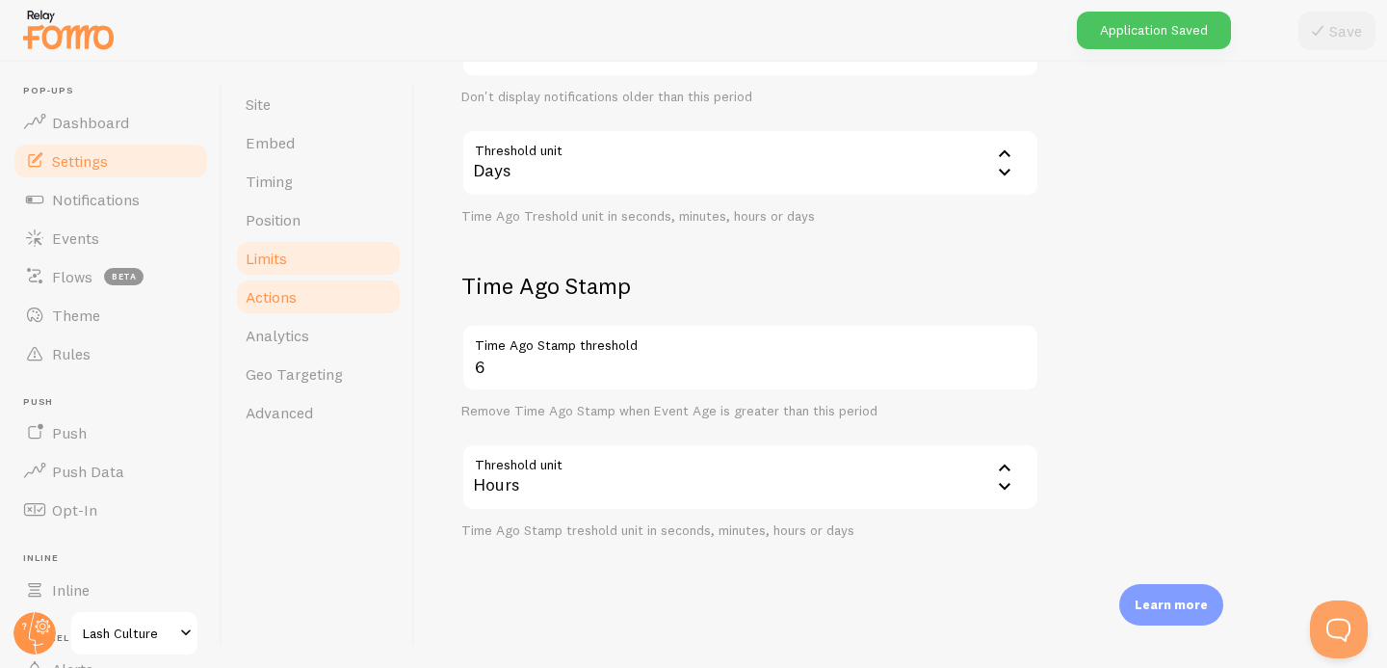
click at [250, 305] on span "Actions" at bounding box center [271, 296] width 51 height 19
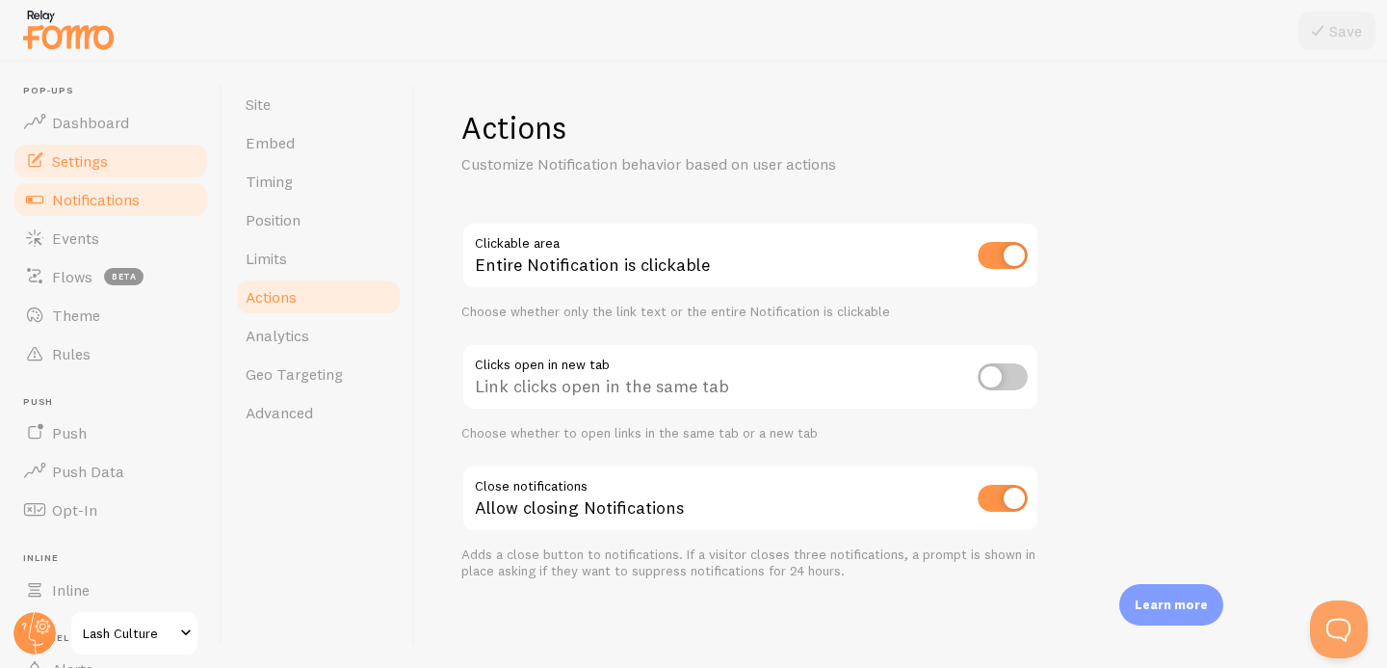
click at [104, 192] on span "Notifications" at bounding box center [96, 199] width 88 height 19
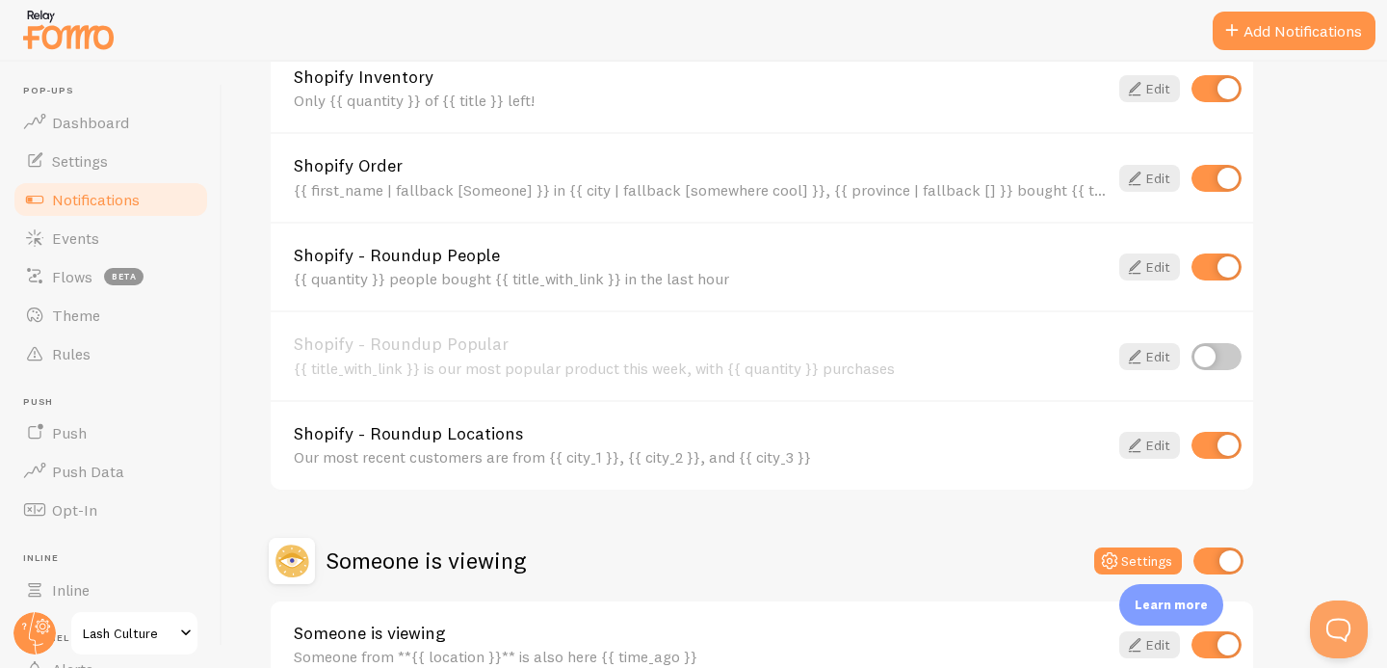
scroll to position [885, 0]
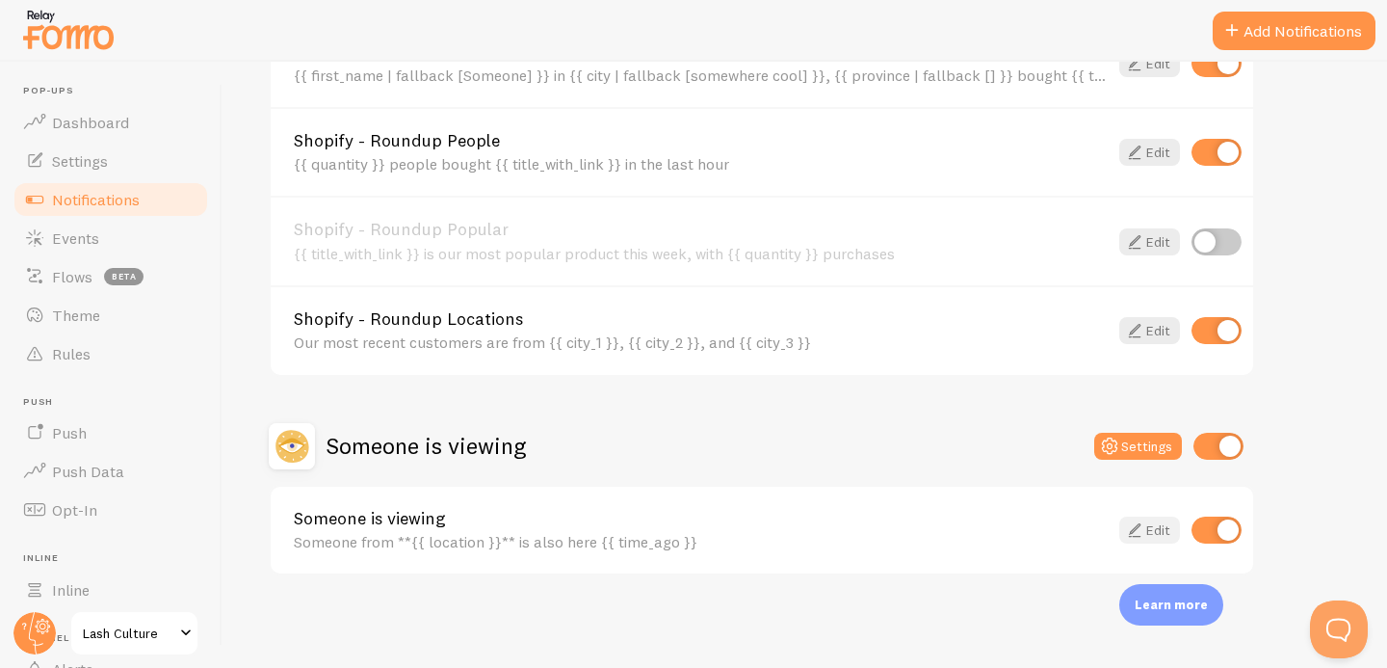
click at [1146, 532] on icon at bounding box center [1134, 529] width 23 height 23
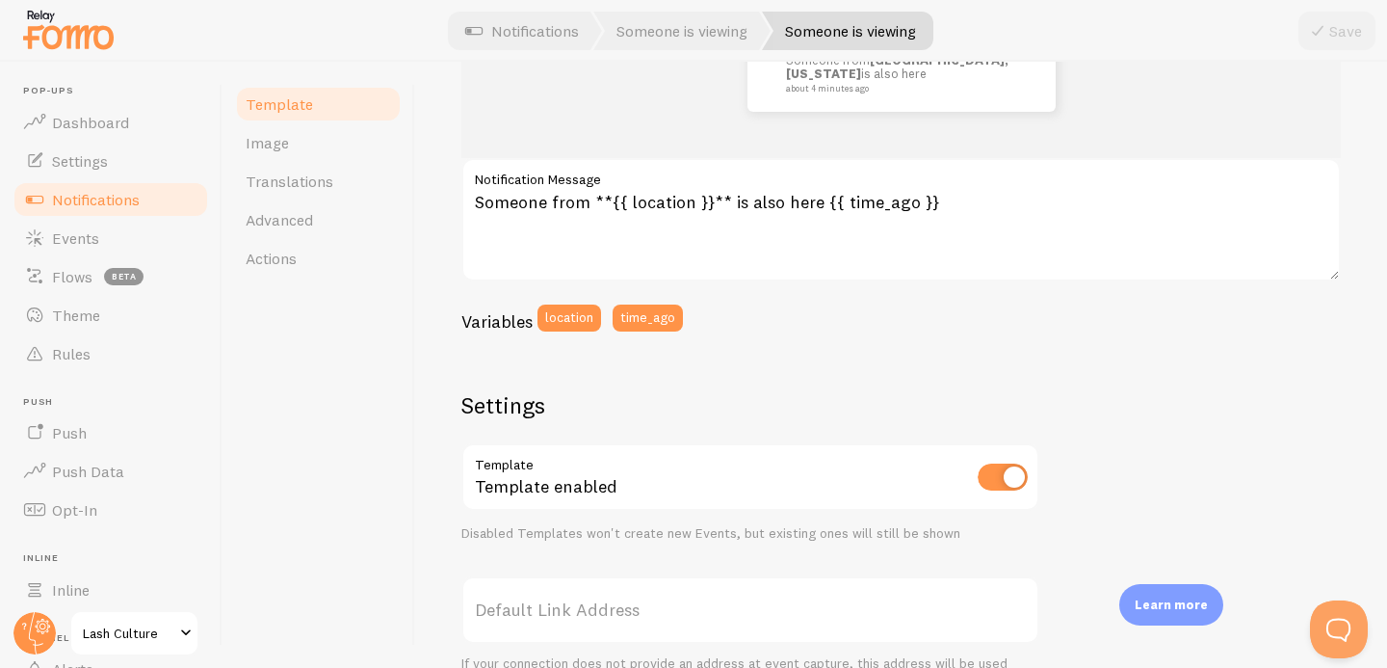
scroll to position [312, 0]
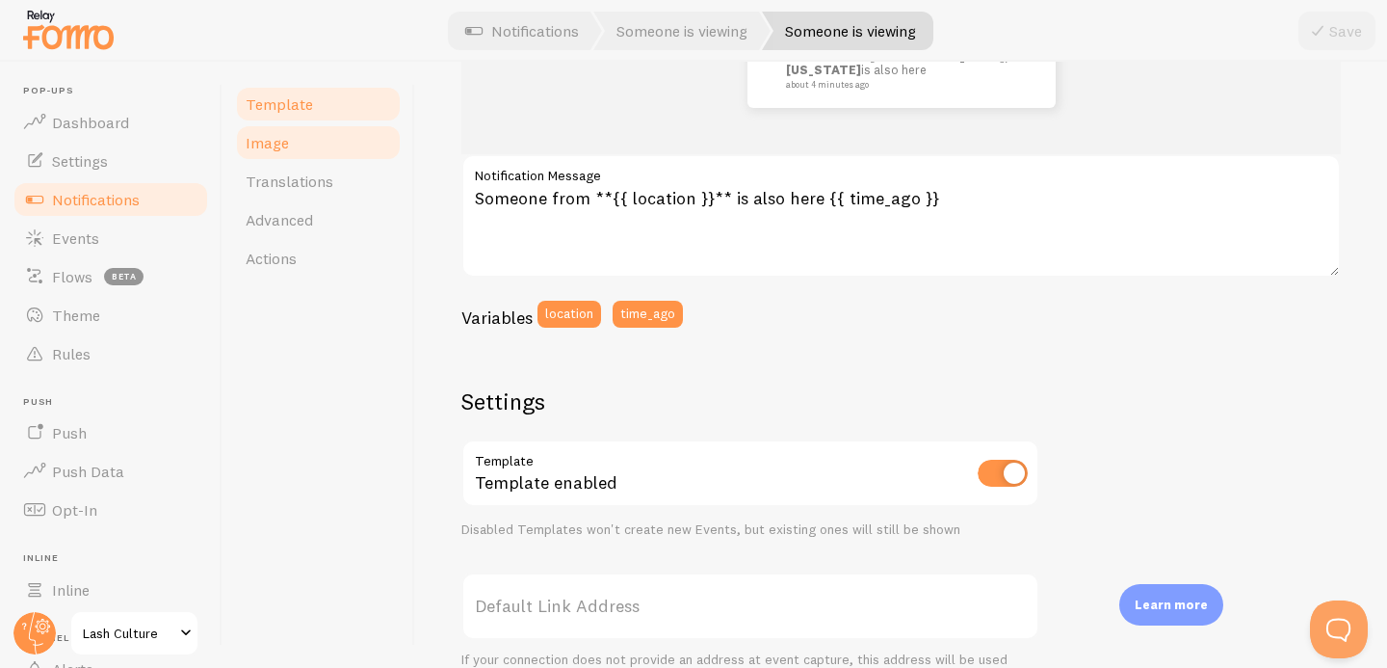
click at [300, 146] on link "Image" at bounding box center [318, 142] width 169 height 39
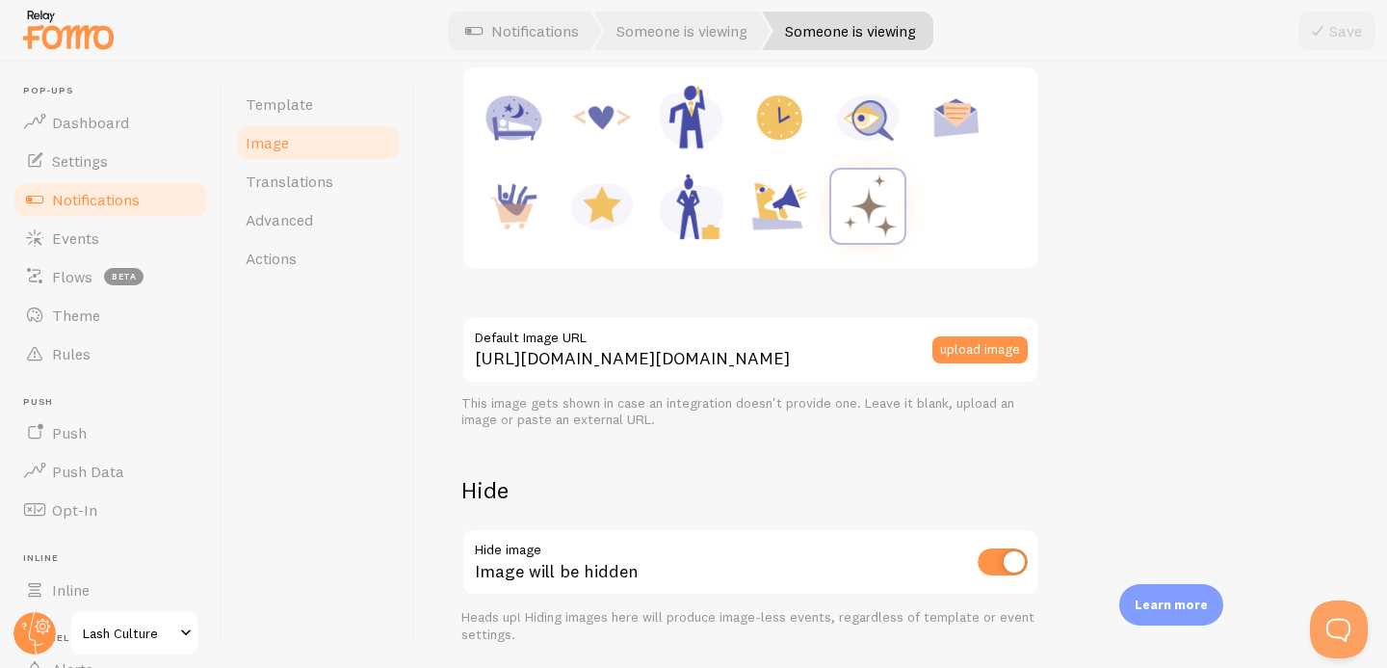
scroll to position [387, 0]
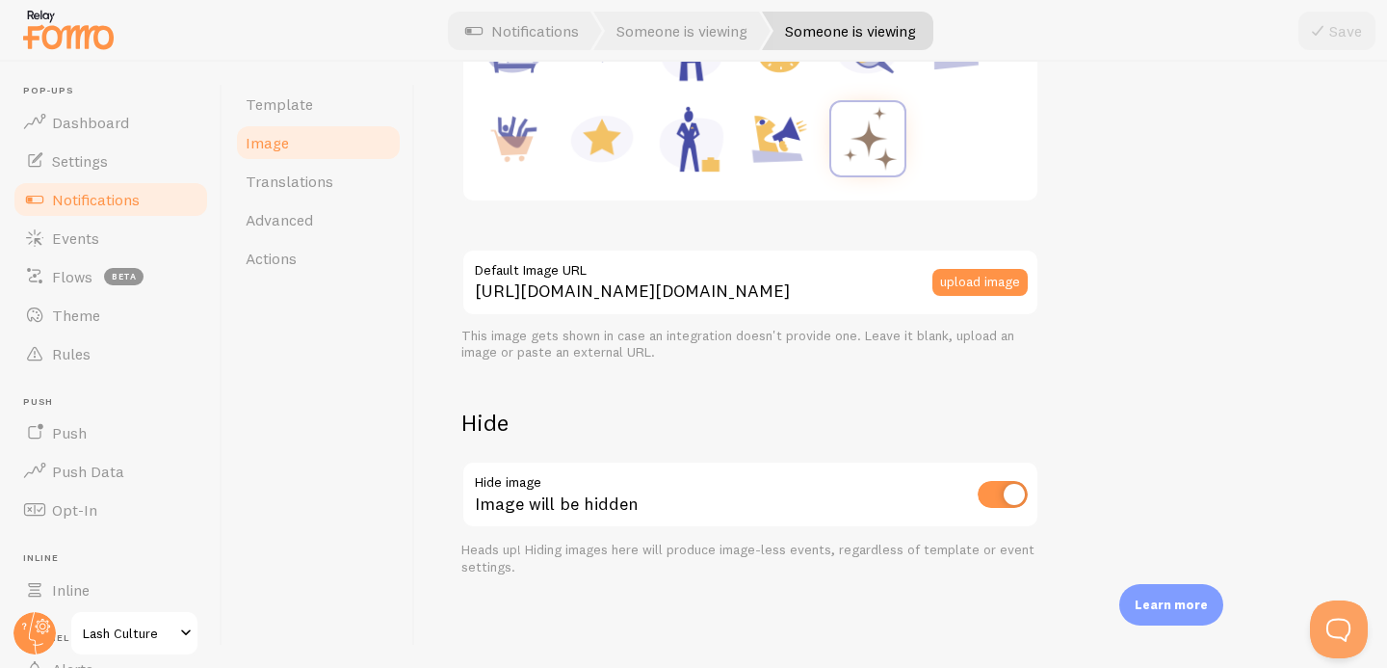
click at [1007, 494] on input "checkbox" at bounding box center [1003, 494] width 50 height 27
click at [998, 506] on input "checkbox" at bounding box center [1003, 494] width 50 height 27
click at [1018, 492] on input "checkbox" at bounding box center [1003, 494] width 50 height 27
click at [1316, 37] on icon at bounding box center [1318, 30] width 23 height 23
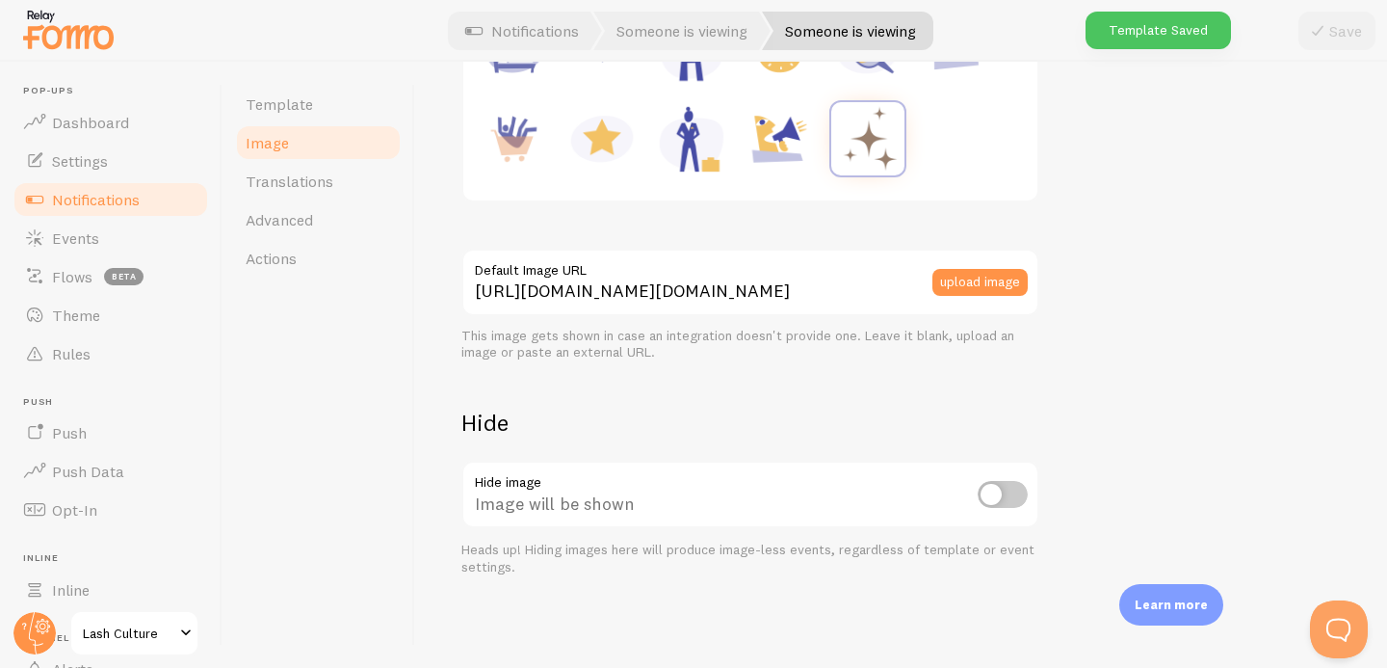
click at [1009, 488] on input "checkbox" at bounding box center [1003, 494] width 50 height 27
checkbox input "true"
click at [1339, 23] on button "Save" at bounding box center [1337, 31] width 77 height 39
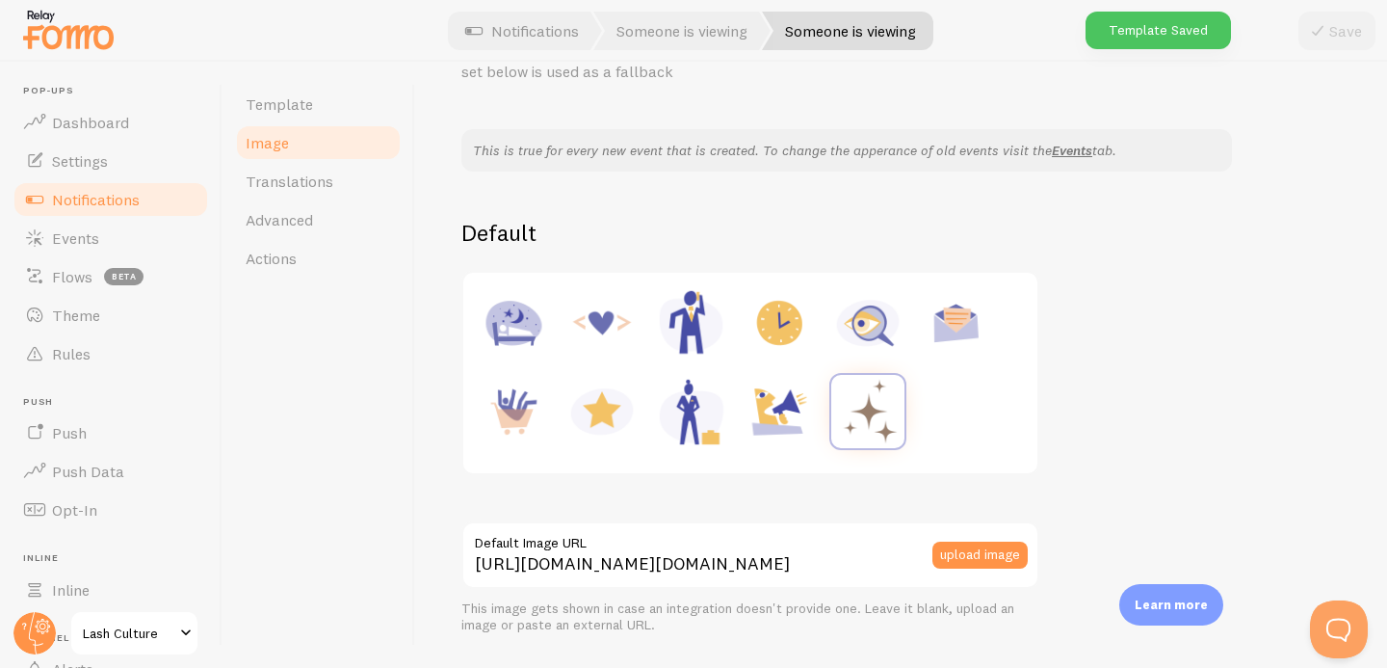
scroll to position [0, 0]
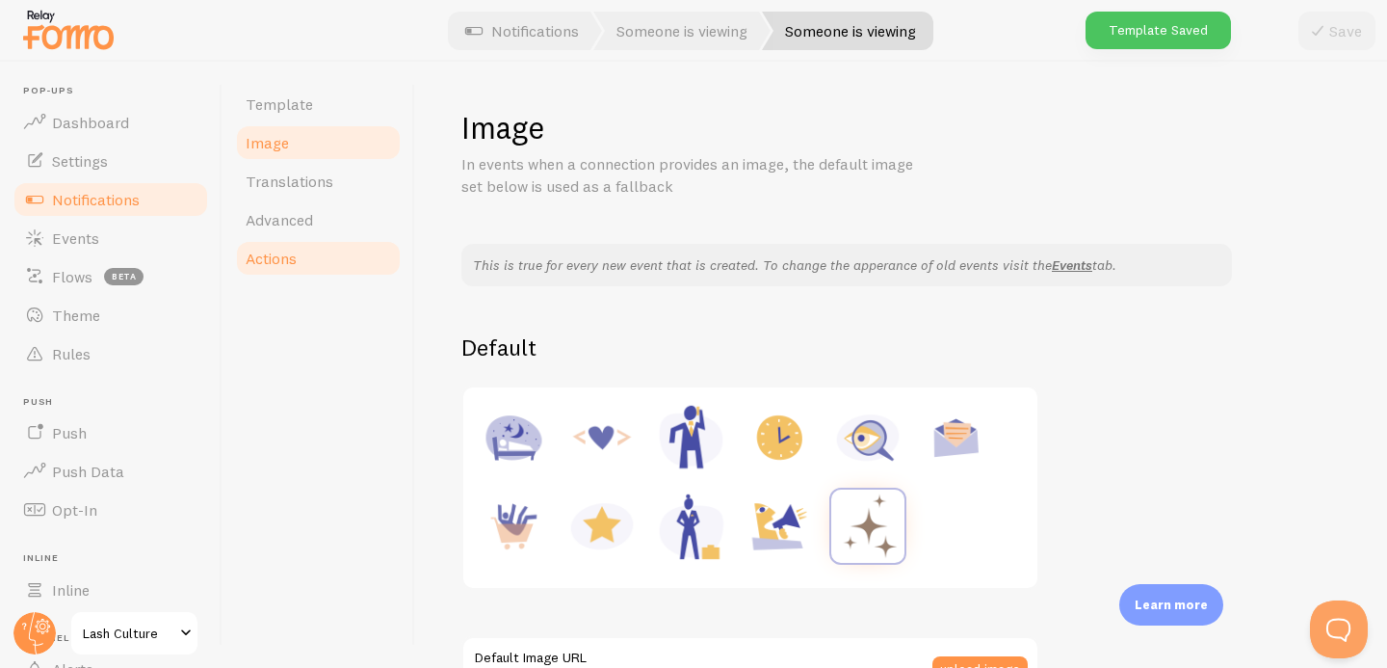
click at [302, 260] on link "Actions" at bounding box center [318, 258] width 169 height 39
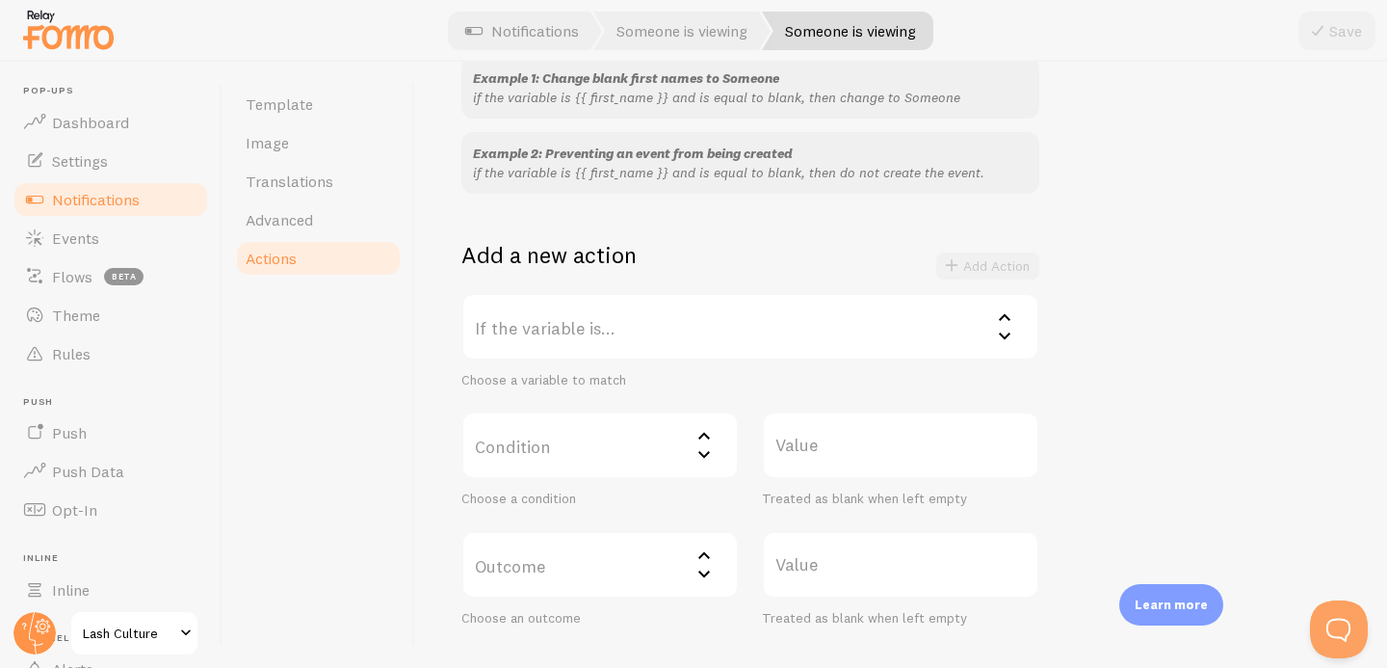
scroll to position [210, 0]
click at [551, 330] on label "If the variable is..." at bounding box center [751, 325] width 578 height 67
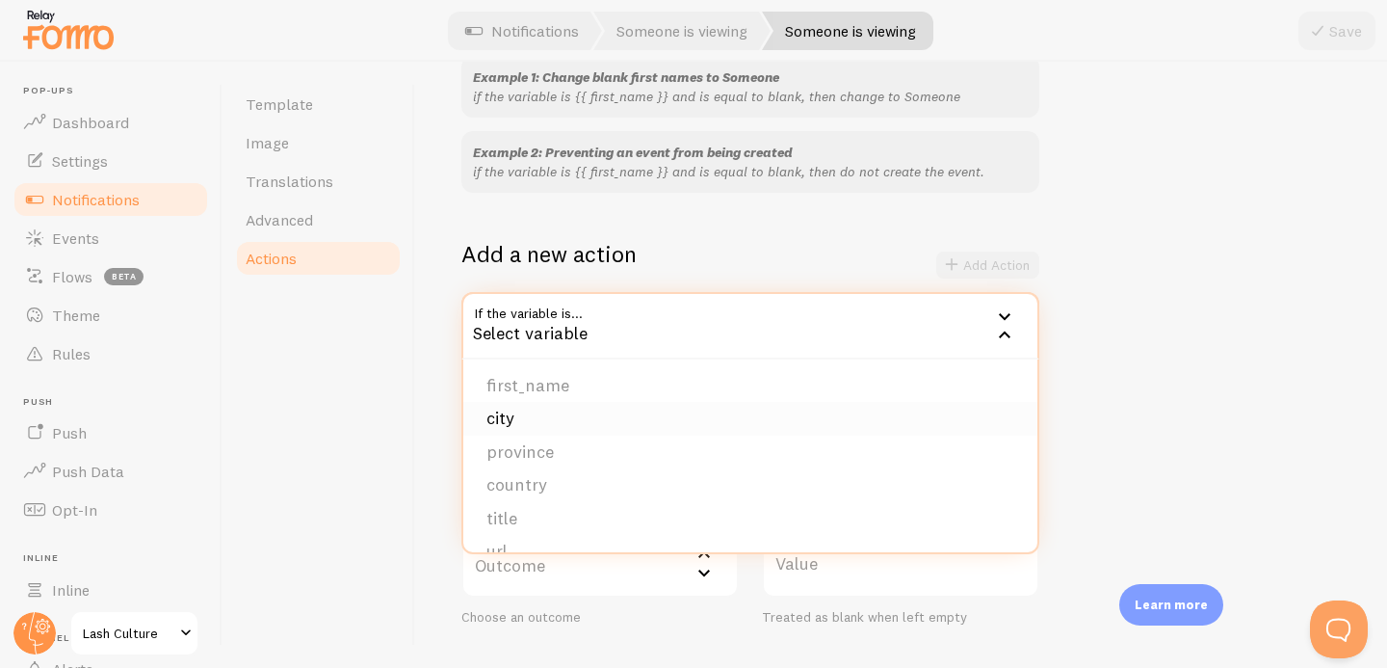
scroll to position [0, 0]
click at [605, 265] on h2 "Add a new action" at bounding box center [549, 254] width 175 height 30
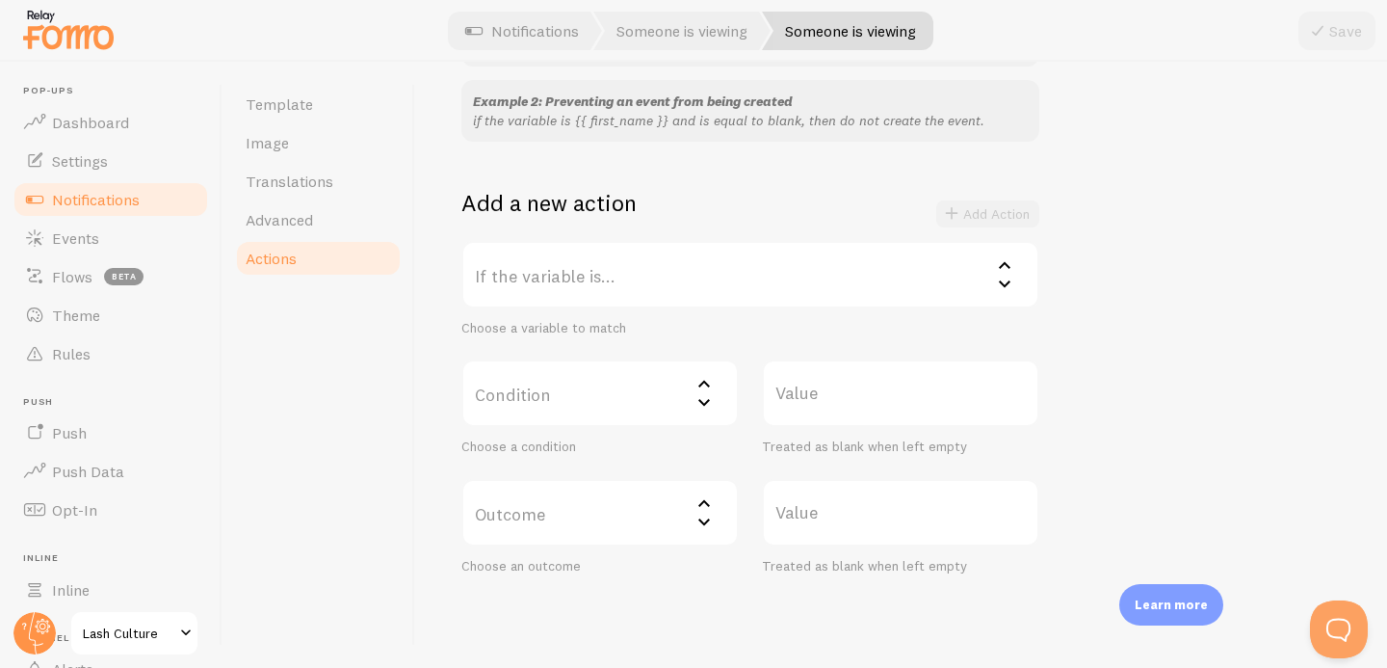
scroll to position [268, 0]
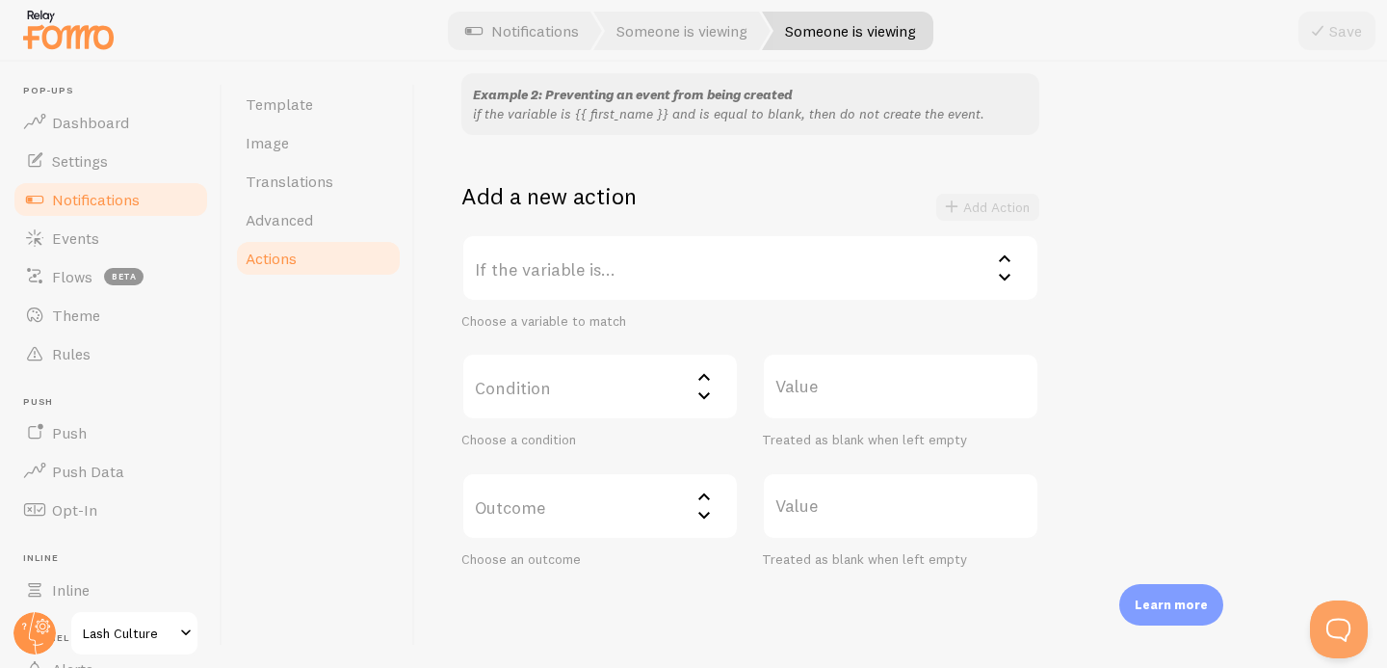
click at [573, 407] on label "Condition" at bounding box center [600, 386] width 277 height 67
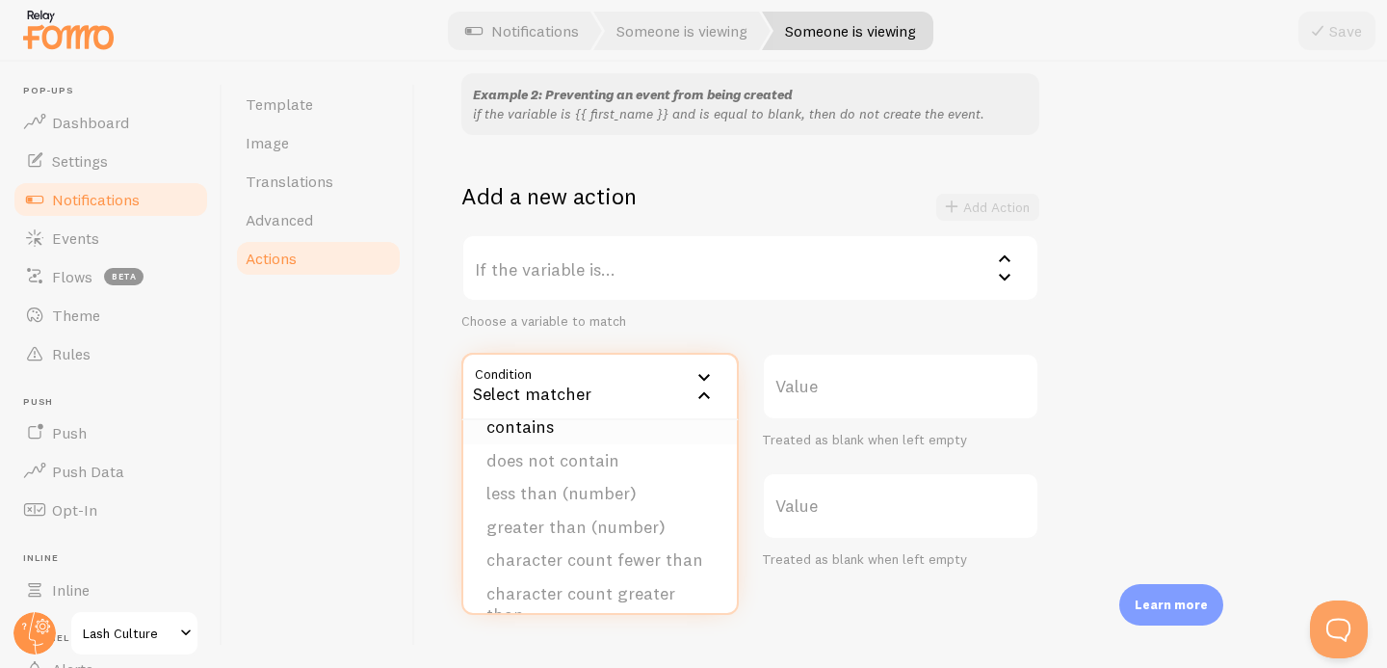
scroll to position [96, 0]
click at [415, 519] on div "Actions You can match any {{ variable }} and replace it with a word, change eve…" at bounding box center [901, 365] width 972 height 606
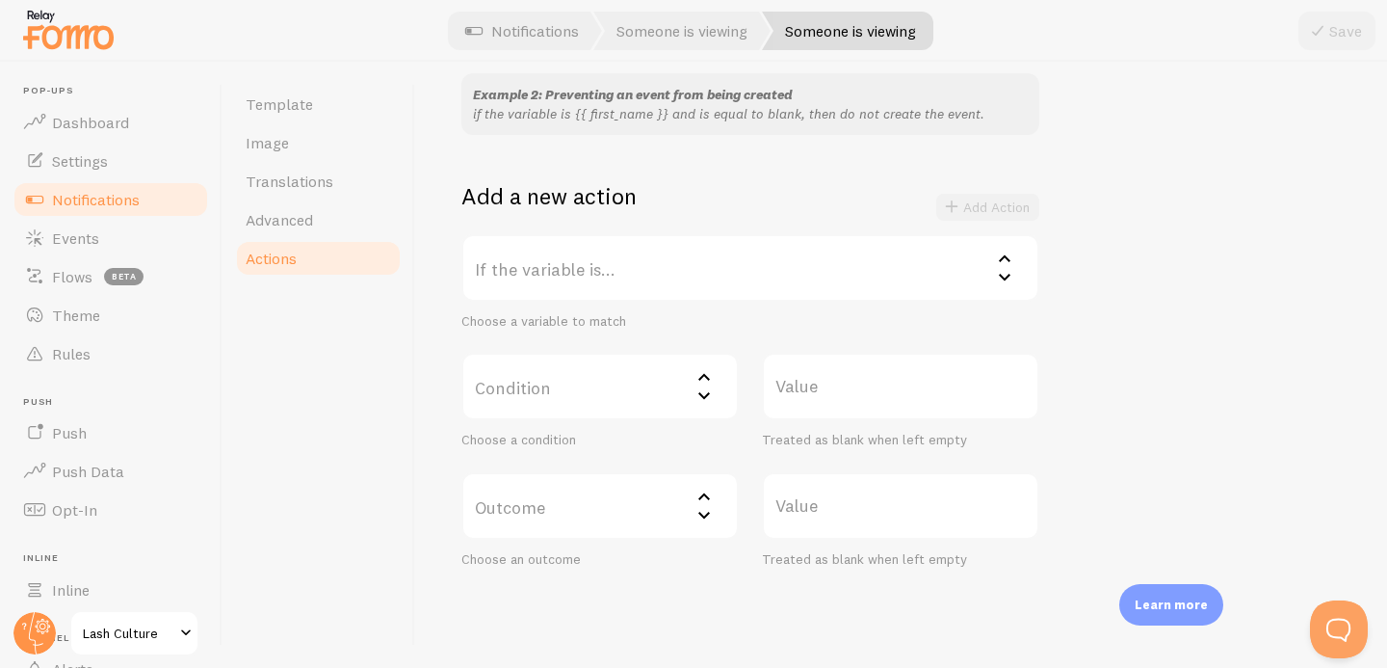
click at [617, 288] on label "If the variable is..." at bounding box center [751, 267] width 578 height 67
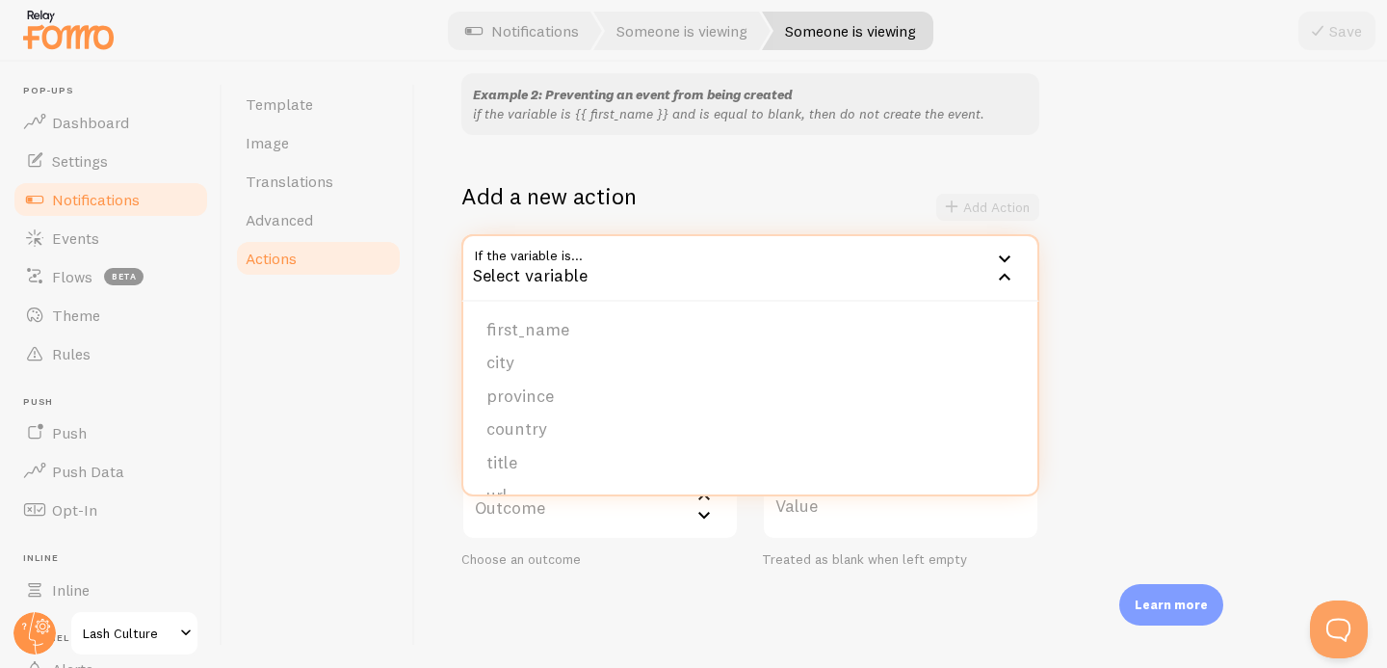
click at [418, 396] on div "Actions You can match any {{ variable }} and replace it with a word, change eve…" at bounding box center [901, 365] width 972 height 606
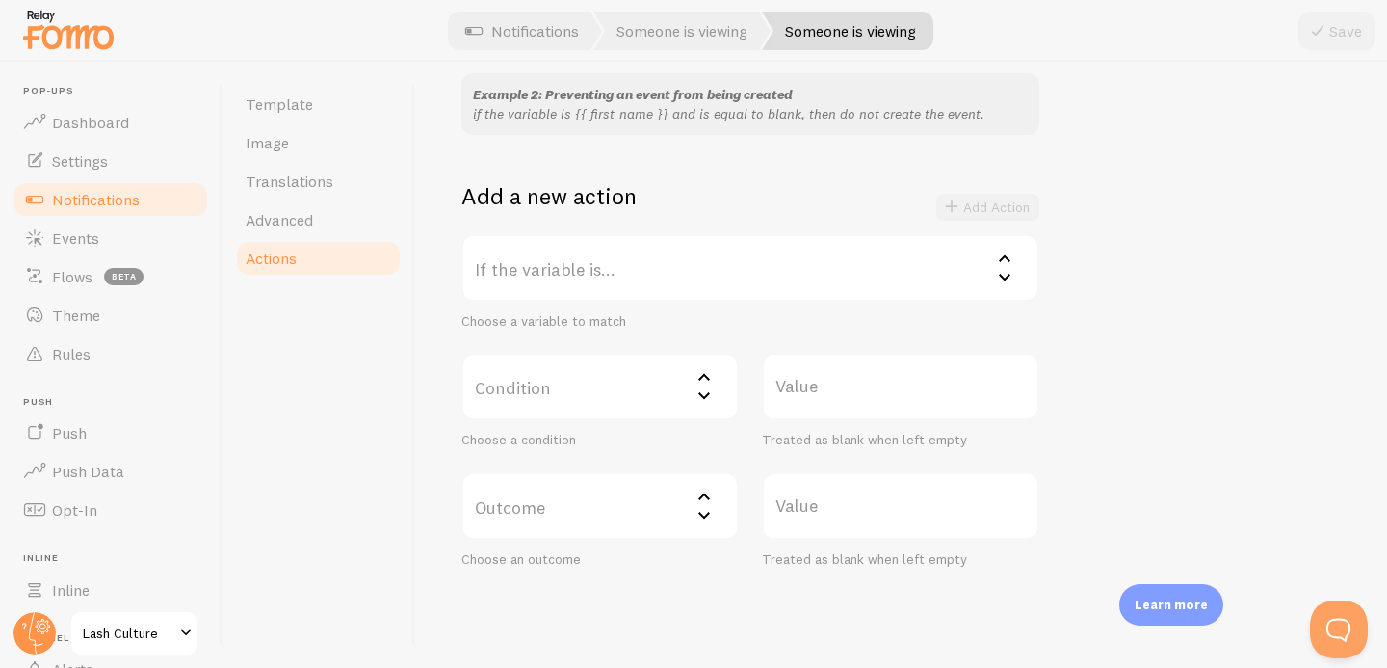
click at [518, 495] on label "Outcome" at bounding box center [600, 505] width 277 height 67
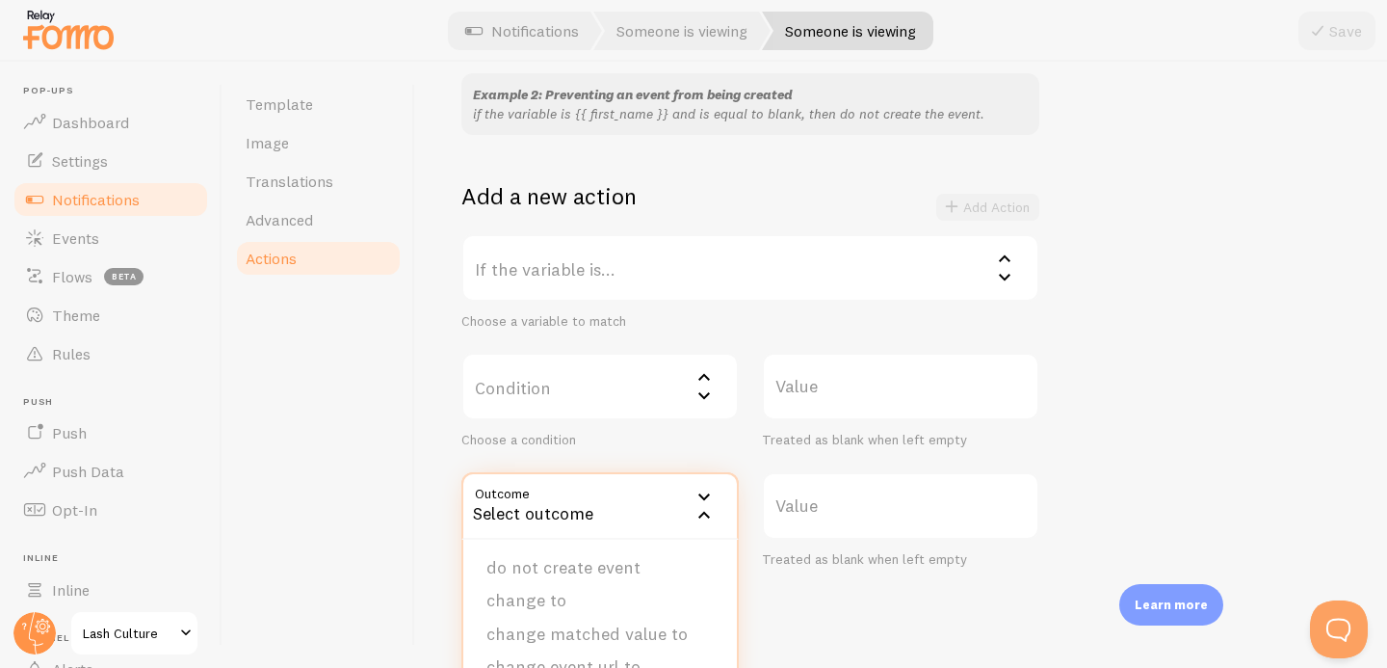
scroll to position [333, 0]
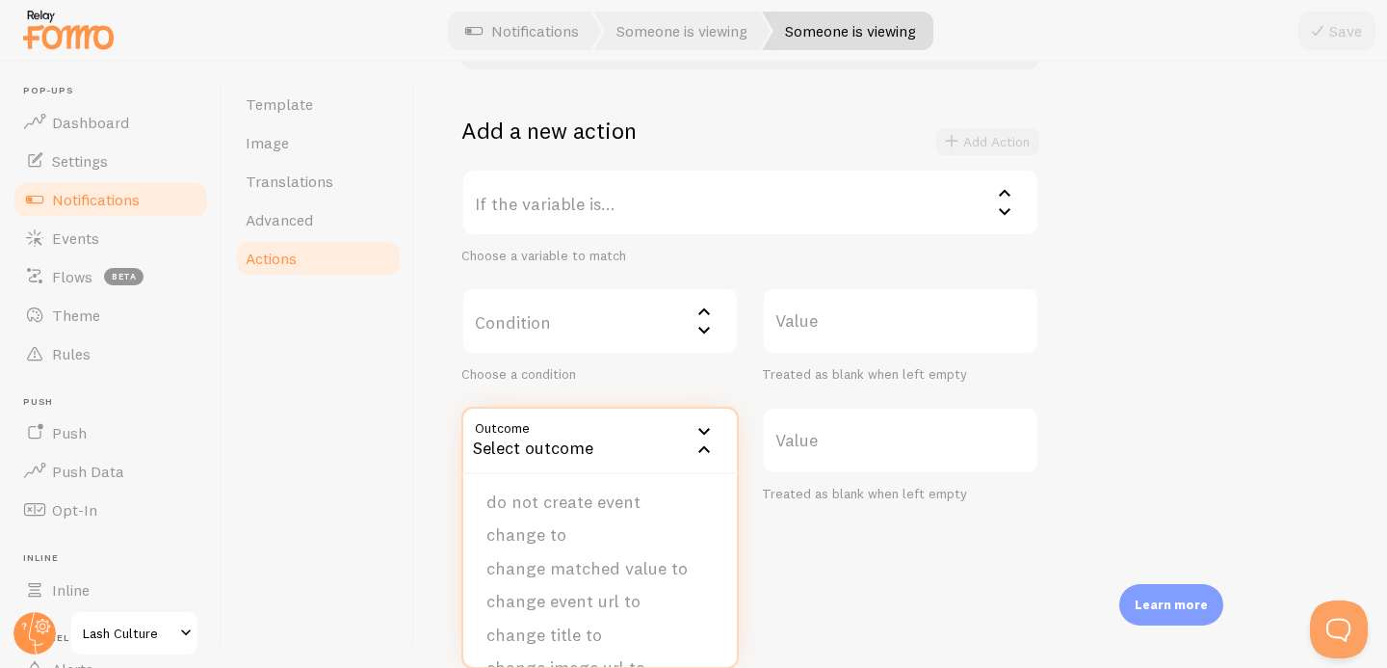
click at [426, 478] on div "Actions You can match any {{ variable }} and replace it with a word, change eve…" at bounding box center [901, 365] width 972 height 606
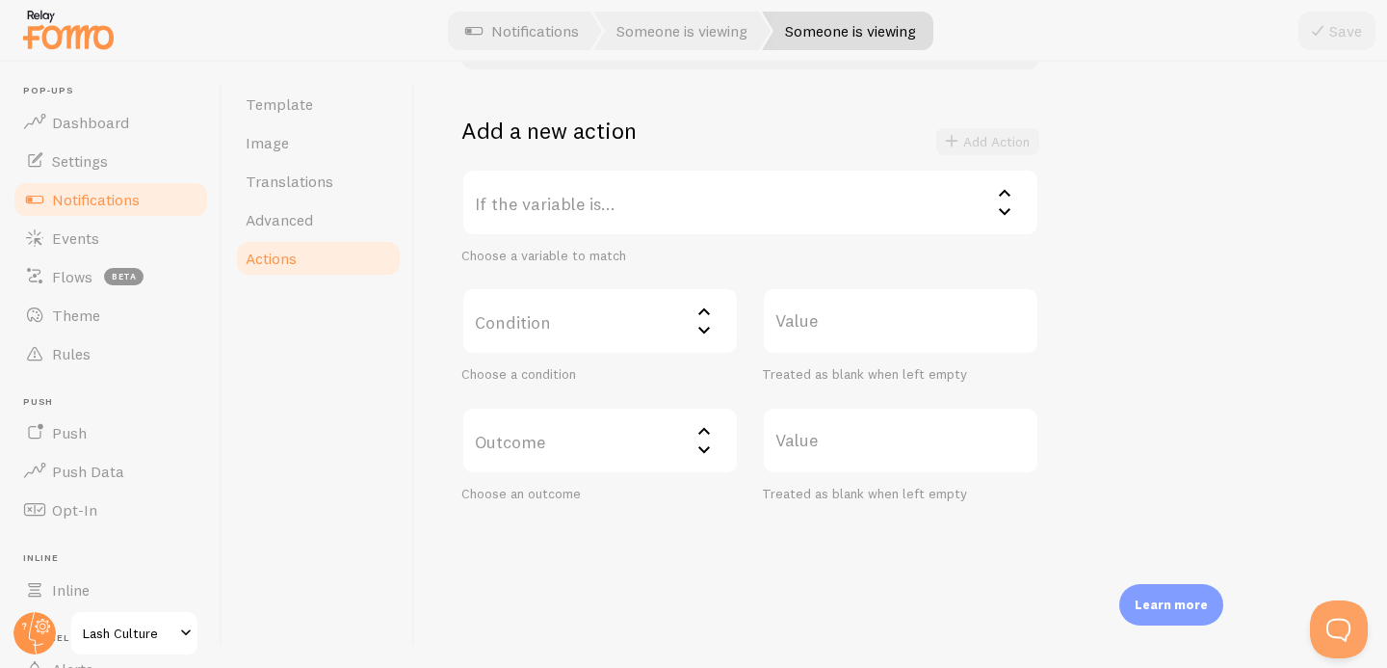
click at [136, 198] on span "Notifications" at bounding box center [96, 199] width 88 height 19
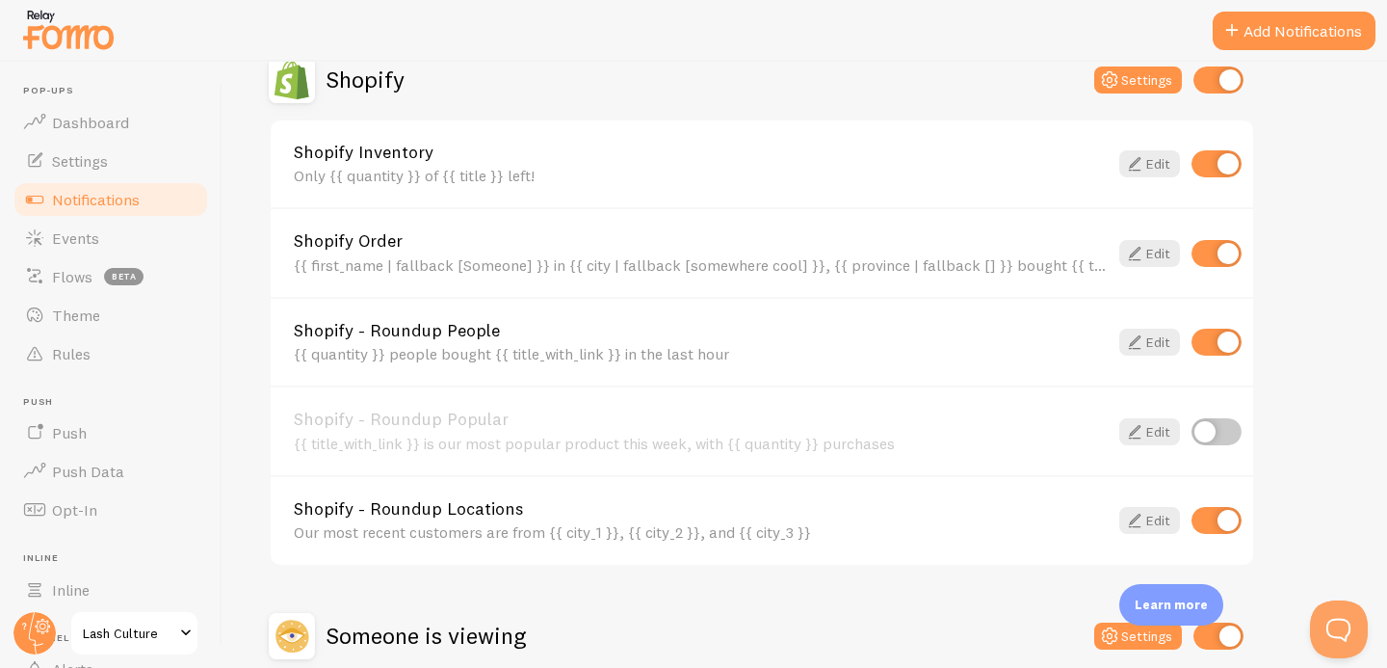
scroll to position [699, 0]
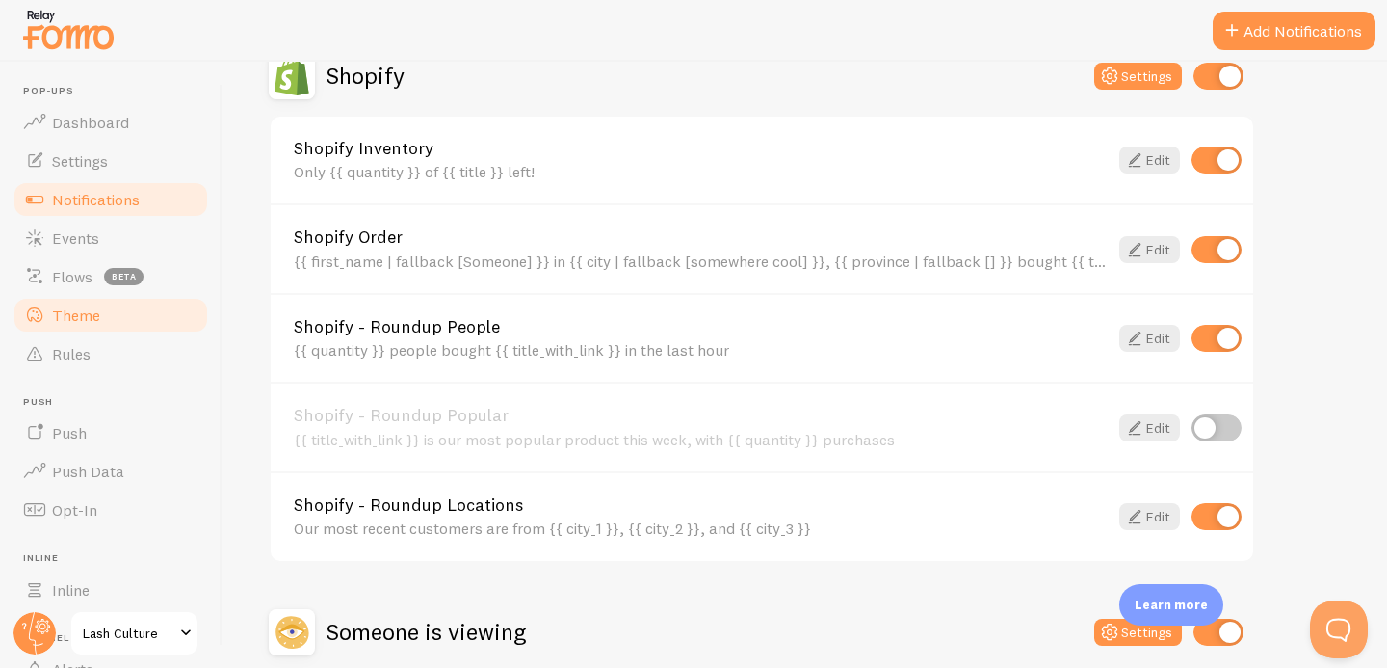
click at [136, 308] on link "Theme" at bounding box center [111, 315] width 198 height 39
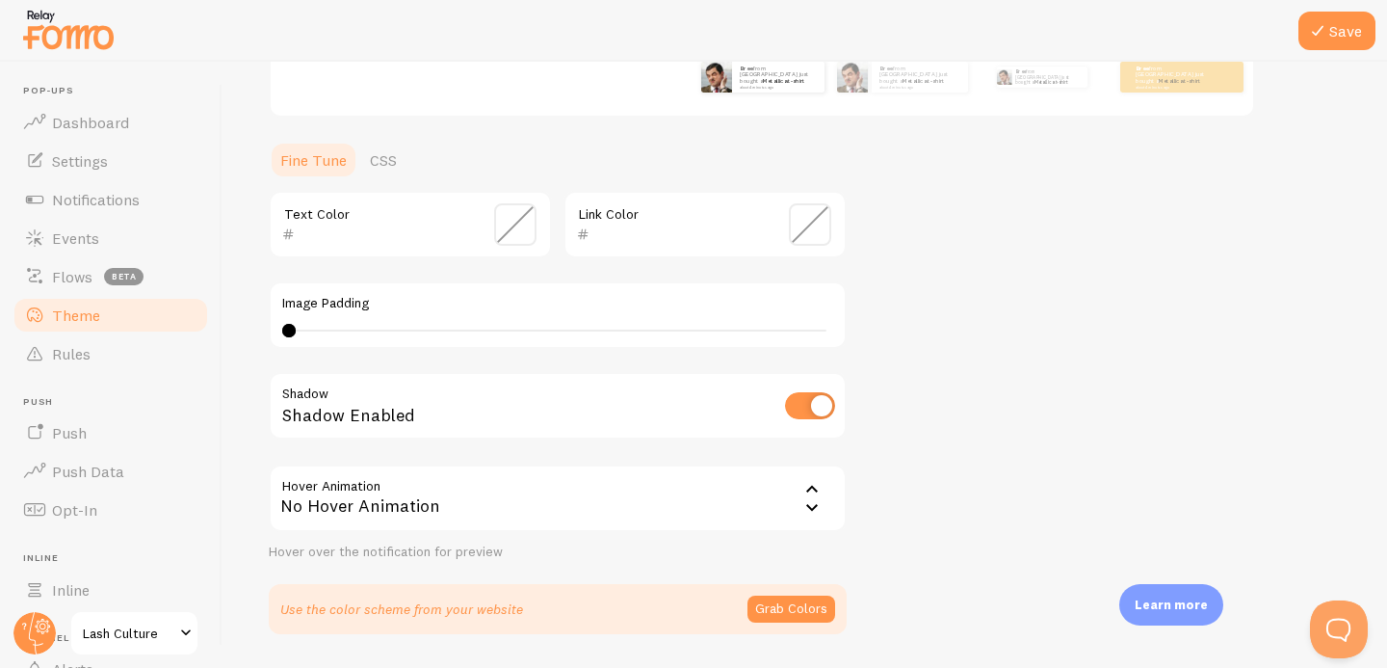
scroll to position [389, 0]
click at [828, 222] on span at bounding box center [810, 223] width 42 height 42
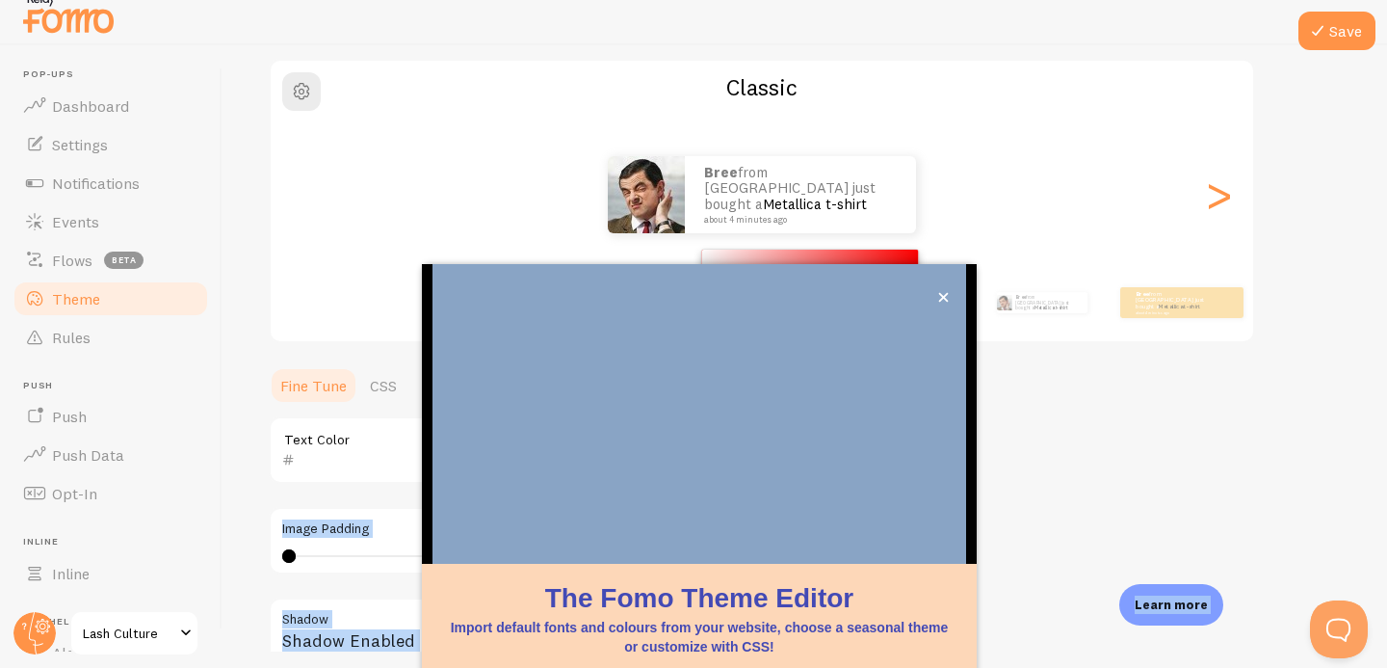
scroll to position [183, 0]
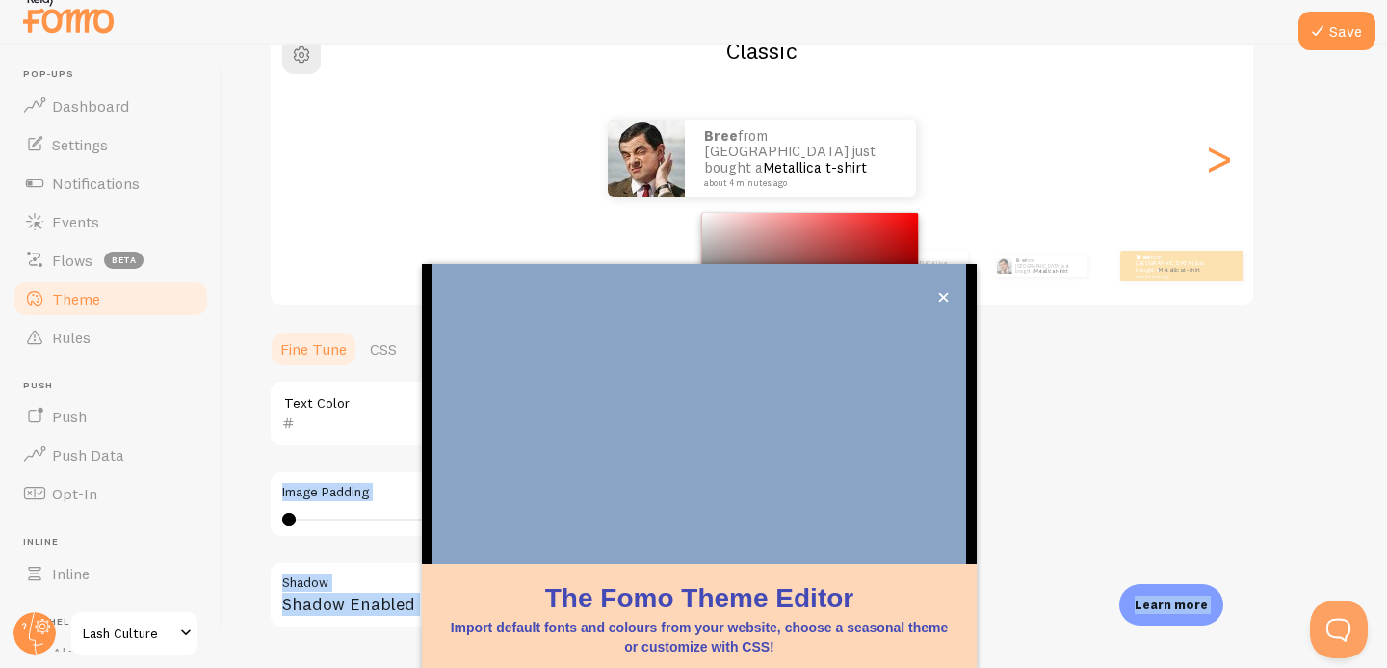
drag, startPoint x: 715, startPoint y: 342, endPoint x: 700, endPoint y: 335, distance: 16.8
click at [287, 51] on div "Theme Choose a theme for your notifications Classic Bree from [GEOGRAPHIC_DATA]…" at bounding box center [805, 365] width 1072 height 914
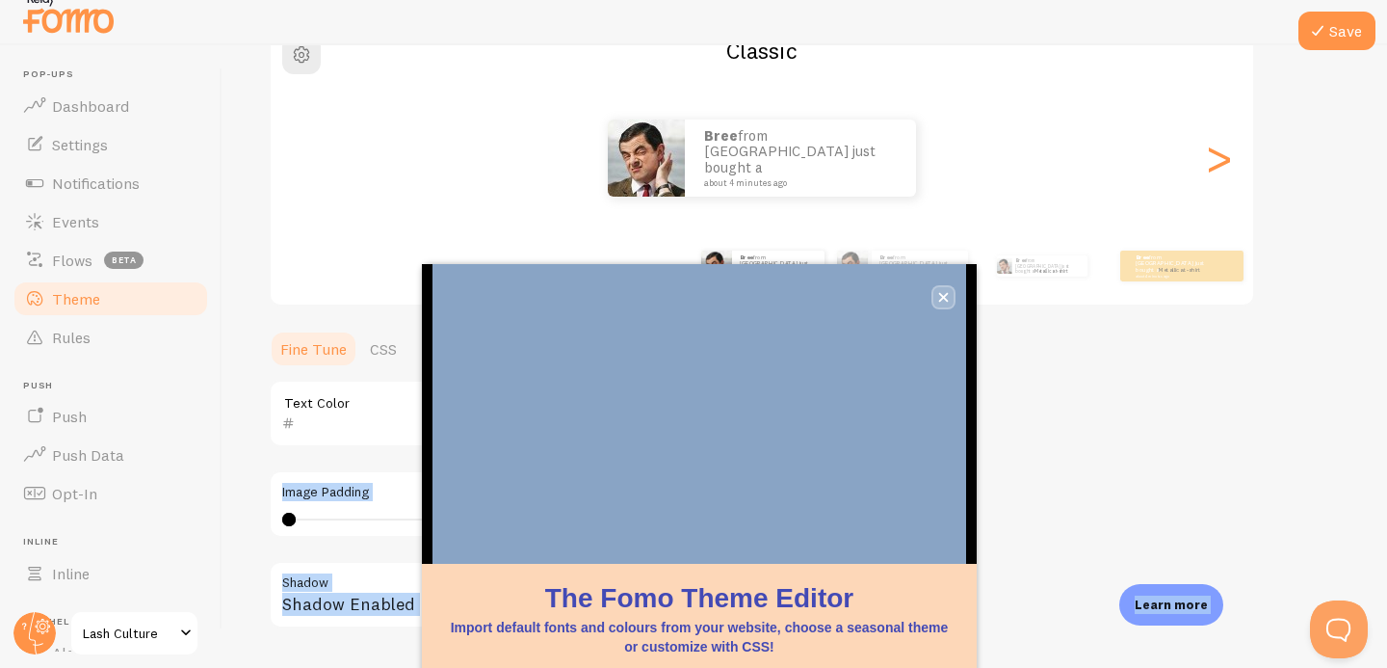
click at [939, 294] on icon "close," at bounding box center [944, 298] width 10 height 10
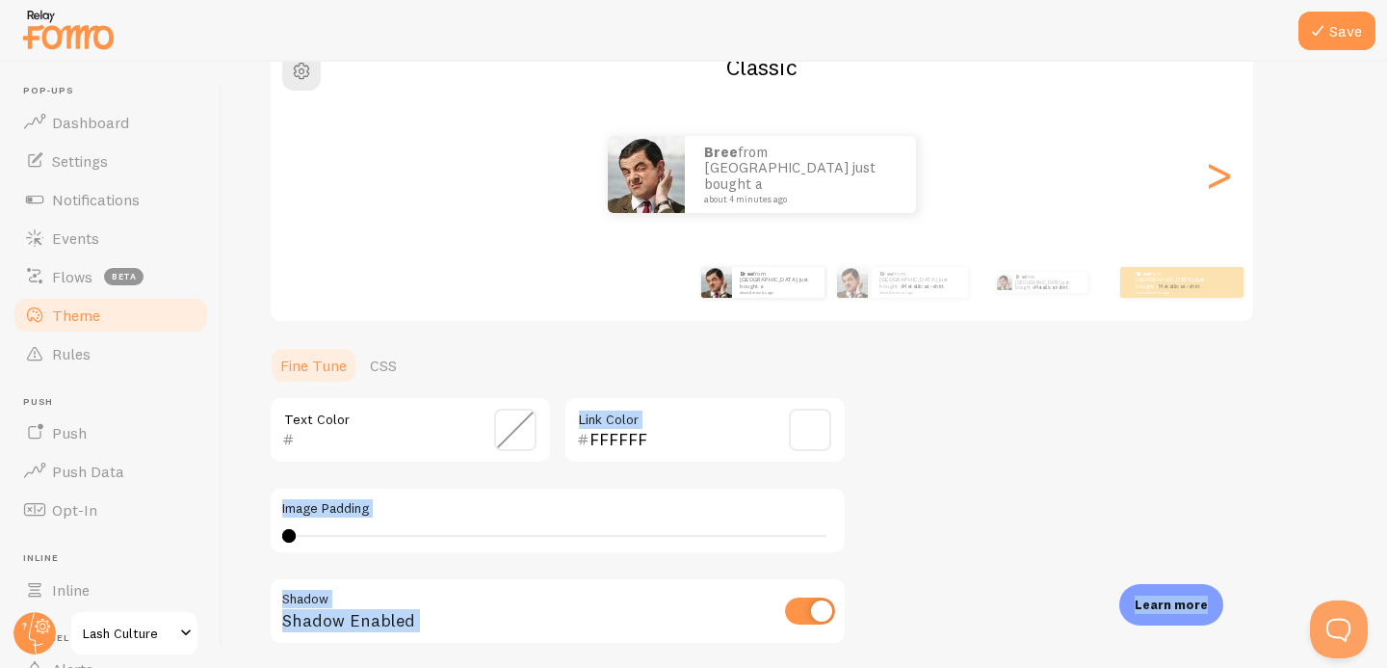
scroll to position [0, 0]
click at [814, 423] on span at bounding box center [810, 430] width 42 height 42
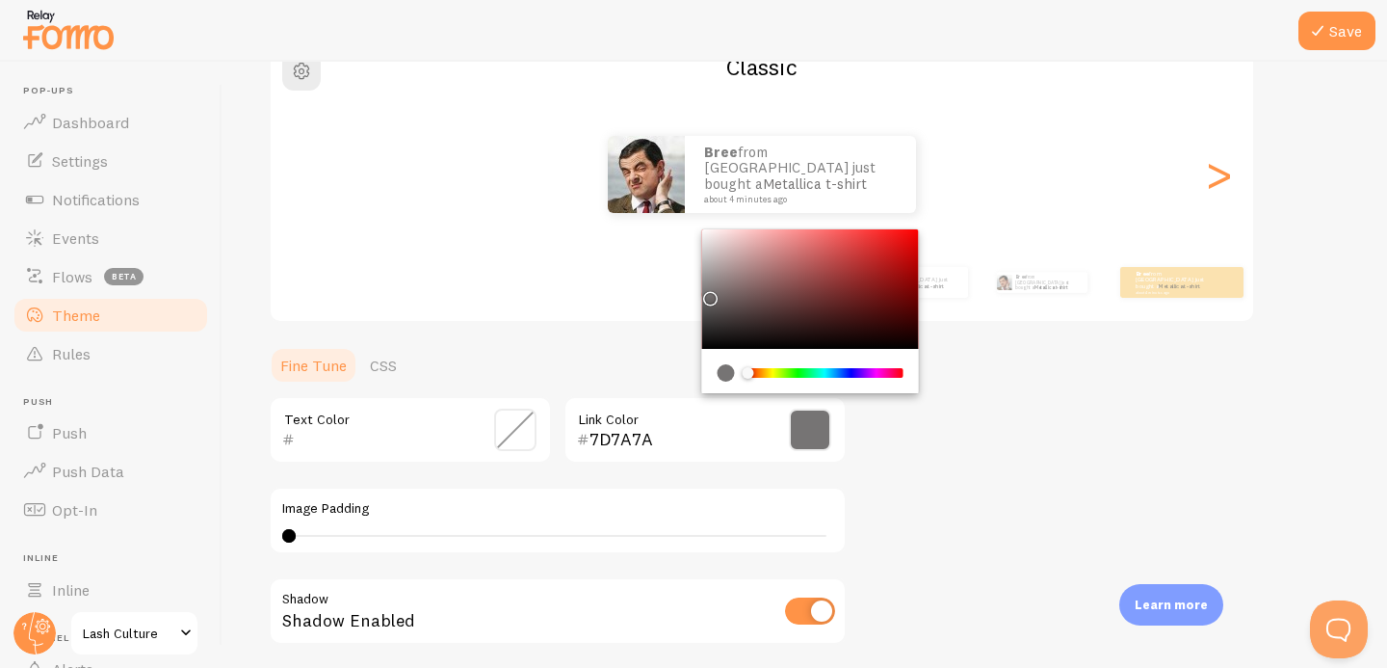
drag, startPoint x: 723, startPoint y: 318, endPoint x: 706, endPoint y: 288, distance: 34.1
click at [706, 288] on div "Chrome color picker" at bounding box center [810, 288] width 217 height 119
click at [646, 418] on div "000000 Link Color" at bounding box center [705, 429] width 283 height 67
click at [647, 437] on input "000000" at bounding box center [678, 439] width 176 height 23
click at [647, 441] on input "000000" at bounding box center [678, 439] width 176 height 23
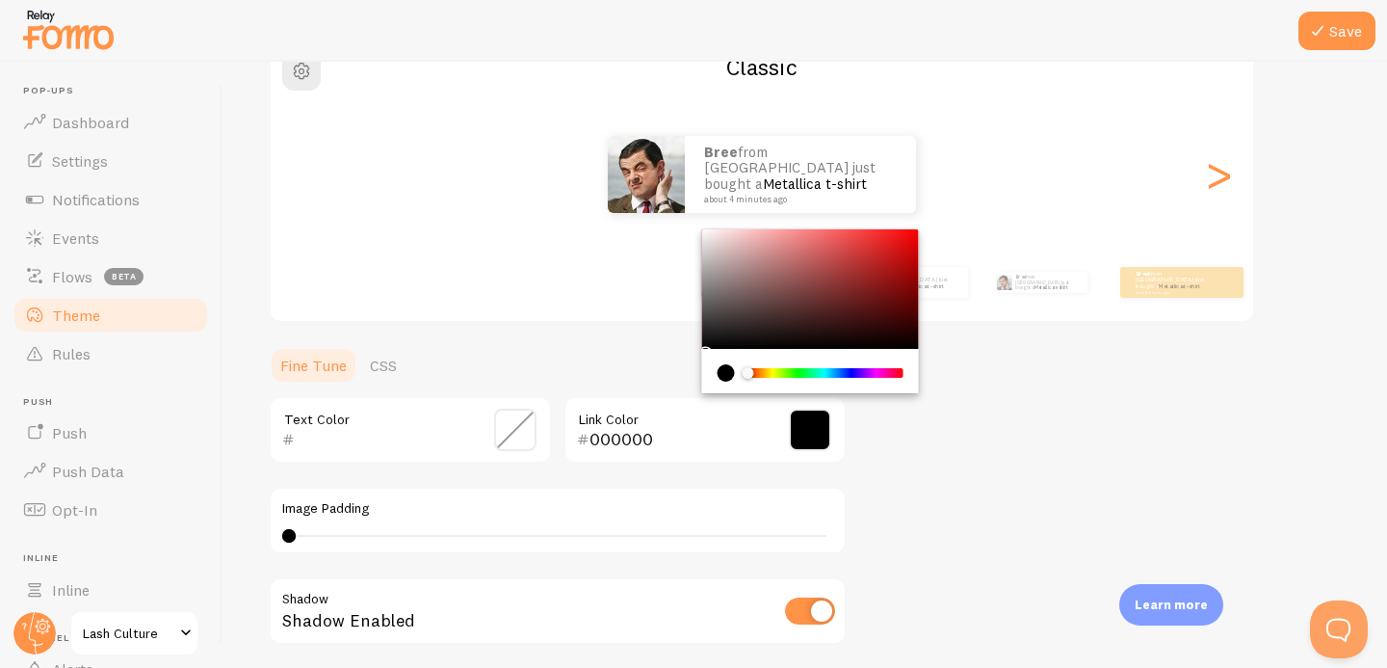
click at [647, 441] on input "000000" at bounding box center [678, 439] width 176 height 23
paste input "987f6d"
type input "987f6d"
click at [995, 489] on div "Theme Choose a theme for your notifications Classic Bree from [GEOGRAPHIC_DATA]…" at bounding box center [805, 382] width 1072 height 914
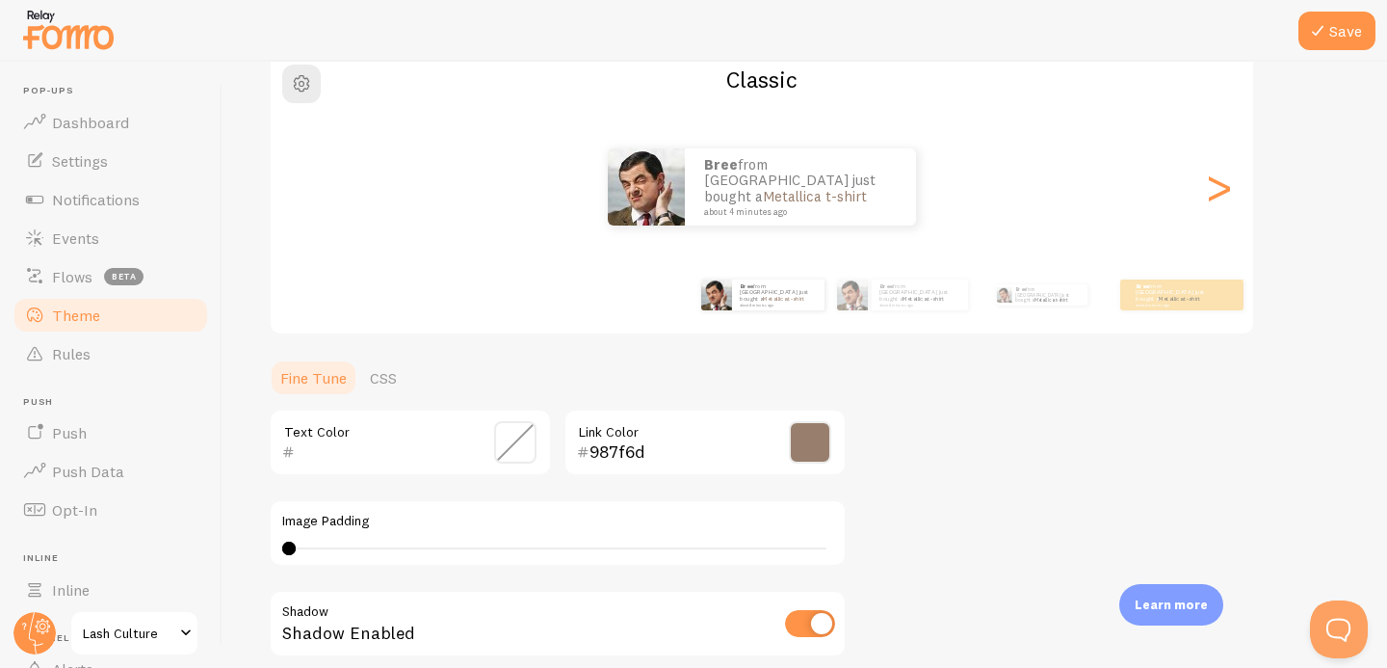
scroll to position [172, 0]
click at [520, 430] on span at bounding box center [515, 441] width 42 height 42
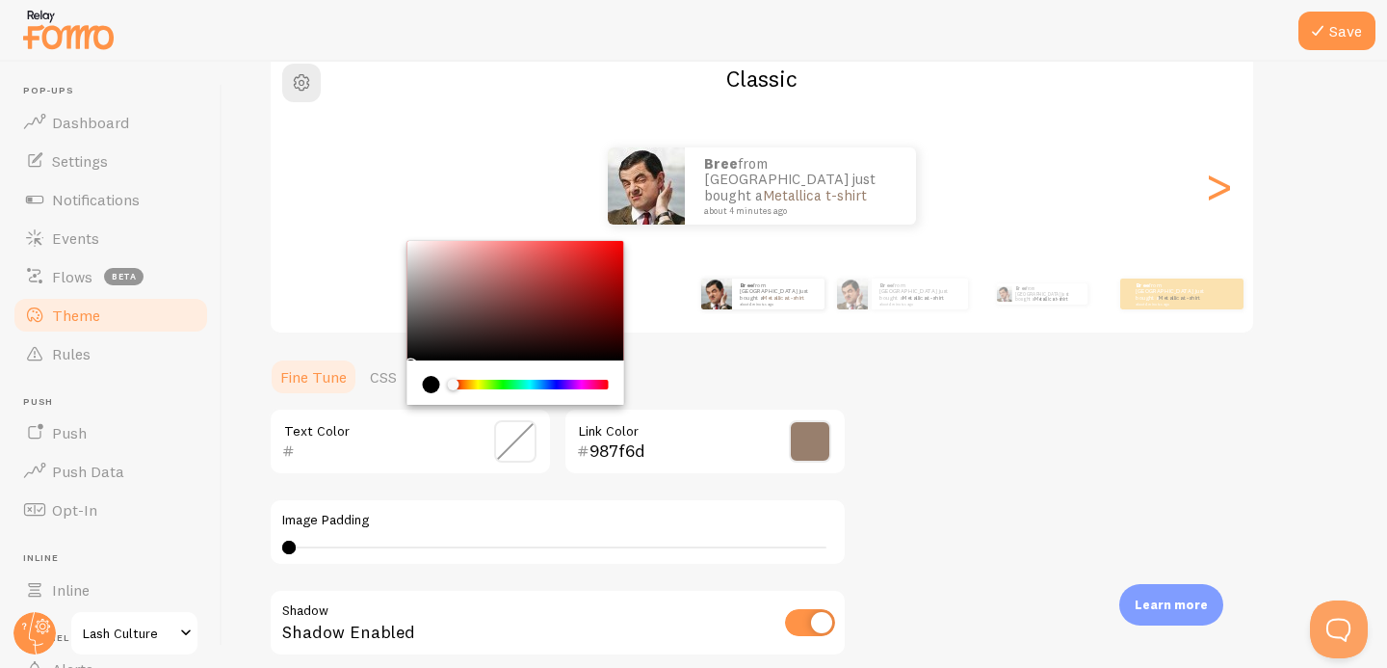
click at [511, 442] on span at bounding box center [515, 441] width 42 height 42
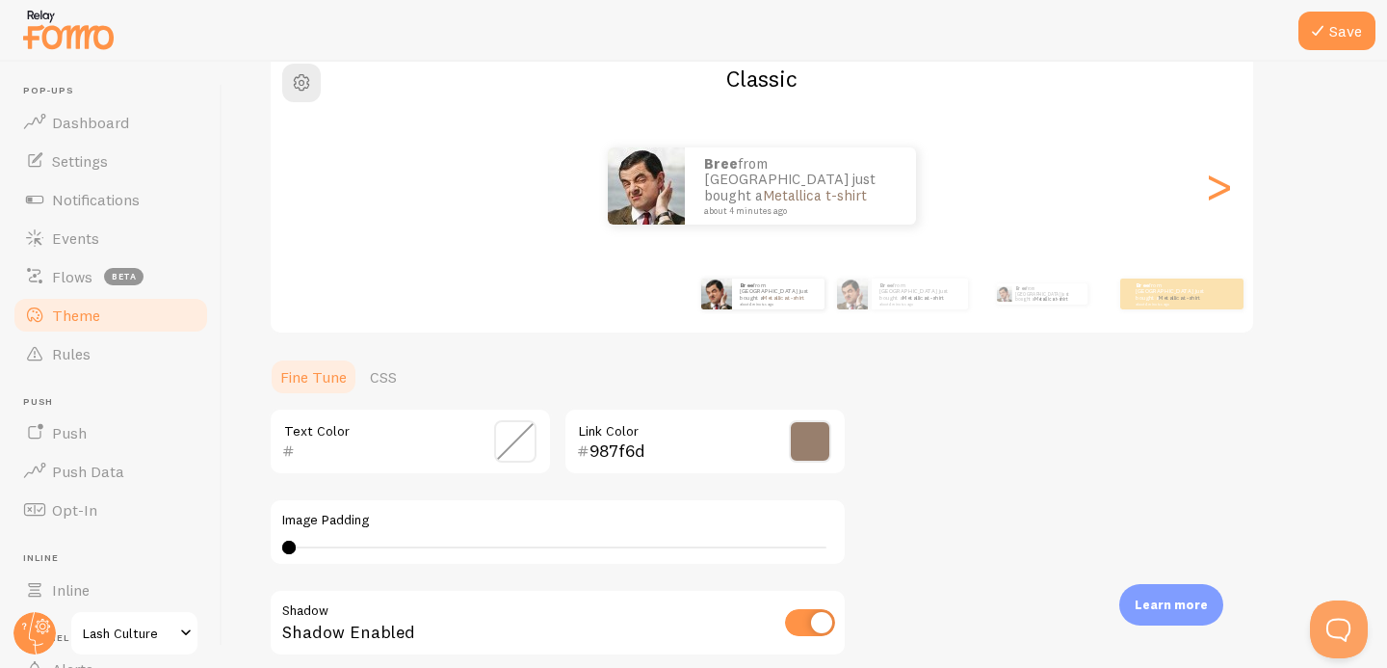
click at [511, 442] on span at bounding box center [515, 441] width 42 height 42
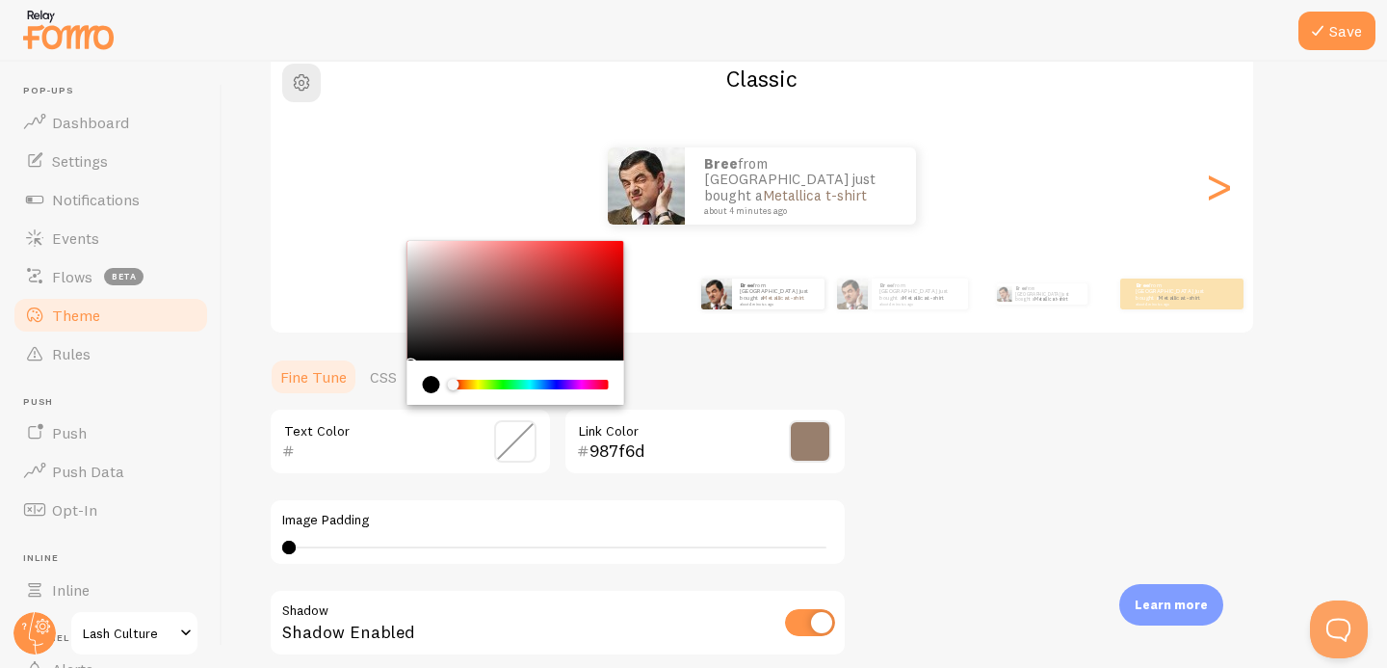
click at [423, 382] on div "current color is #000000" at bounding box center [431, 384] width 17 height 17
click at [389, 431] on div "Text Color" at bounding box center [410, 441] width 283 height 67
click at [389, 449] on input "text" at bounding box center [383, 450] width 176 height 23
paste input "987f6d"
click at [997, 501] on div "Theme Choose a theme for your notifications Classic Bree from [GEOGRAPHIC_DATA]…" at bounding box center [805, 393] width 1072 height 914
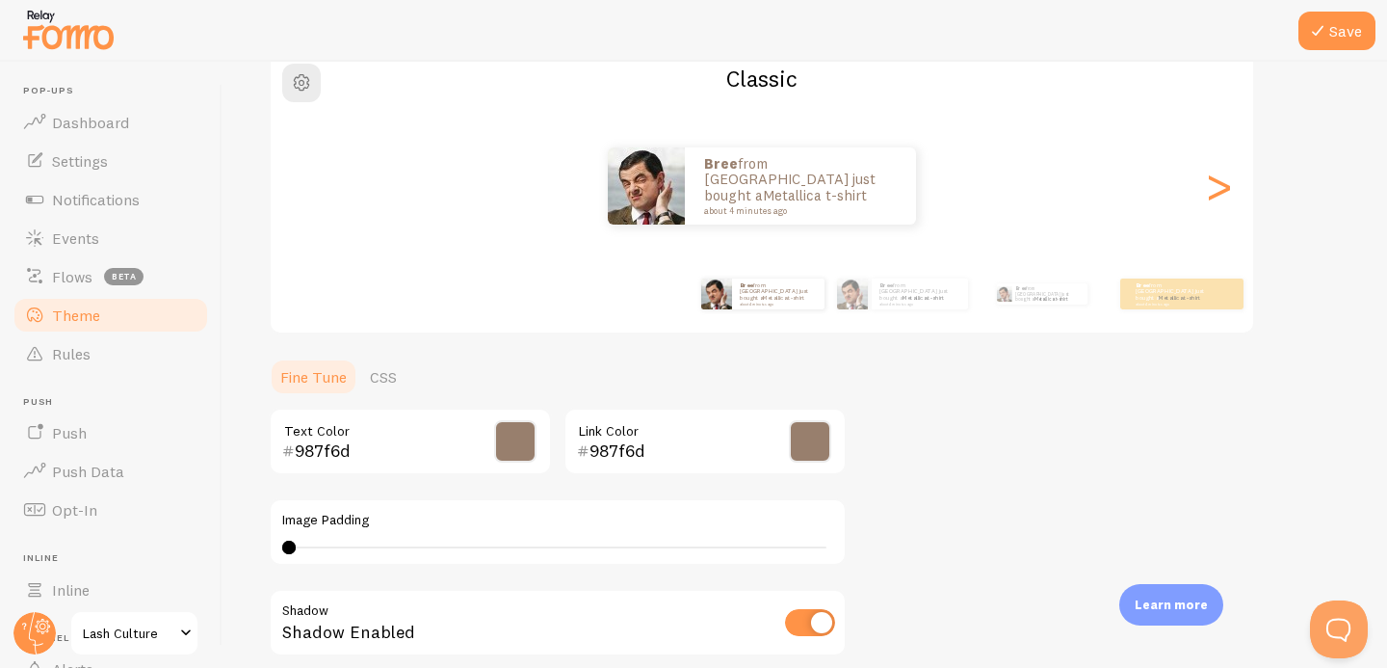
click at [374, 450] on input "987f6d" at bounding box center [383, 450] width 176 height 23
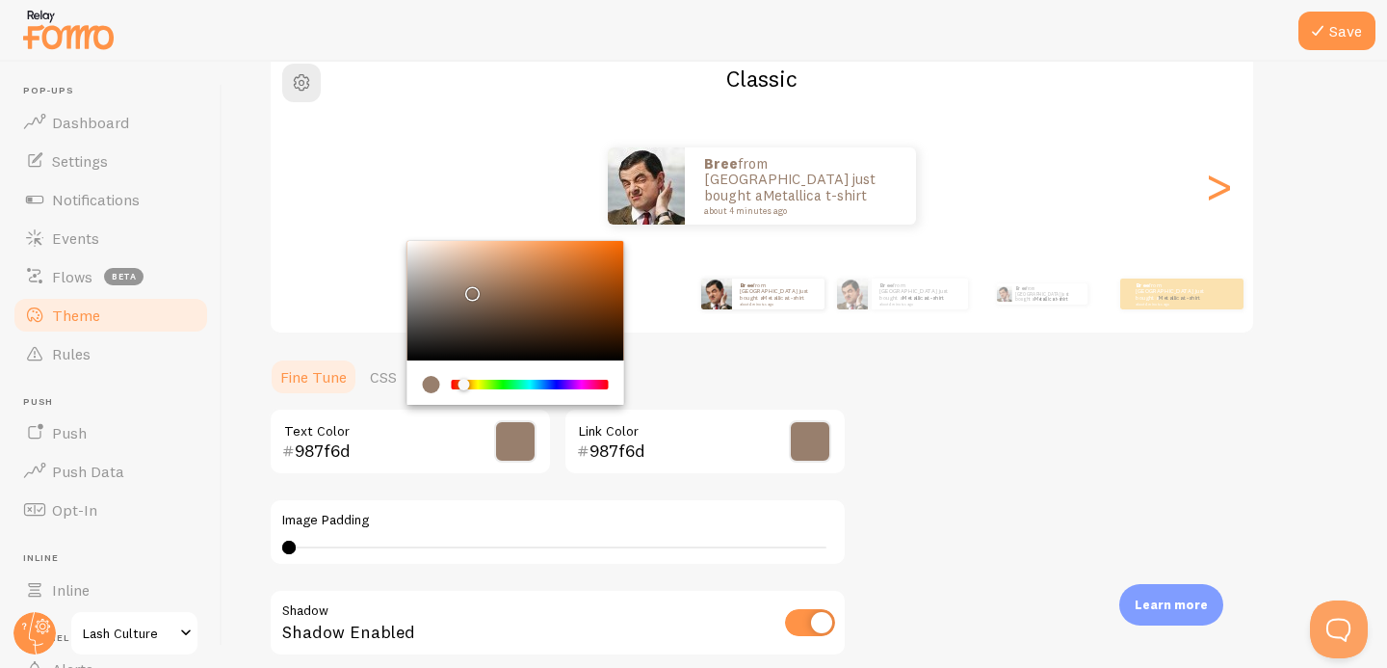
click at [525, 437] on span at bounding box center [515, 441] width 42 height 42
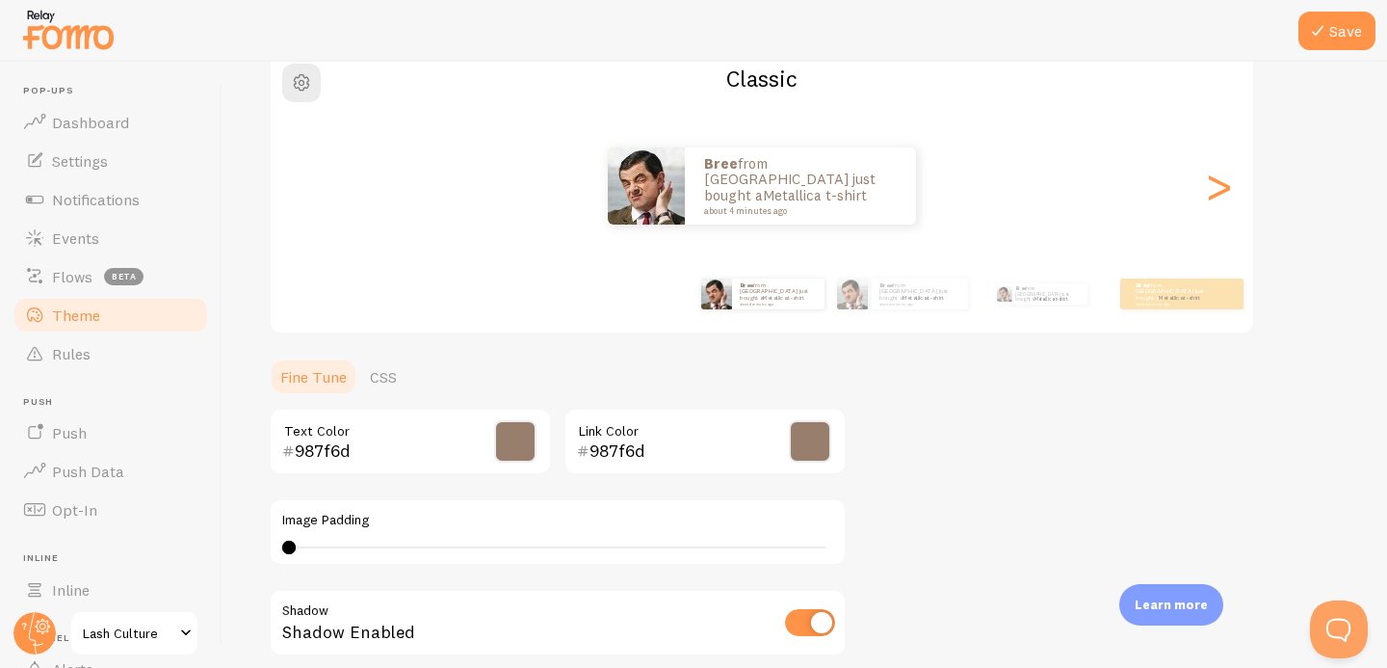
click at [526, 438] on span at bounding box center [515, 441] width 42 height 42
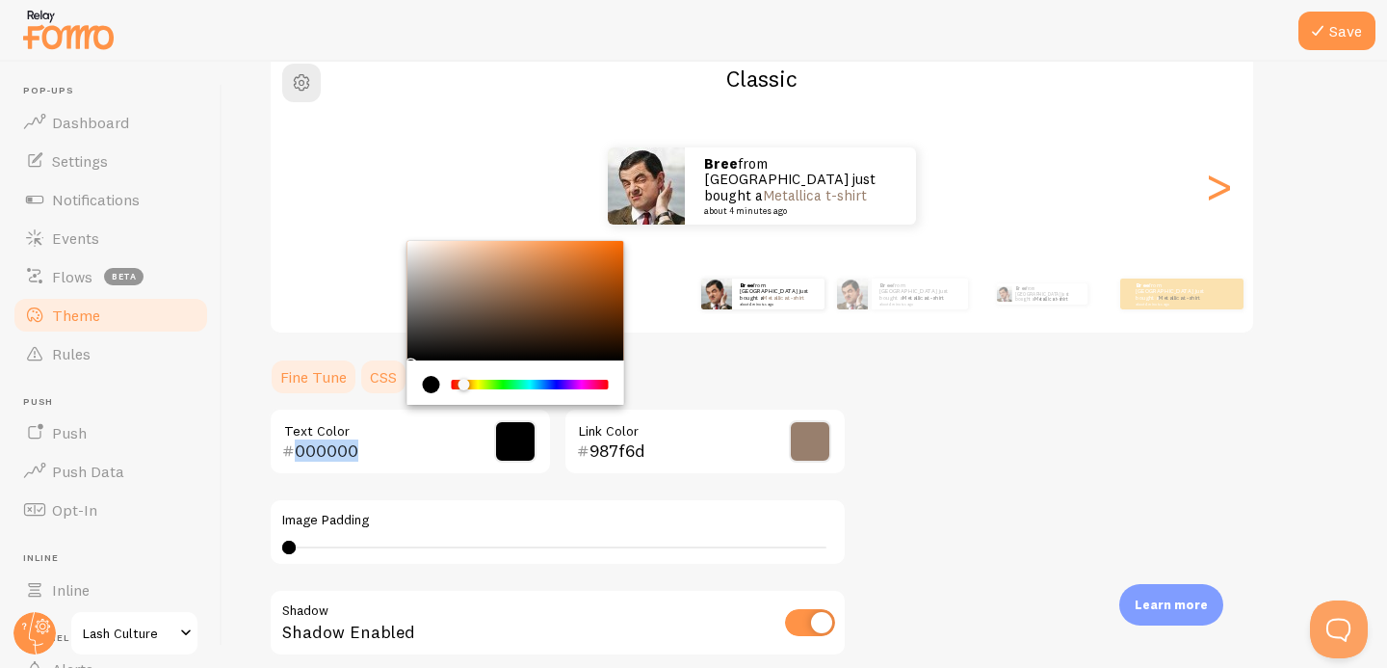
drag, startPoint x: 393, startPoint y: 390, endPoint x: 377, endPoint y: 365, distance: 29.9
click at [385, 366] on section "Fine Tune CSS 000000 Text Color 987f6d Link Color Image Padding 0 0 - undefined…" at bounding box center [558, 603] width 578 height 493
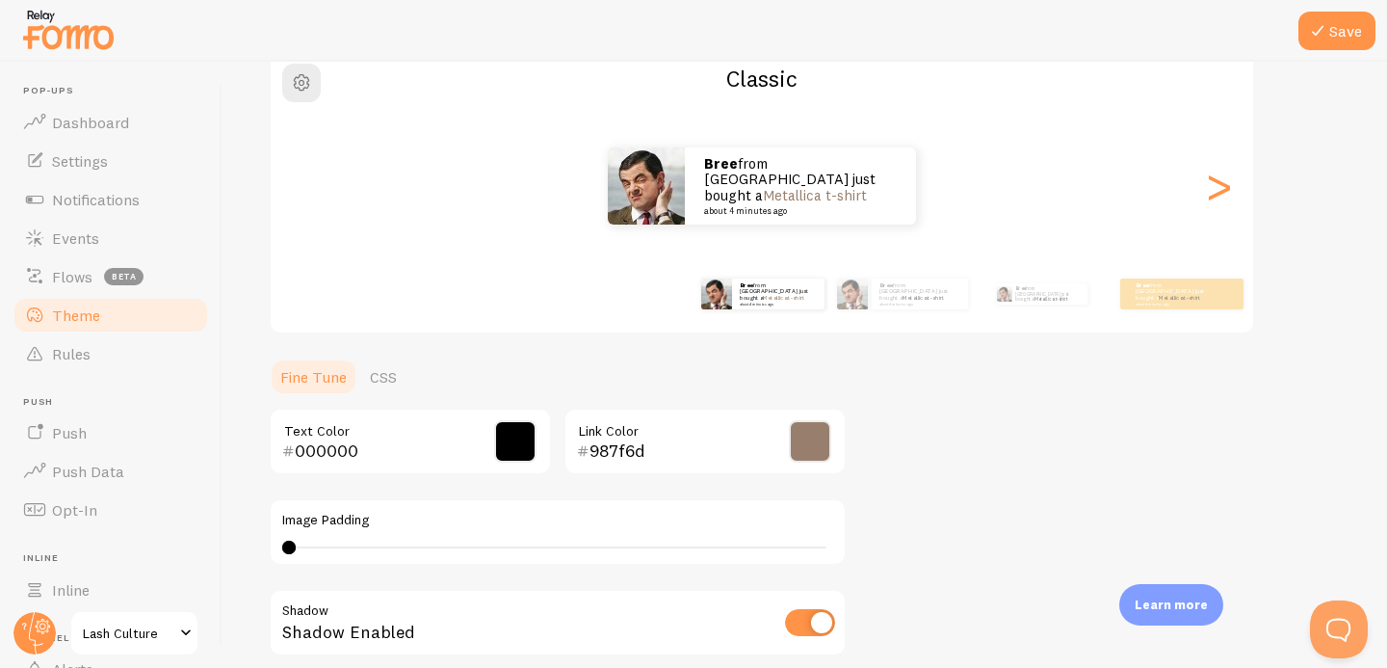
click at [961, 504] on div "Theme Choose a theme for your notifications Classic Bree from [GEOGRAPHIC_DATA]…" at bounding box center [805, 393] width 1072 height 914
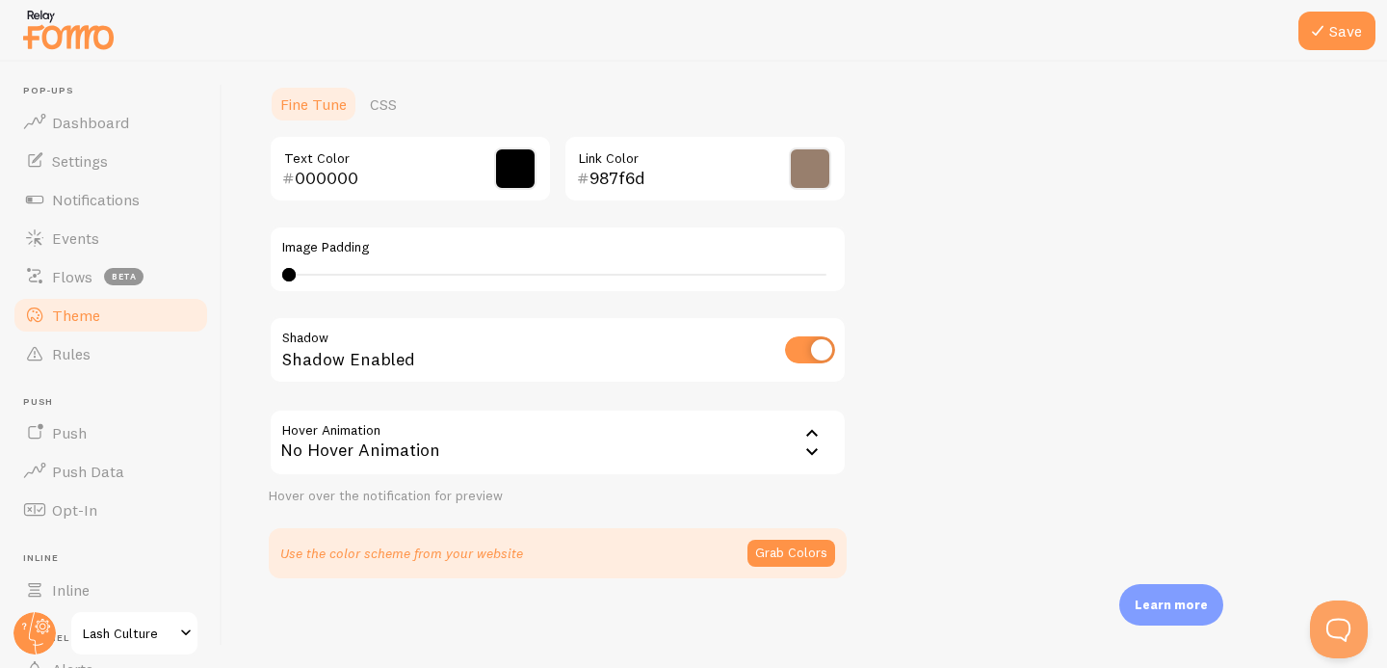
scroll to position [447, 0]
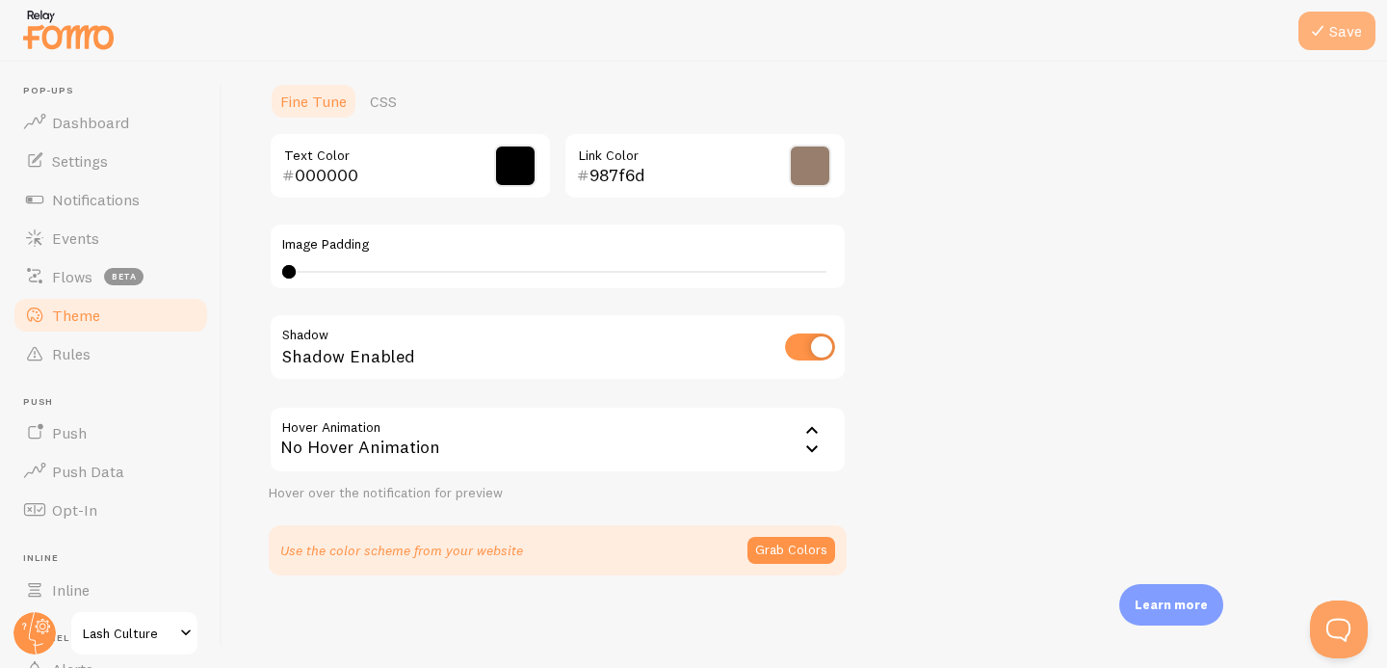
click at [1330, 25] on button "Save" at bounding box center [1337, 31] width 77 height 39
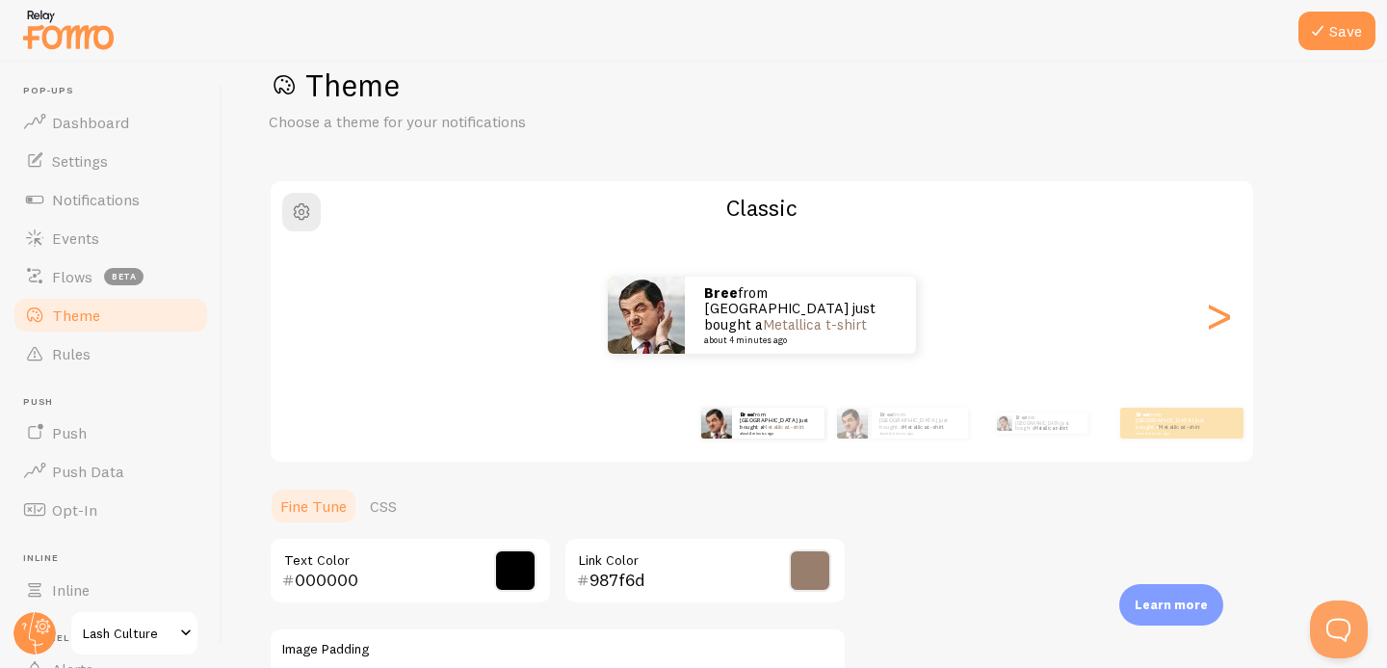
scroll to position [0, 0]
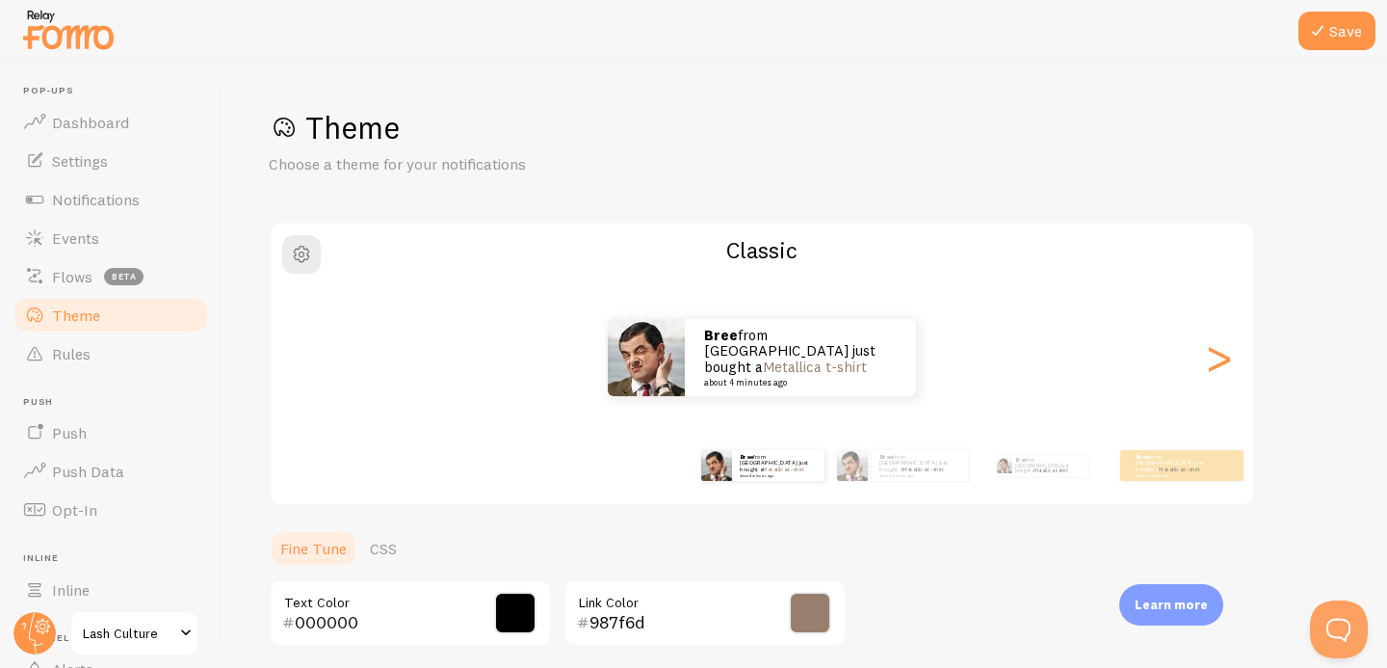
click at [531, 604] on span at bounding box center [515, 613] width 42 height 42
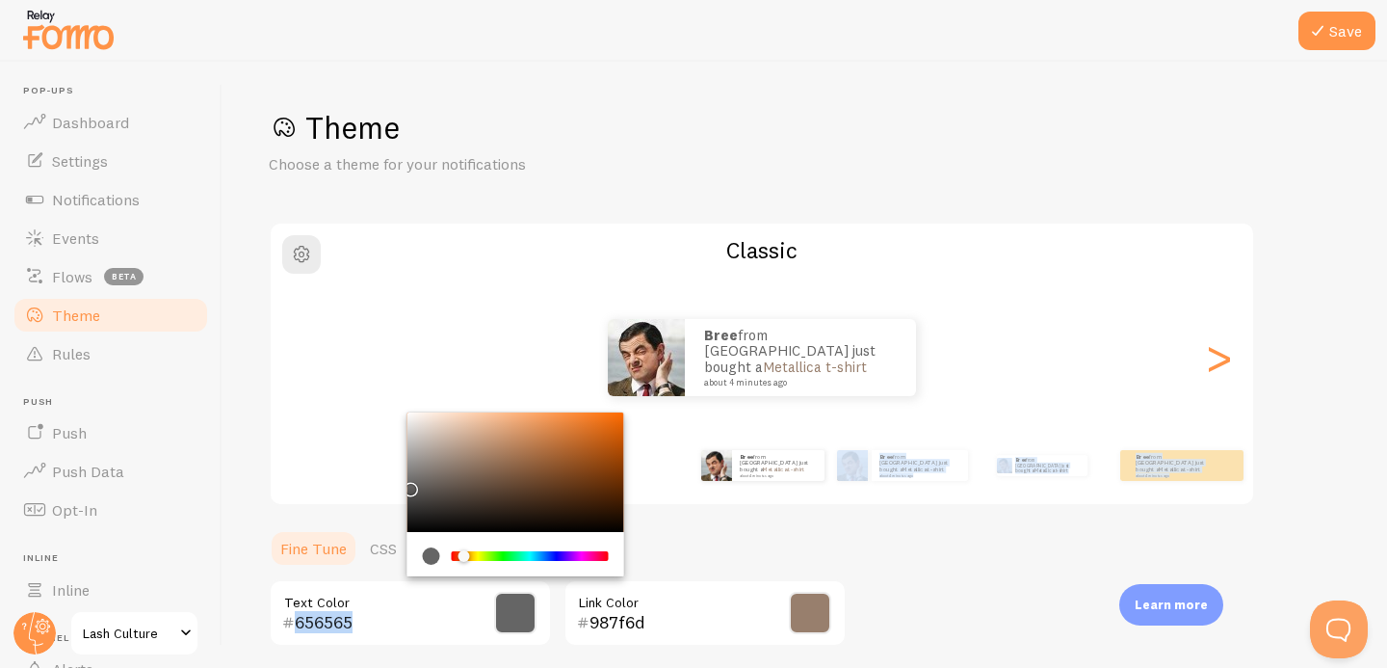
type input "6D6D6D"
drag, startPoint x: 411, startPoint y: 519, endPoint x: 394, endPoint y: 481, distance: 42.3
click at [394, 481] on div "Theme Choose a theme for your notifications Classic Bree from [GEOGRAPHIC_DATA]…" at bounding box center [805, 565] width 1072 height 914
